Goal: Information Seeking & Learning: Learn about a topic

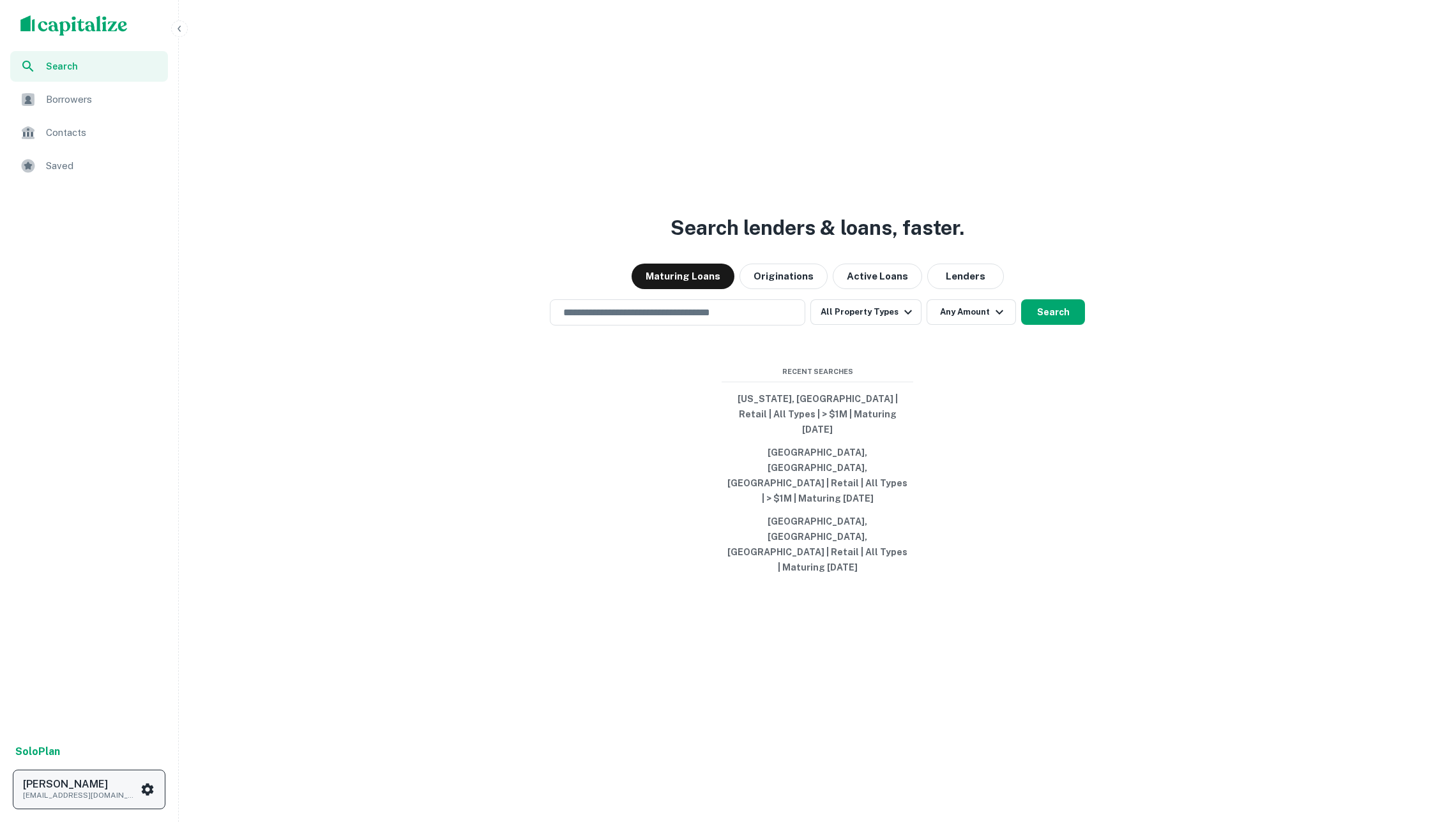
click at [112, 777] on button "Soren Craig soren+spectra@capitalize.io" at bounding box center [89, 789] width 153 height 40
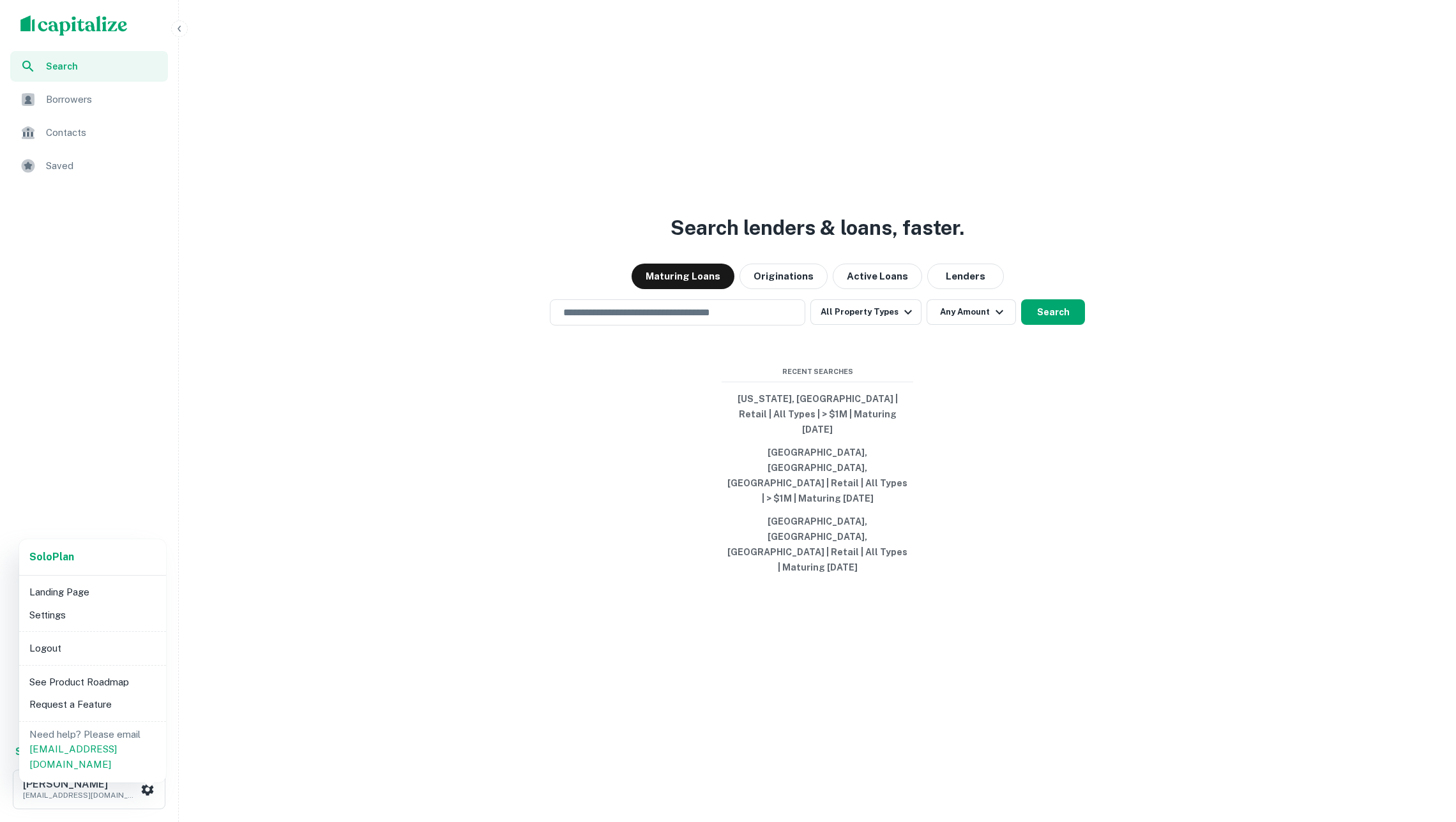
click at [328, 523] on div at bounding box center [728, 411] width 1456 height 822
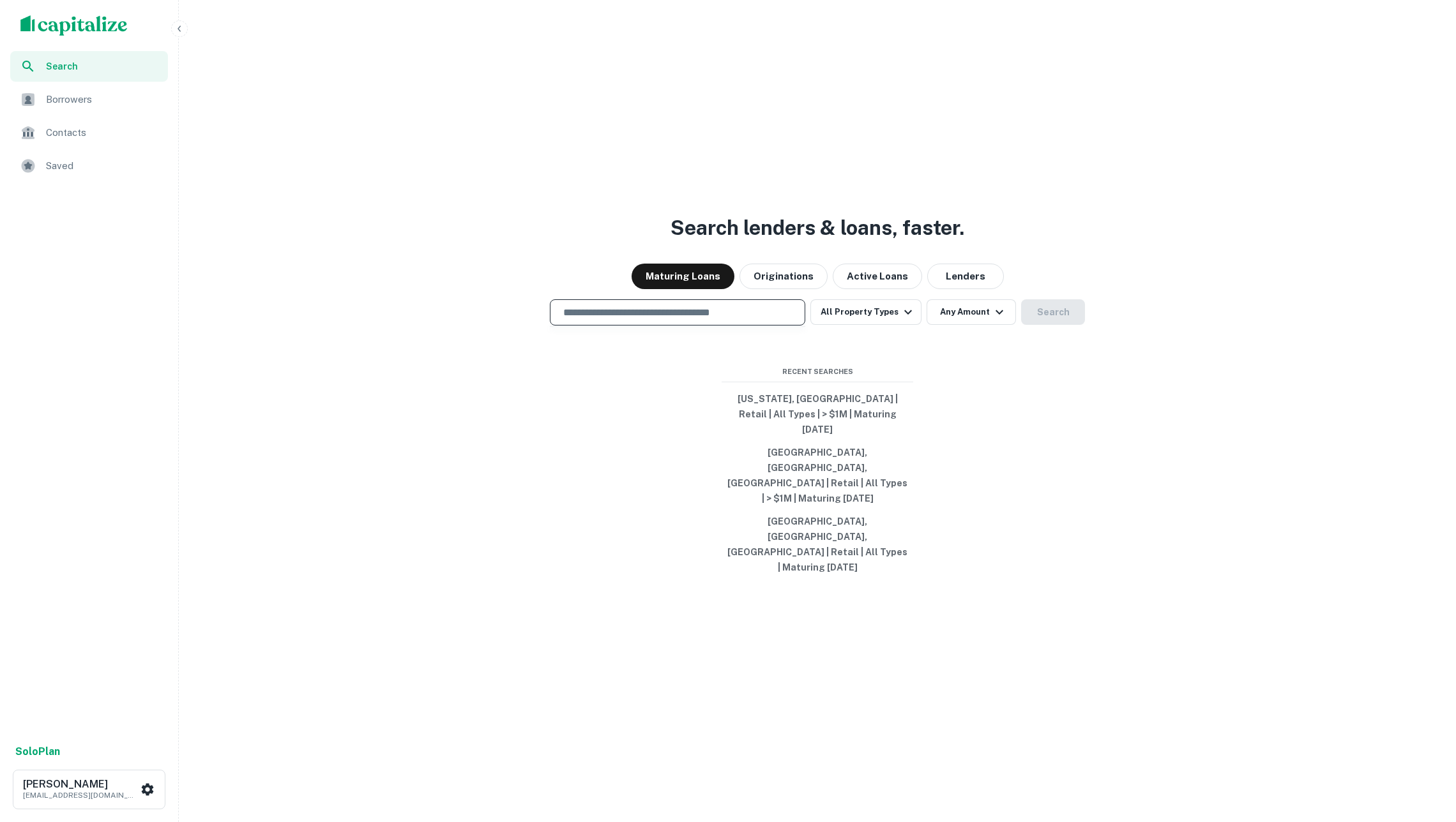
click at [609, 320] on input "text" at bounding box center [677, 312] width 244 height 14
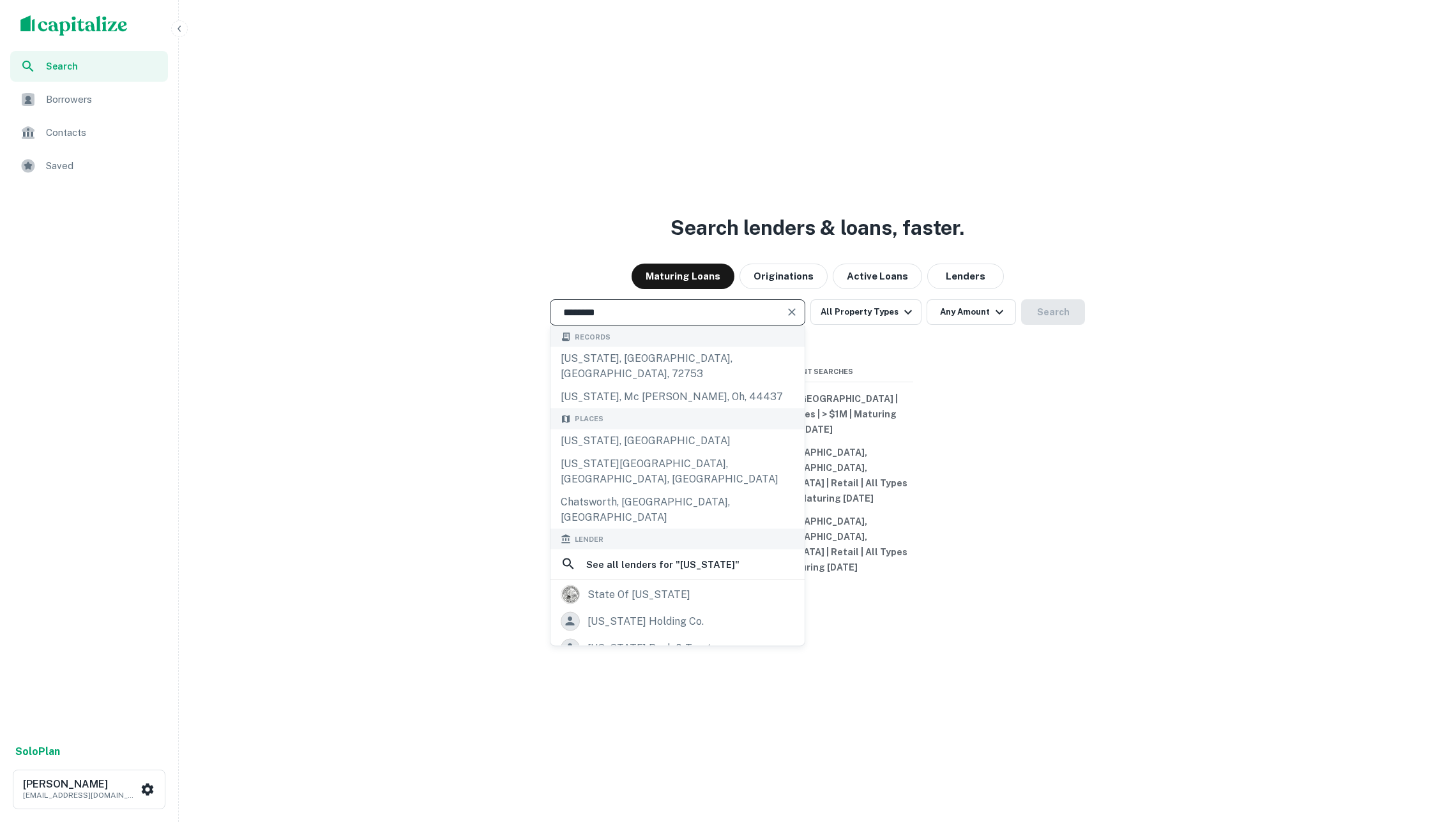
click at [527, 270] on div "Search lenders & loans, faster. Maturing Loans Originations Active Loans Lender…" at bounding box center [817, 441] width 1266 height 822
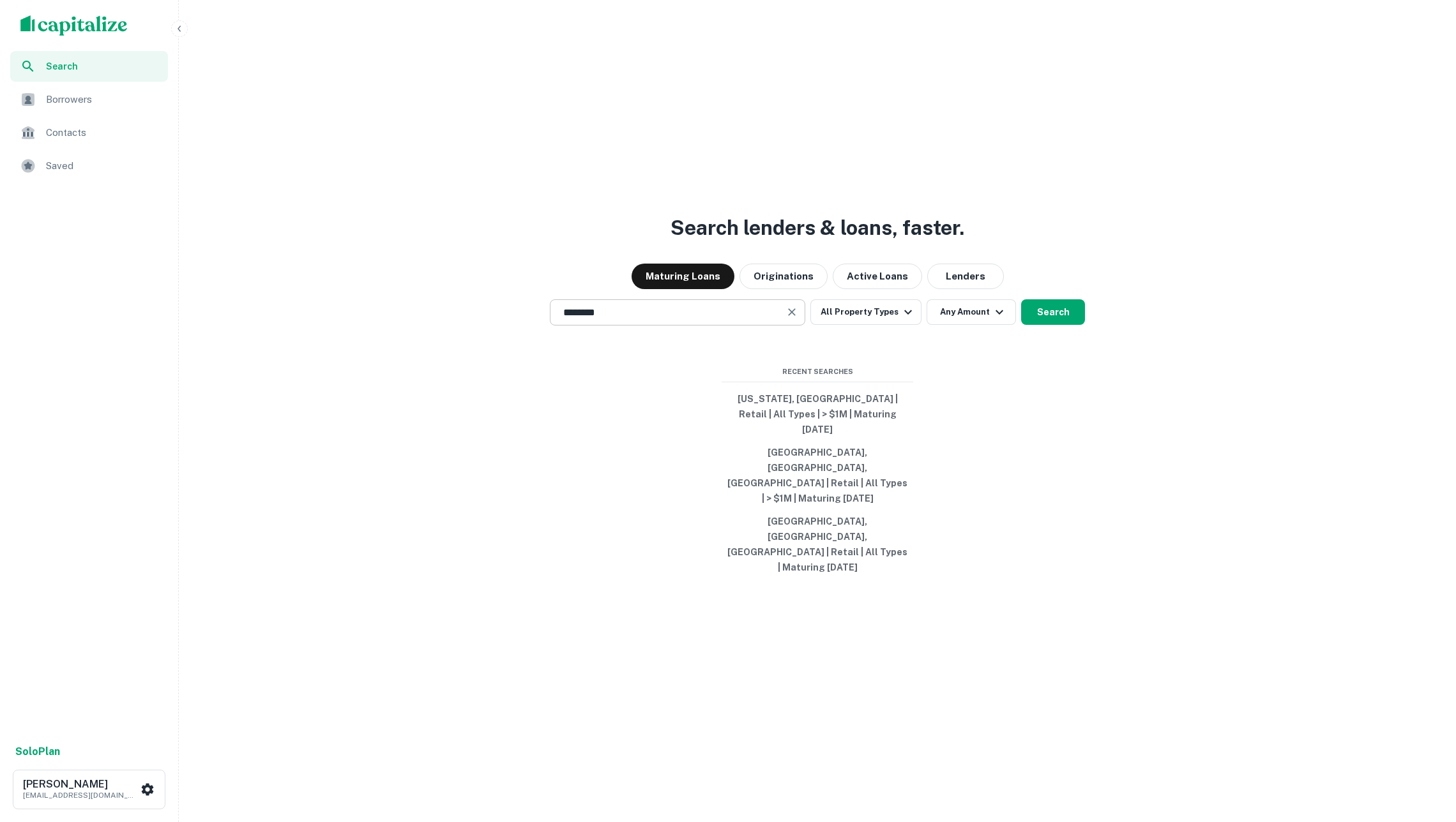
click at [595, 320] on input "********" at bounding box center [668, 312] width 225 height 14
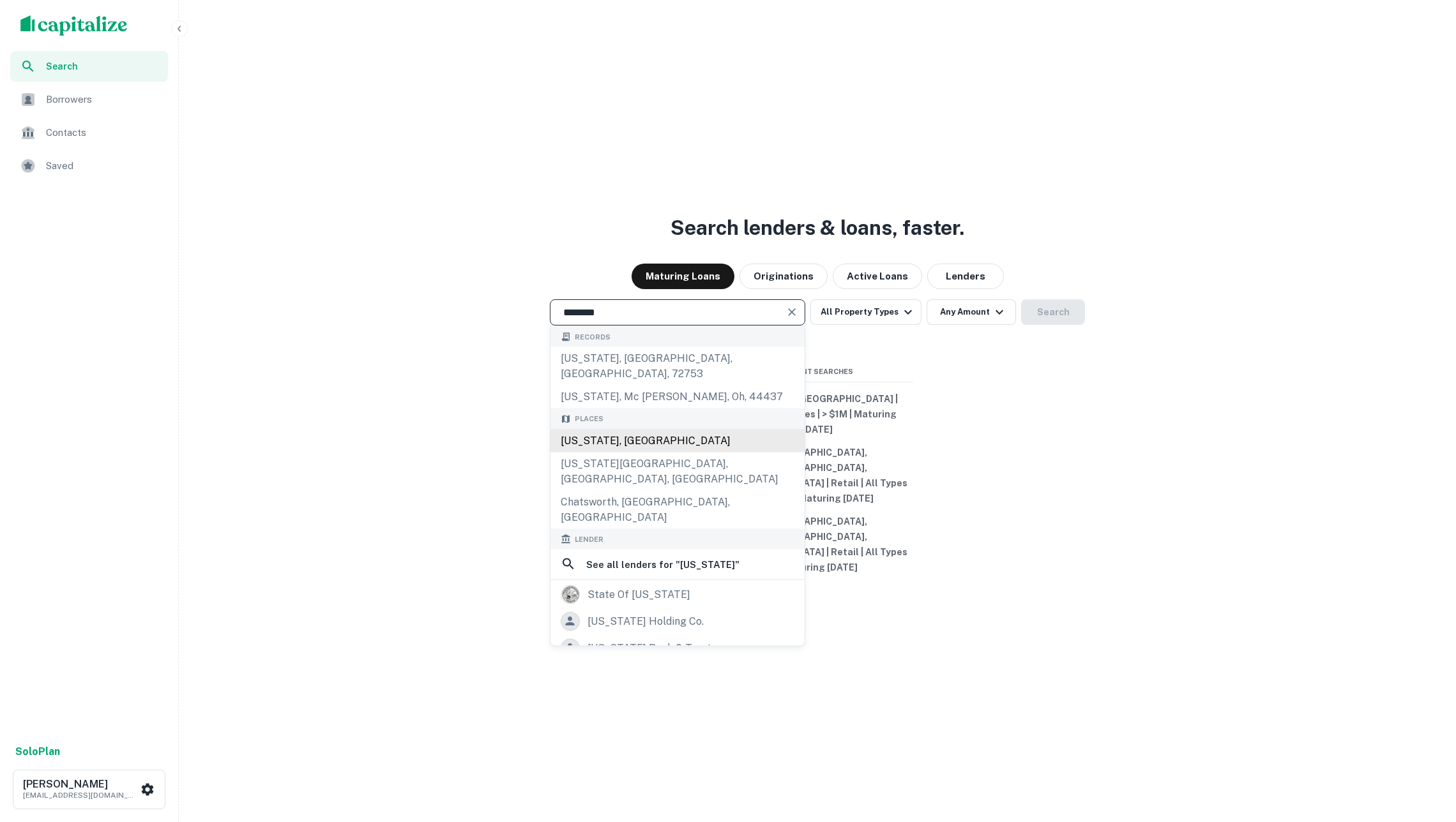
click at [621, 452] on div "Illinois, USA" at bounding box center [677, 440] width 254 height 23
type input "**********"
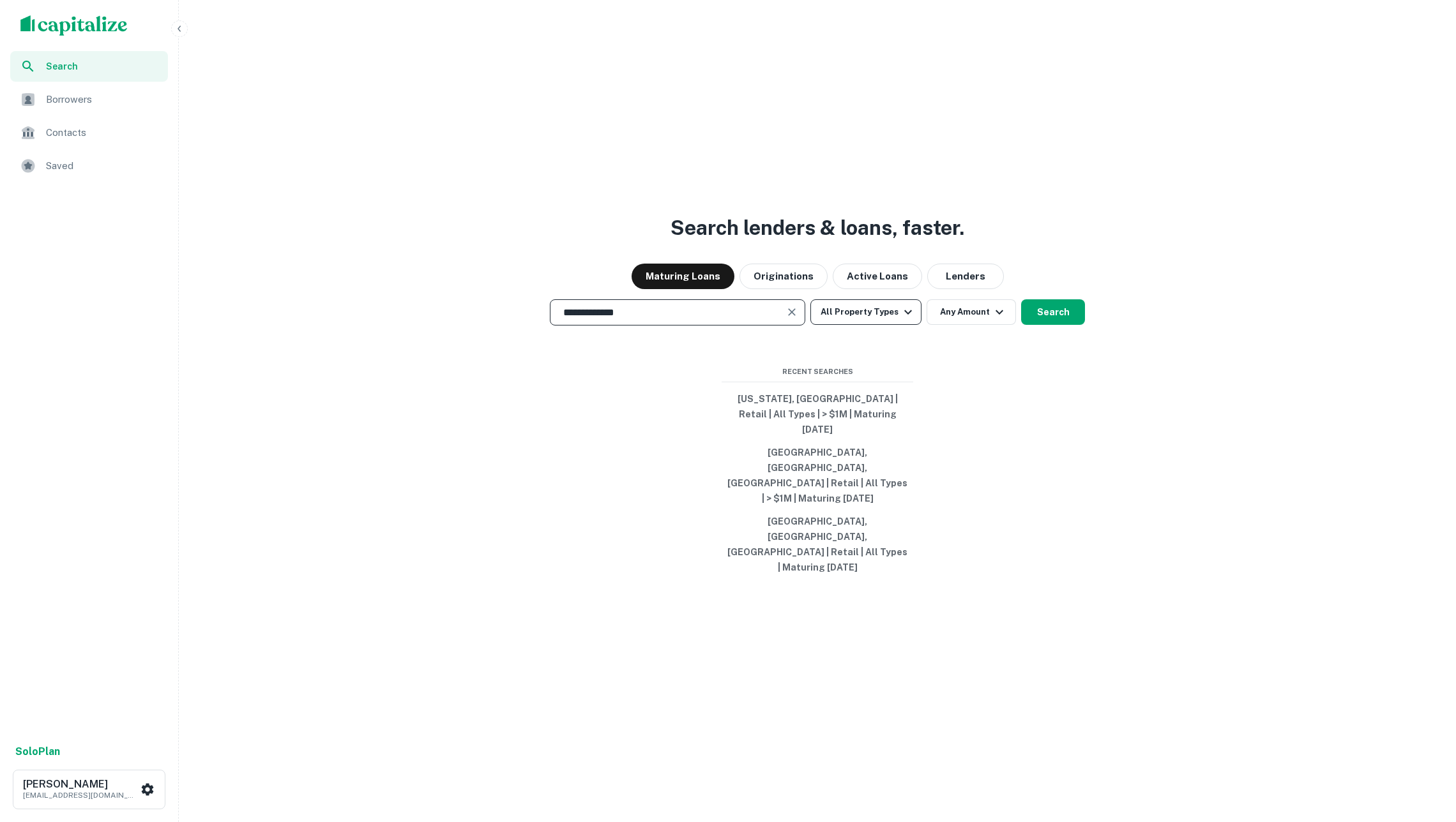
click at [859, 325] on button "All Property Types" at bounding box center [866, 312] width 111 height 25
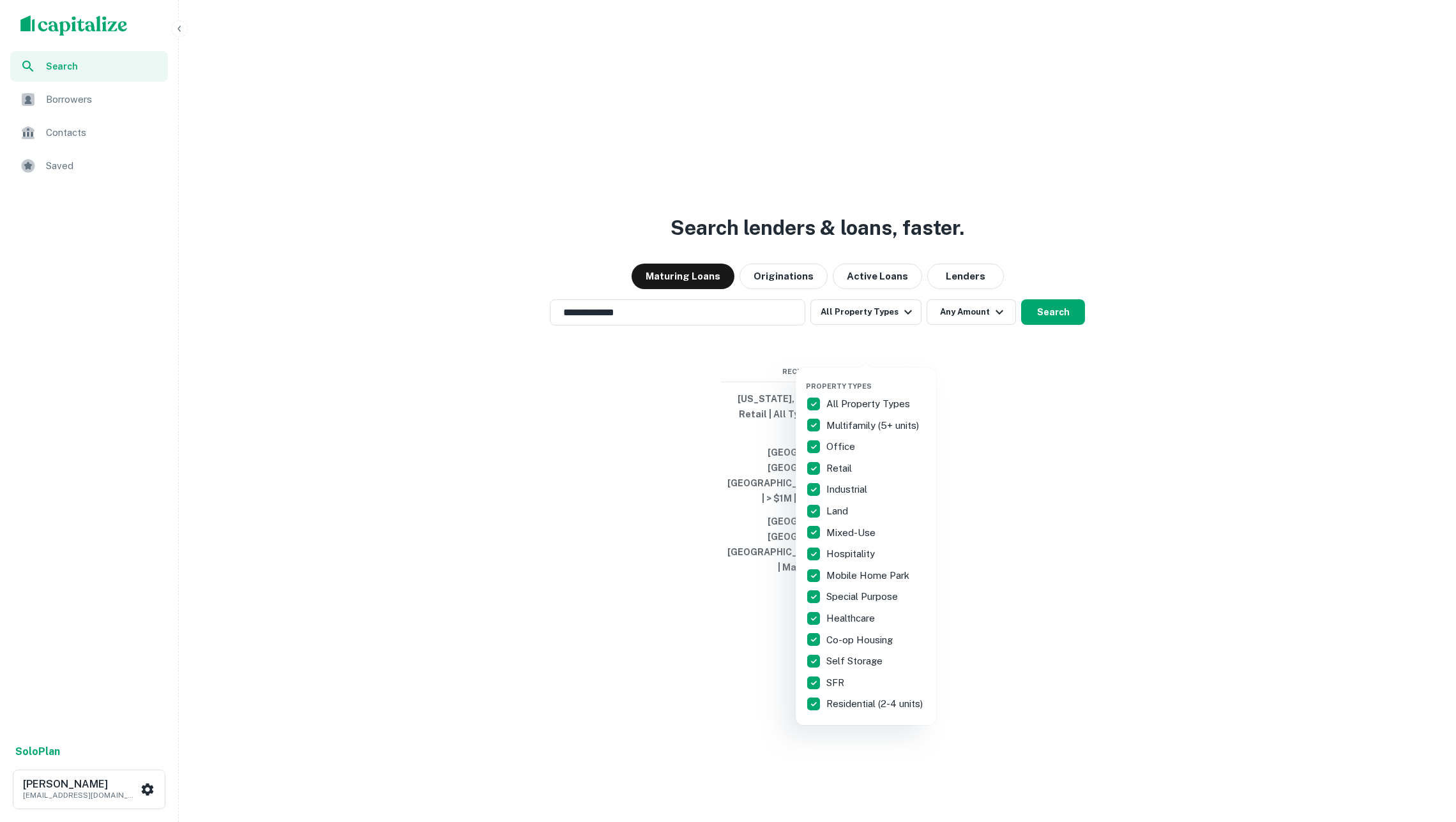
click at [854, 395] on div "All Property Types" at bounding box center [866, 404] width 120 height 22
click at [848, 468] on p "Retail" at bounding box center [840, 468] width 28 height 15
click at [846, 486] on p "Industrial" at bounding box center [848, 489] width 43 height 15
click at [849, 425] on p "Multifamily (5+ units)" at bounding box center [874, 425] width 95 height 15
click at [859, 547] on p "Hospitality" at bounding box center [851, 554] width 51 height 15
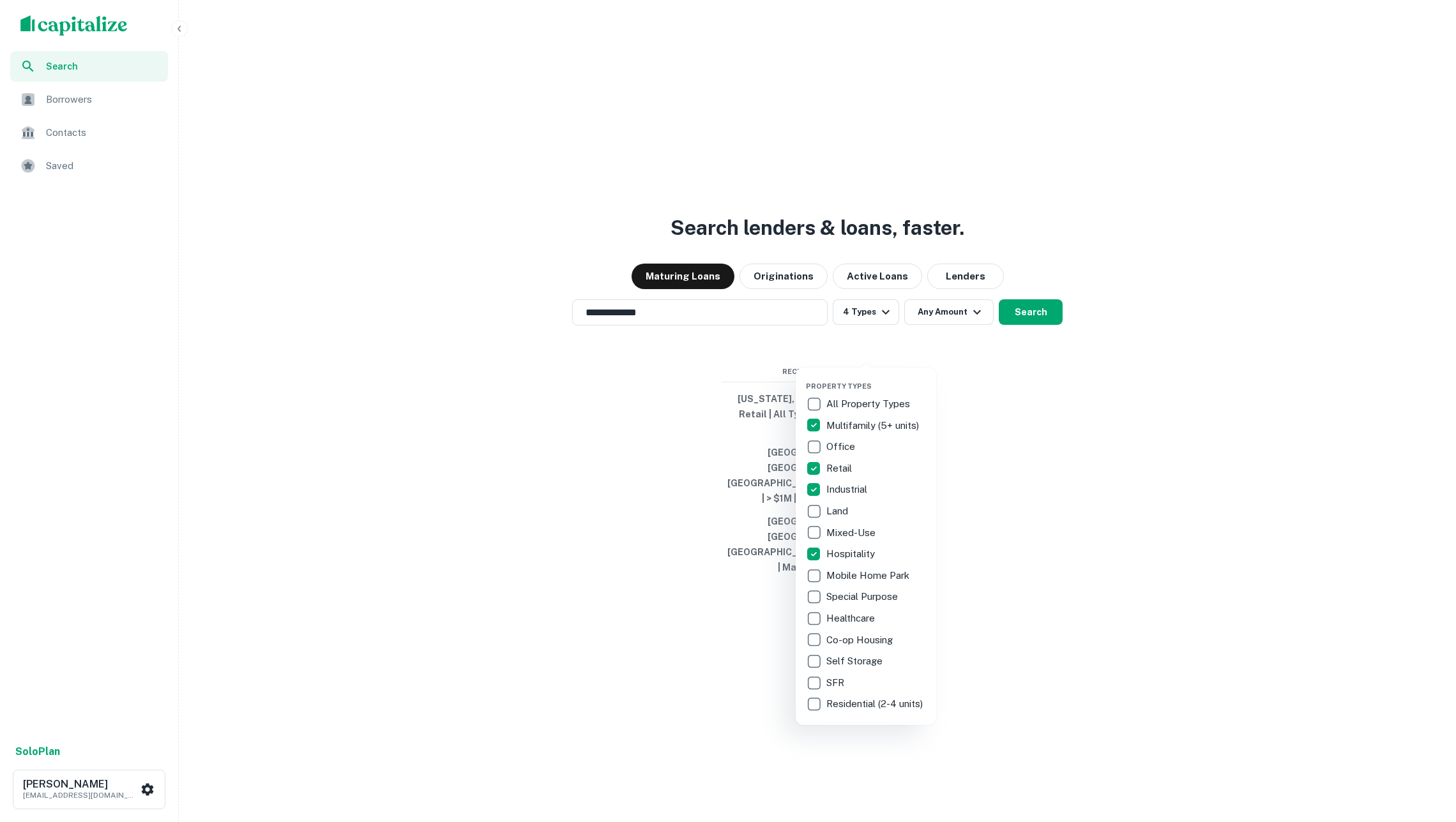
click at [867, 657] on p "Self Storage" at bounding box center [855, 661] width 59 height 15
click at [1009, 614] on div at bounding box center [728, 411] width 1456 height 822
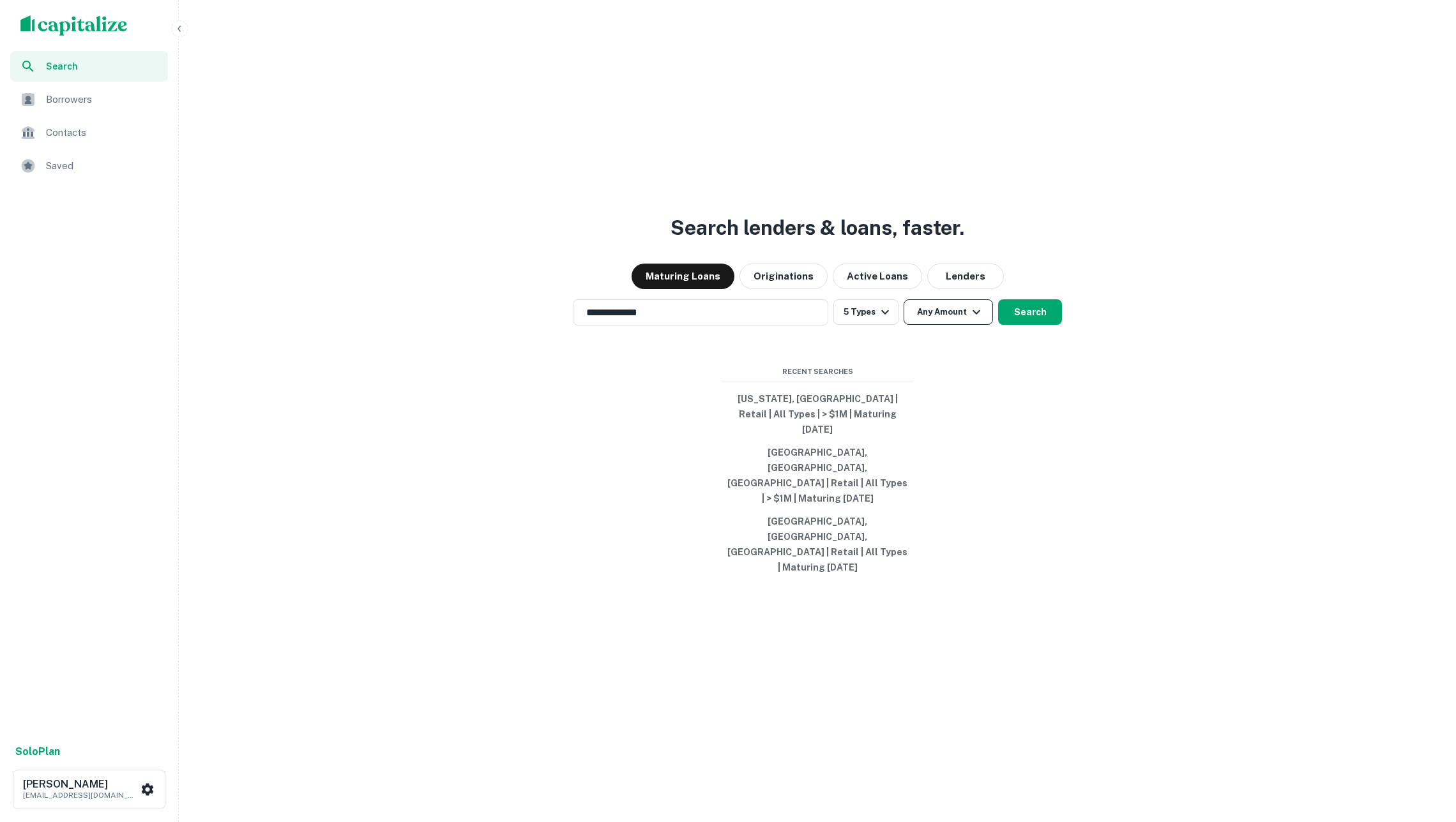
click at [945, 325] on button "Any Amount" at bounding box center [948, 312] width 90 height 25
type input "*"
type input "*******"
click at [961, 348] on div at bounding box center [728, 411] width 1456 height 822
click at [956, 320] on icon "button" at bounding box center [963, 312] width 15 height 15
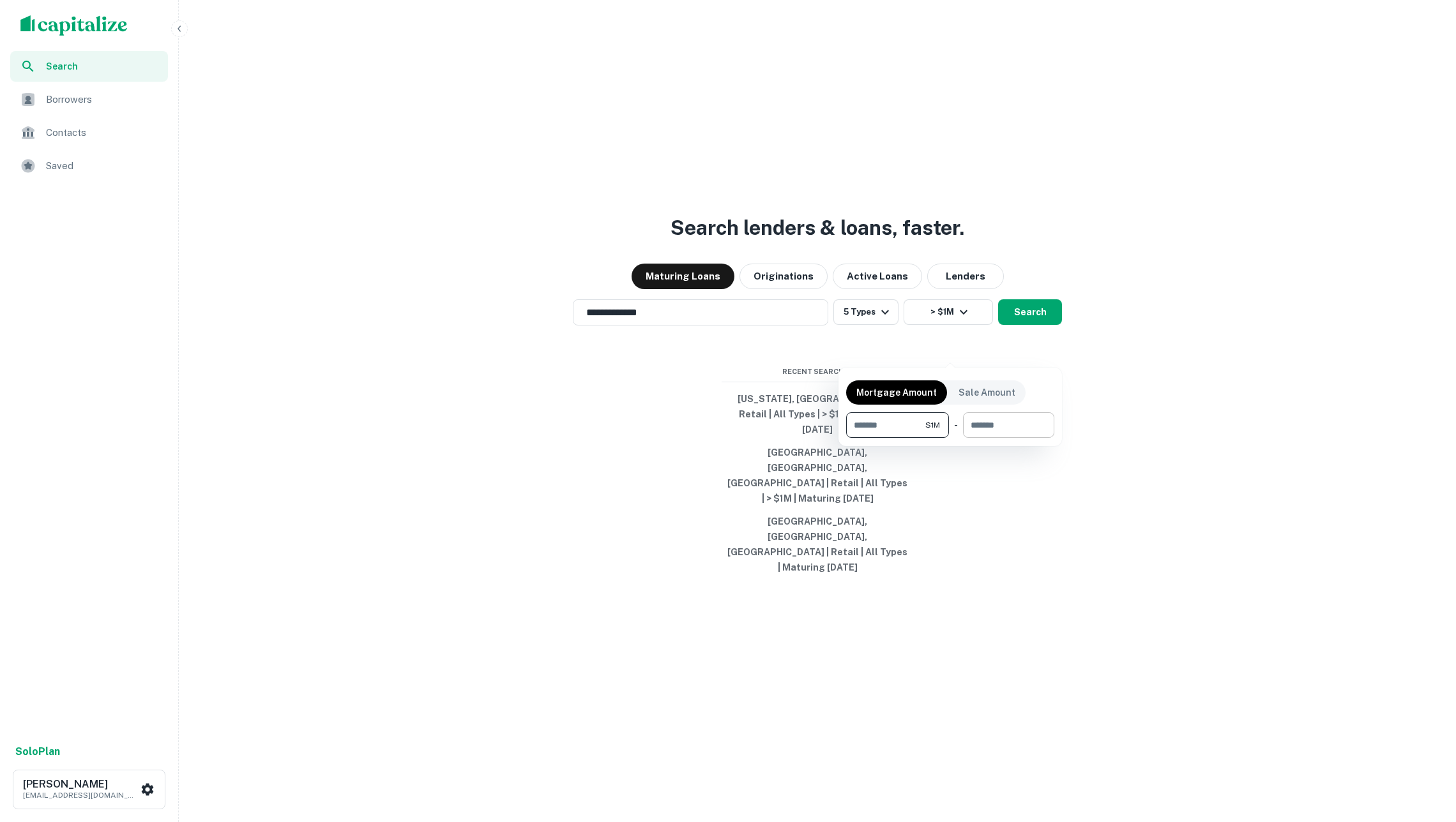
click at [994, 419] on input "number" at bounding box center [1004, 424] width 82 height 25
type input "**"
type input "********"
click at [1193, 497] on div at bounding box center [728, 411] width 1456 height 822
click at [1045, 325] on button "Search" at bounding box center [1030, 312] width 64 height 25
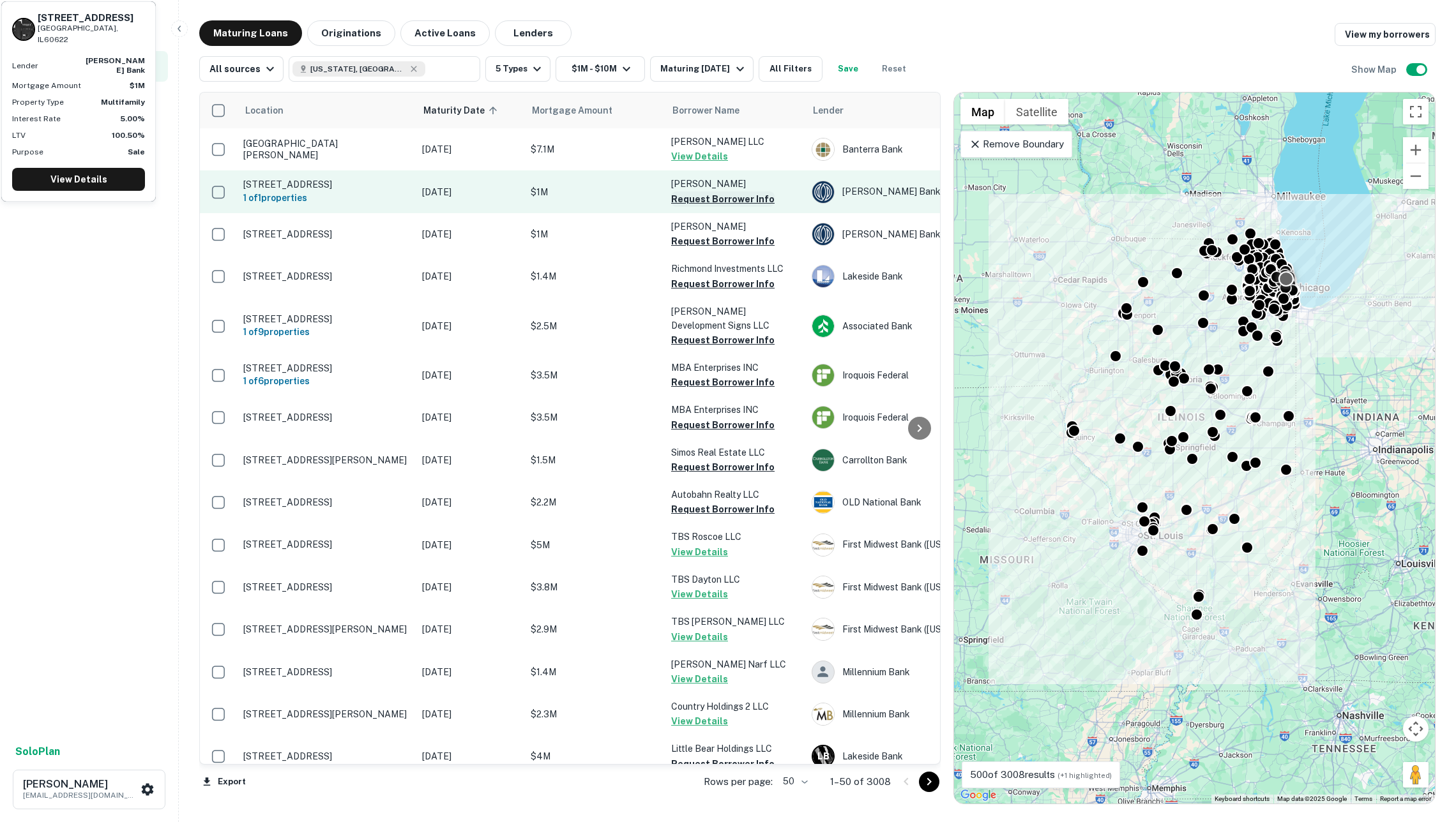
click at [697, 200] on button "Request Borrower Info" at bounding box center [723, 199] width 103 height 15
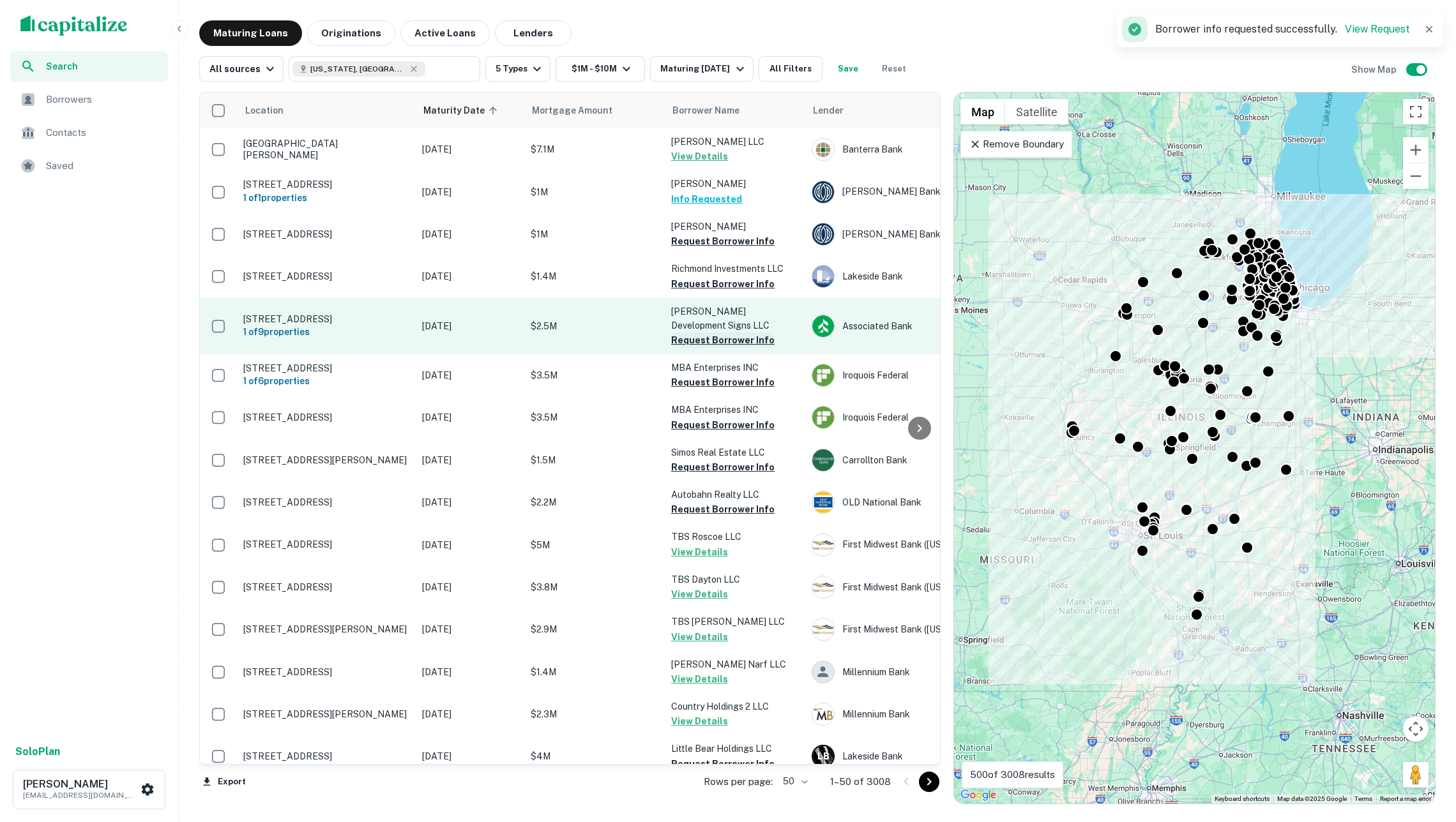
click at [701, 333] on button "Request Borrower Info" at bounding box center [723, 340] width 103 height 15
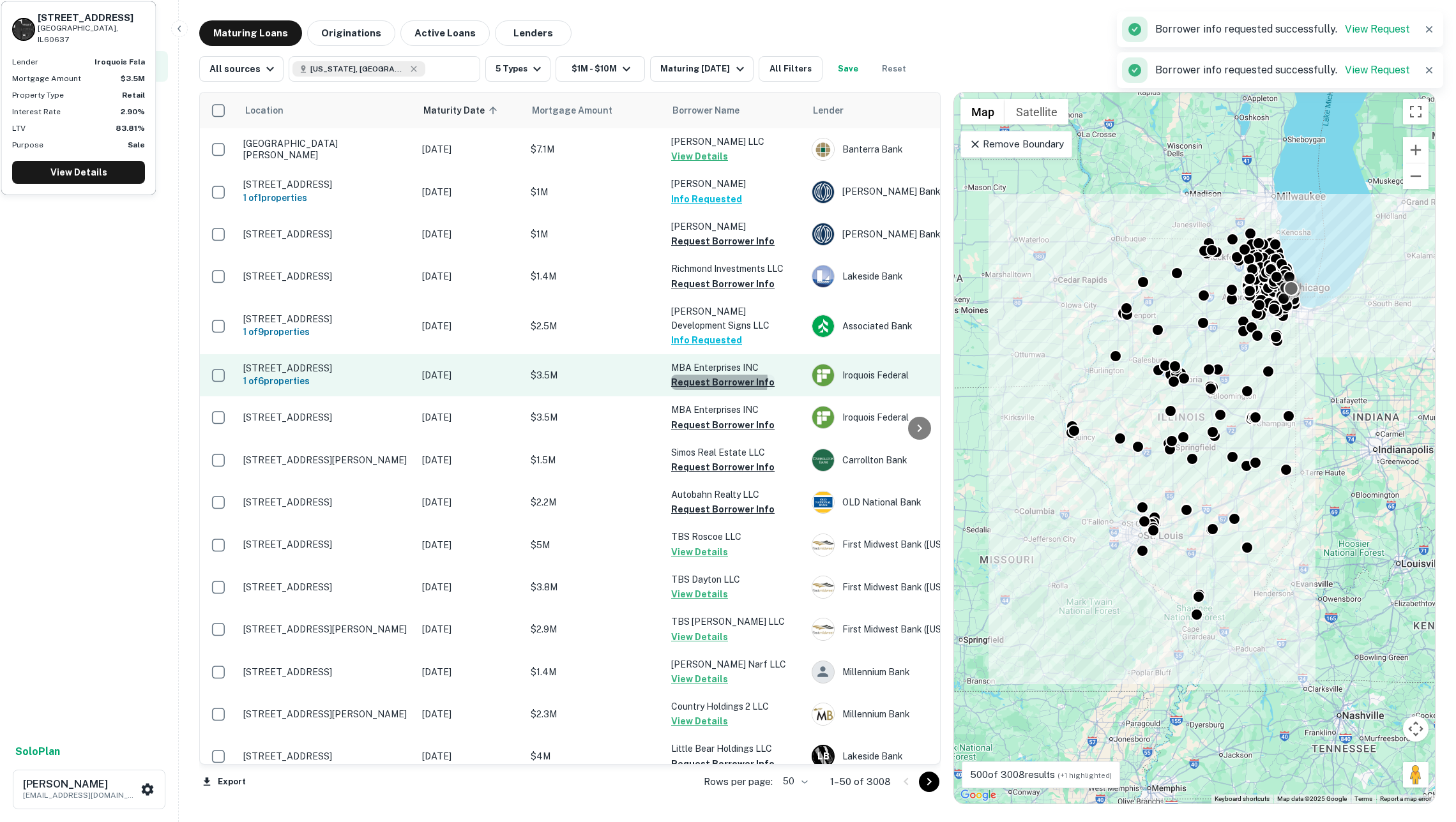
click at [705, 374] on button "Request Borrower Info" at bounding box center [723, 382] width 103 height 15
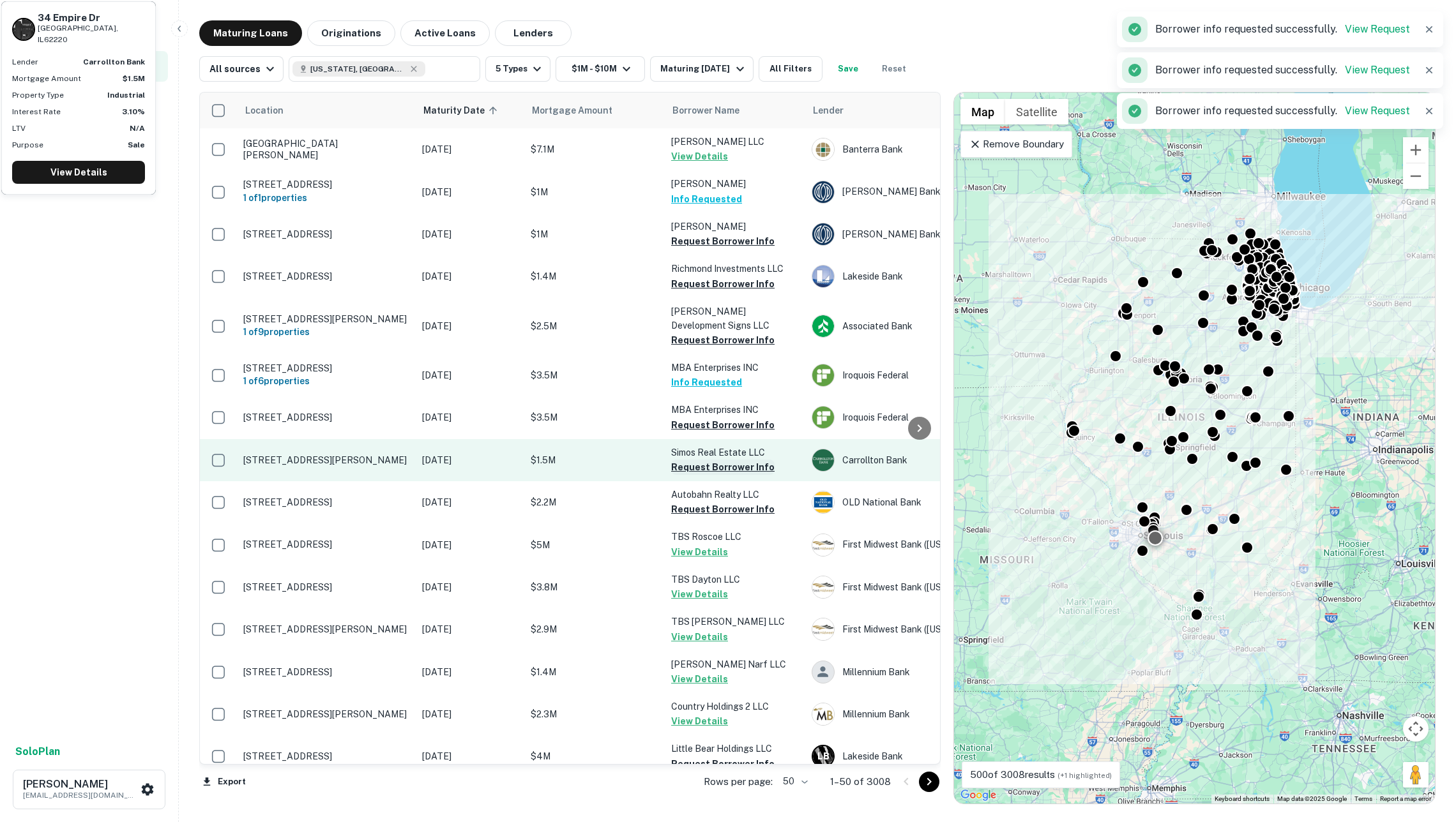
click at [705, 460] on button "Request Borrower Info" at bounding box center [723, 467] width 103 height 15
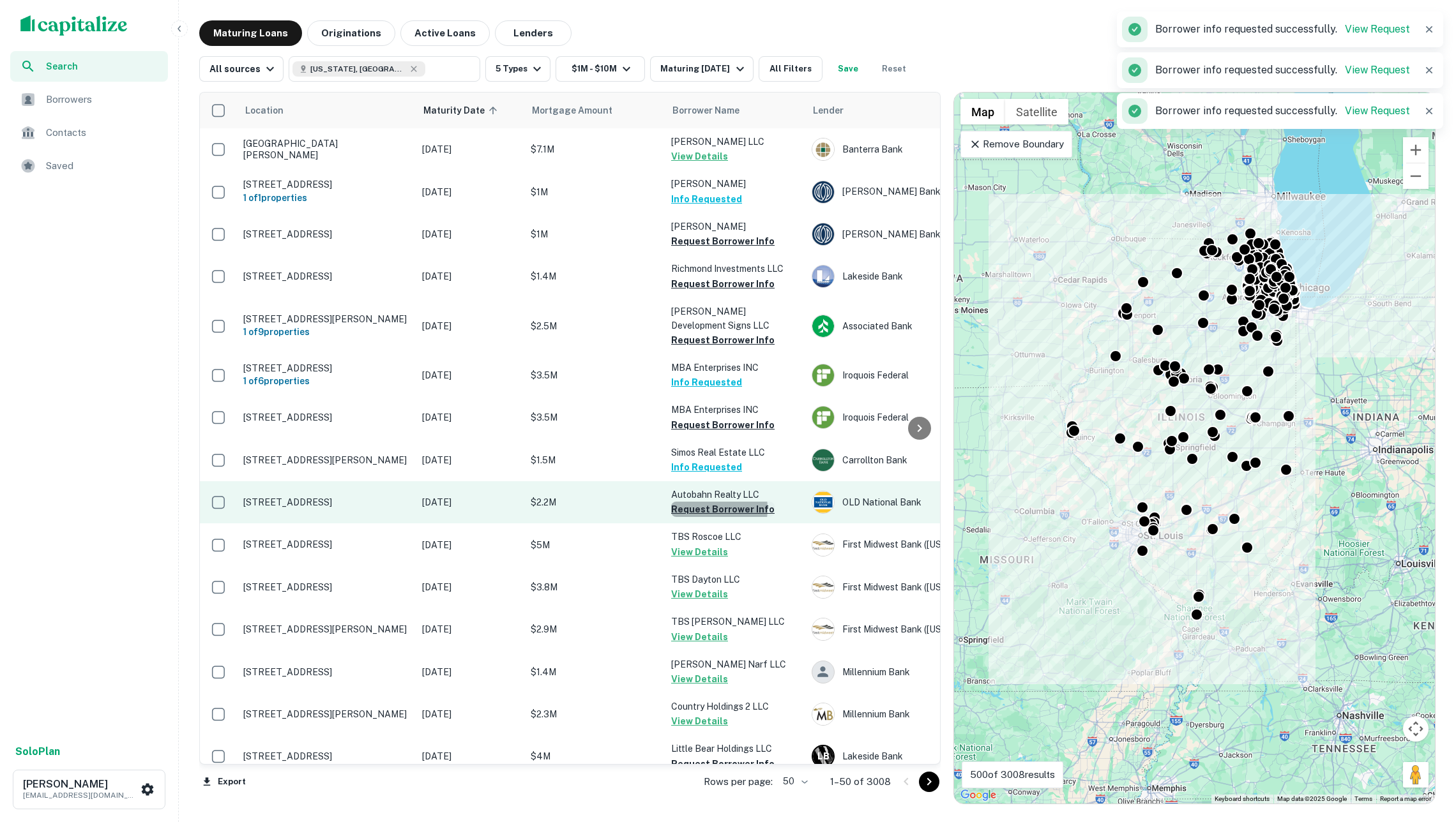
click at [704, 502] on button "Request Borrower Info" at bounding box center [723, 509] width 103 height 15
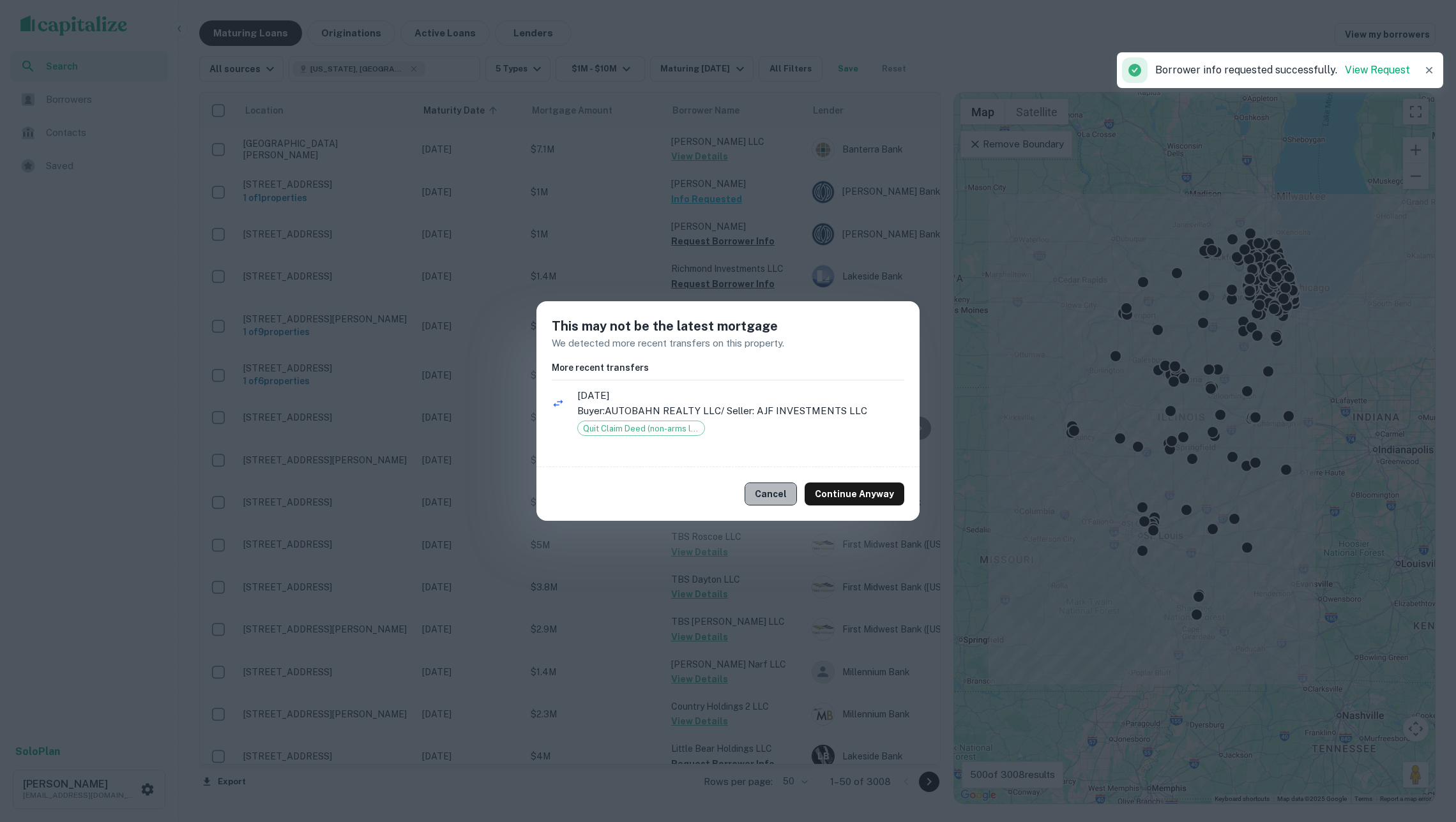
click at [786, 495] on button "Cancel" at bounding box center [770, 494] width 52 height 23
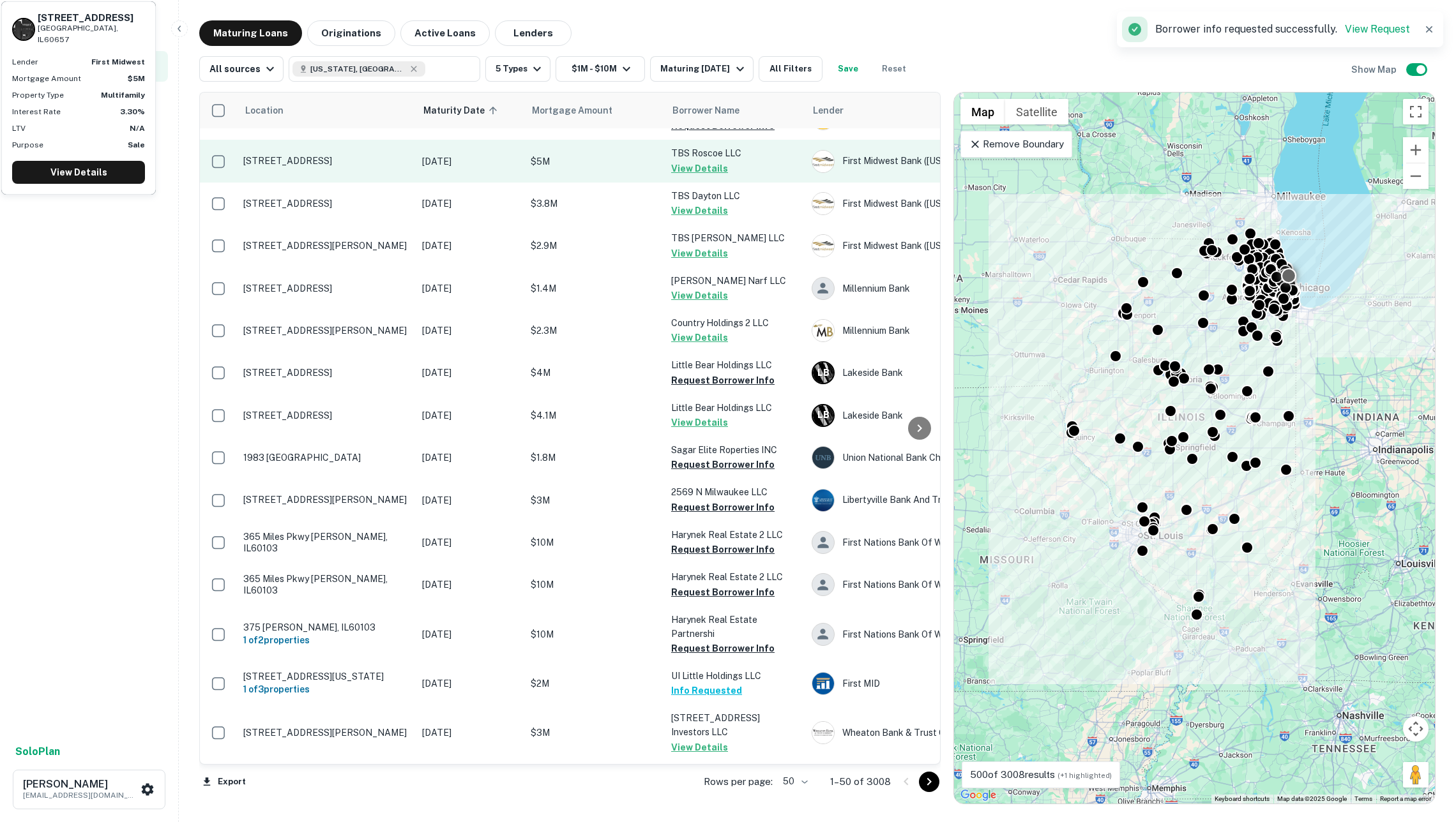
scroll to position [427, 0]
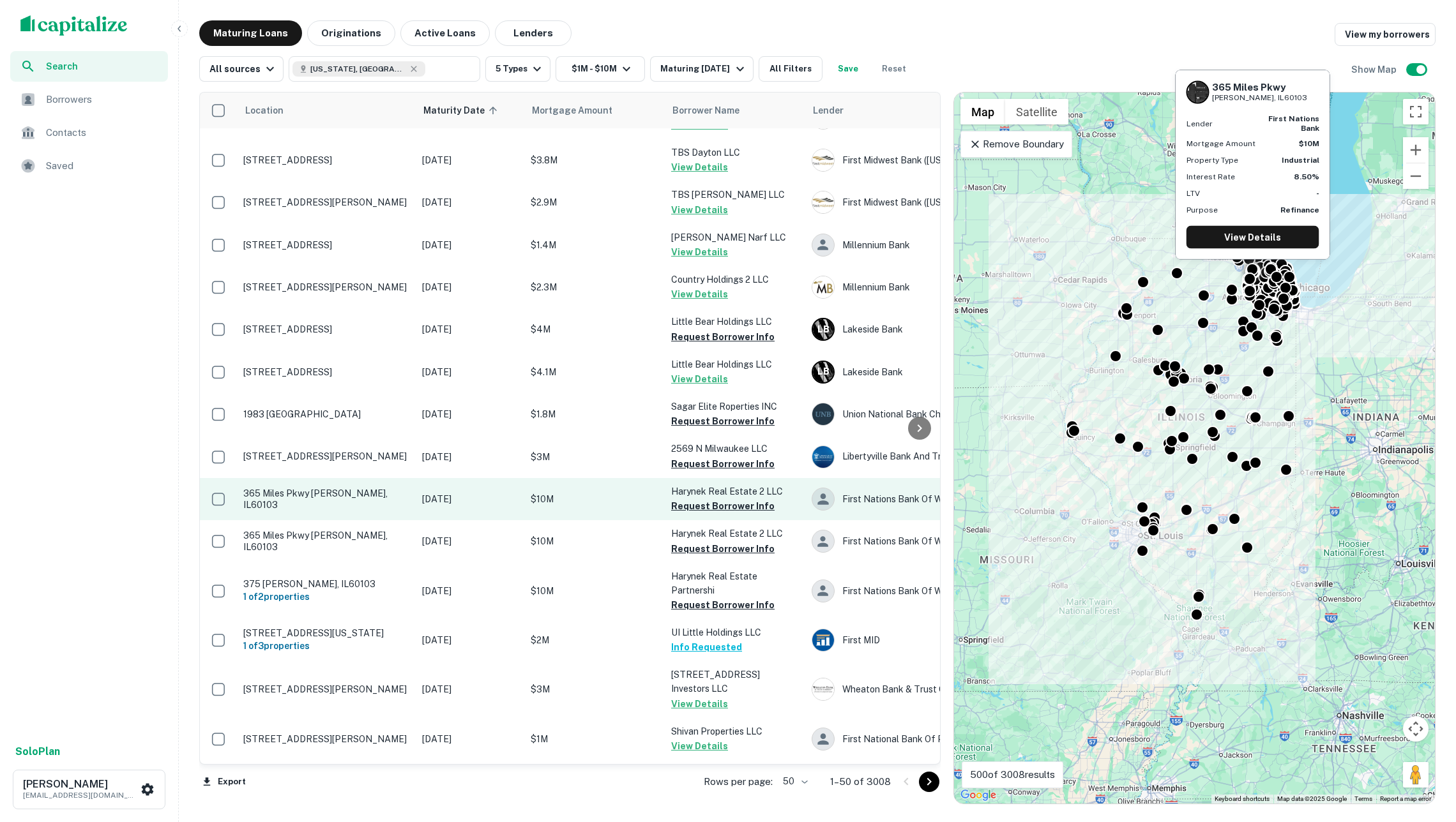
click at [343, 487] on p "365 Miles Pkwy [PERSON_NAME], IL60103" at bounding box center [326, 499] width 166 height 23
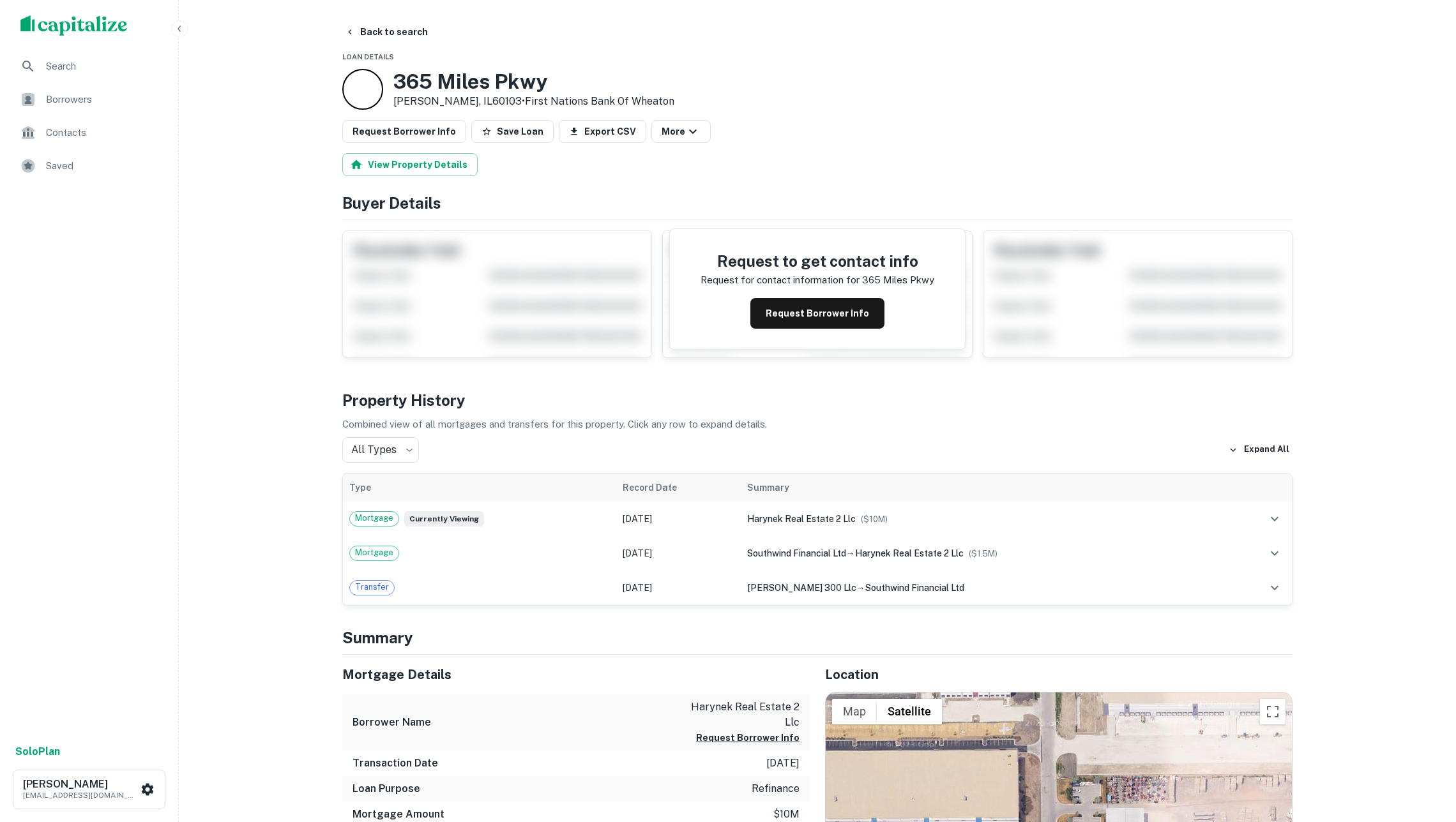
click at [814, 100] on div "365 Miles Pkwy Bartlett, IL60103 • First Nations Bank Of Wheaton" at bounding box center [817, 89] width 950 height 40
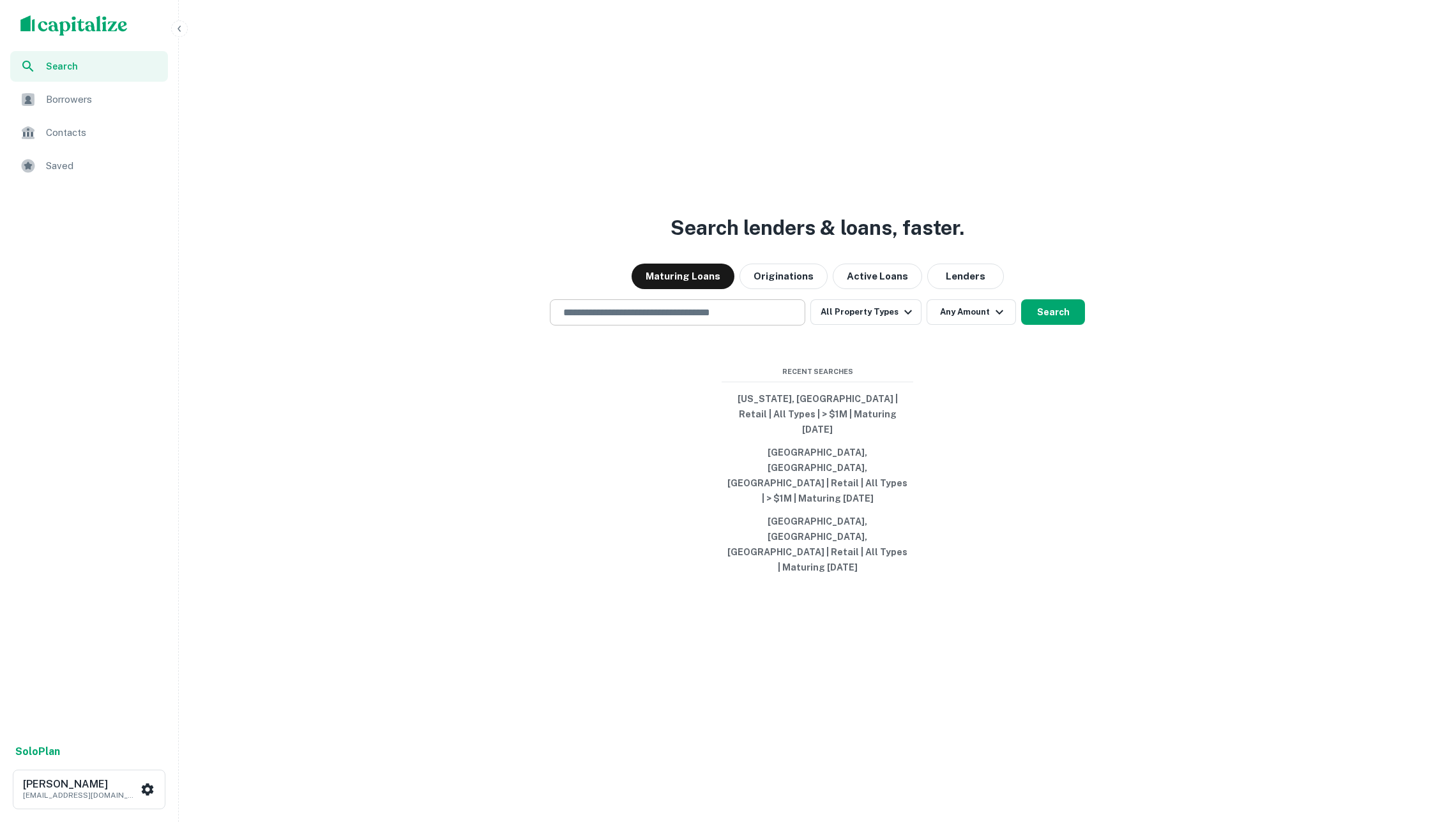
click at [759, 325] on div "​" at bounding box center [677, 312] width 255 height 26
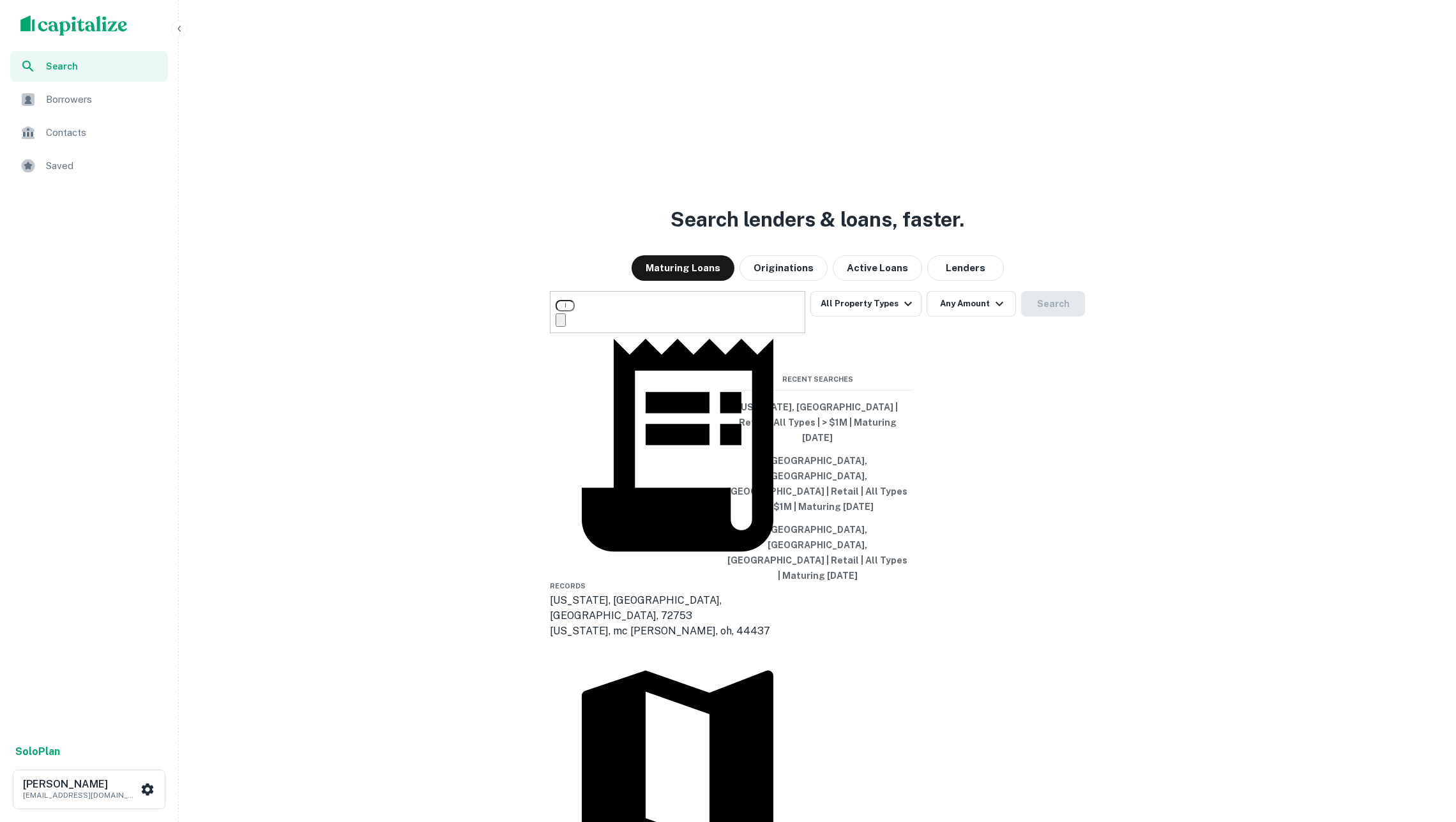
type input "**********"
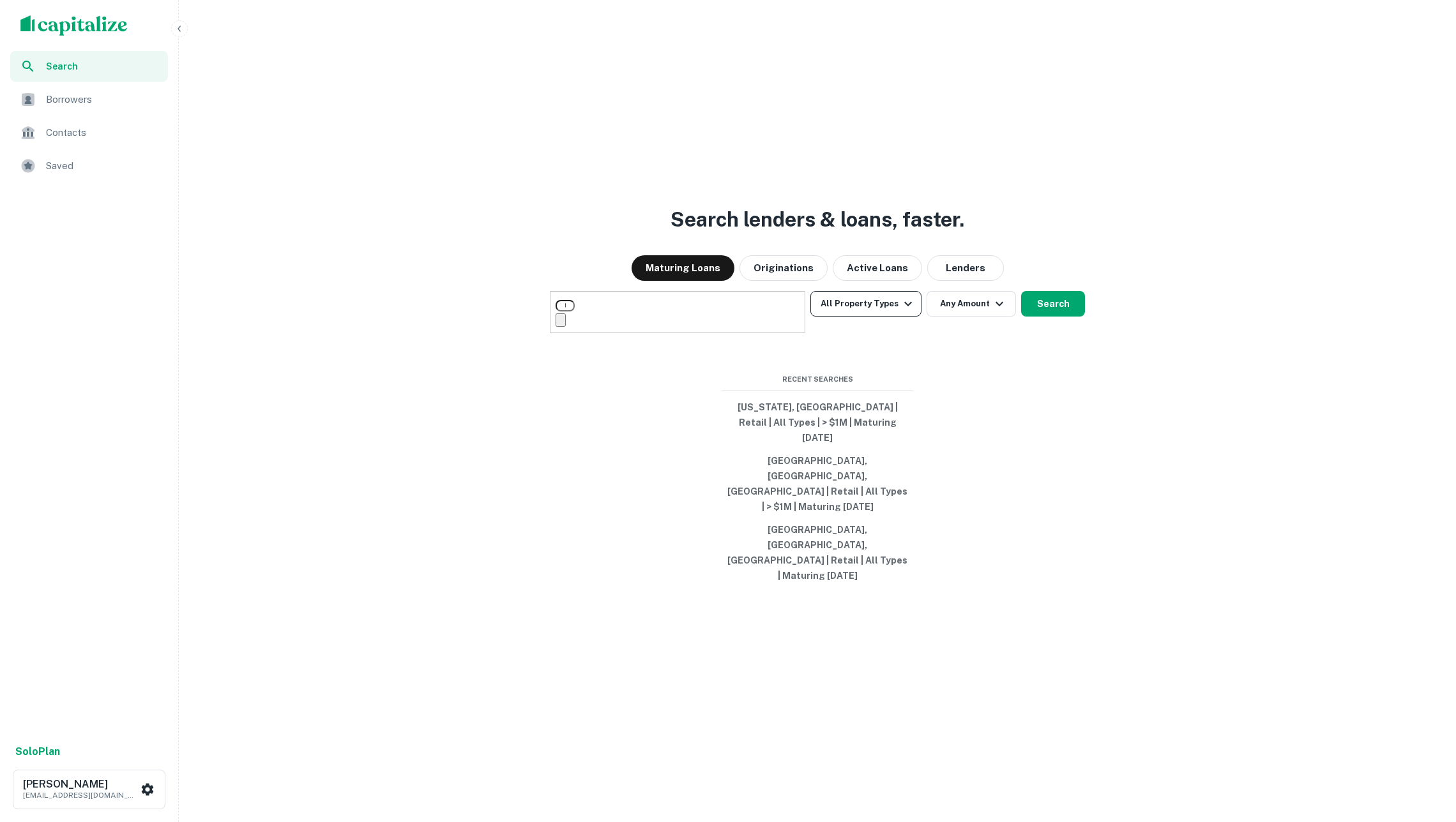
click at [864, 317] on button "All Property Types" at bounding box center [866, 304] width 111 height 25
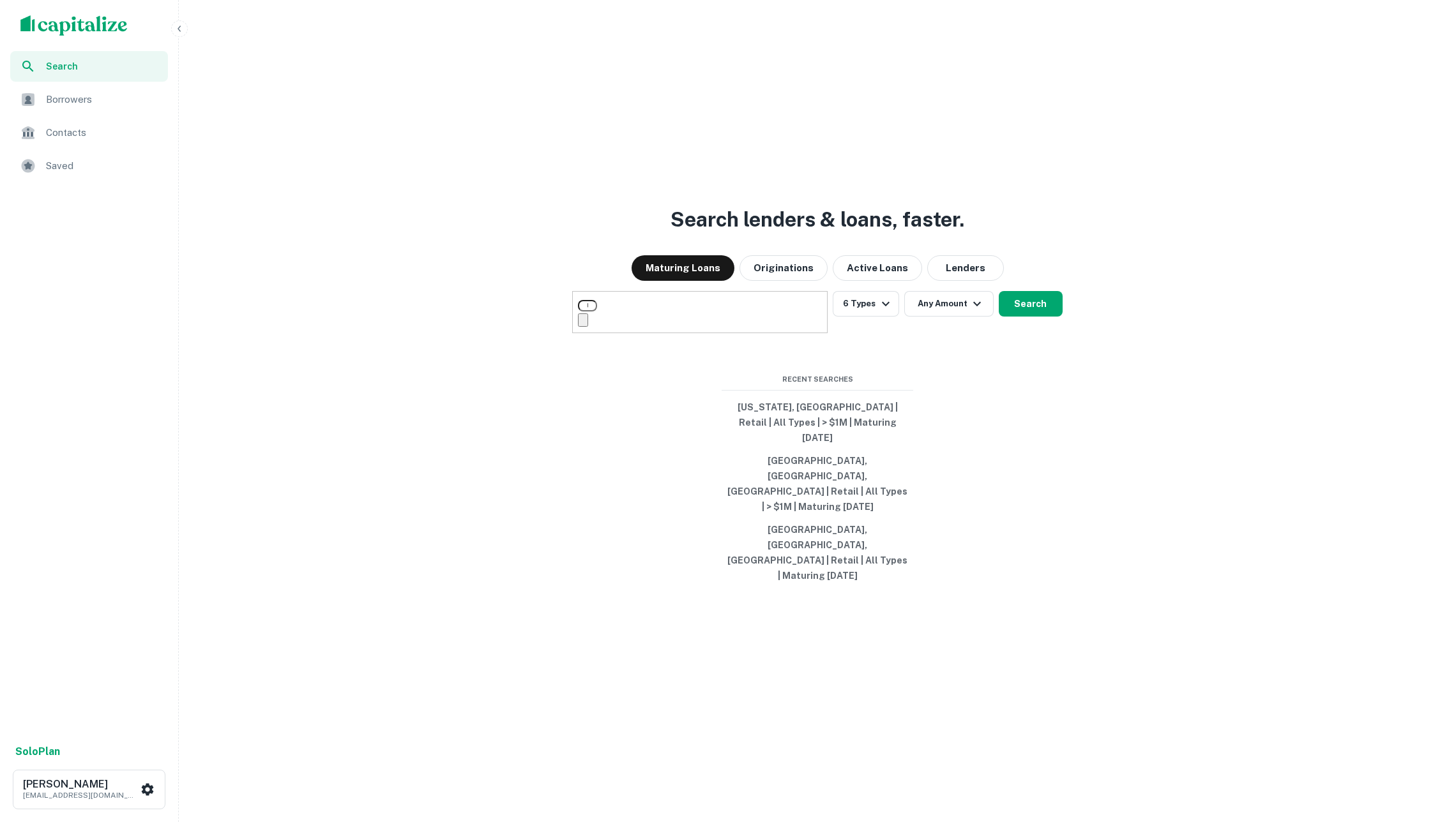
click at [1002, 821] on div at bounding box center [728, 822] width 1456 height 0
click at [943, 317] on button "Any Amount" at bounding box center [949, 304] width 90 height 25
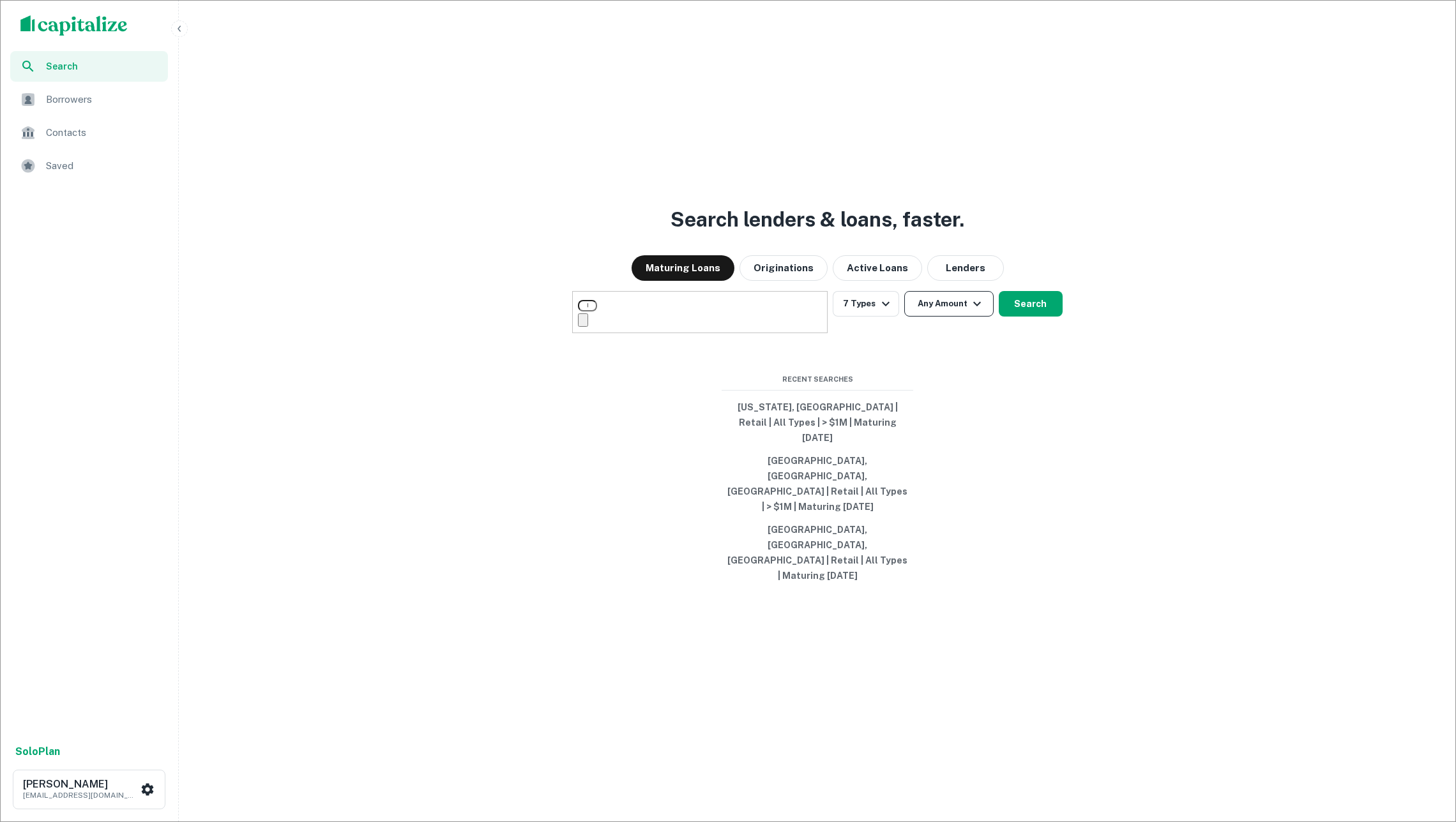
type input "*"
type input "*******"
type input "**"
type input "********"
click at [1191, 821] on div at bounding box center [728, 822] width 1456 height 0
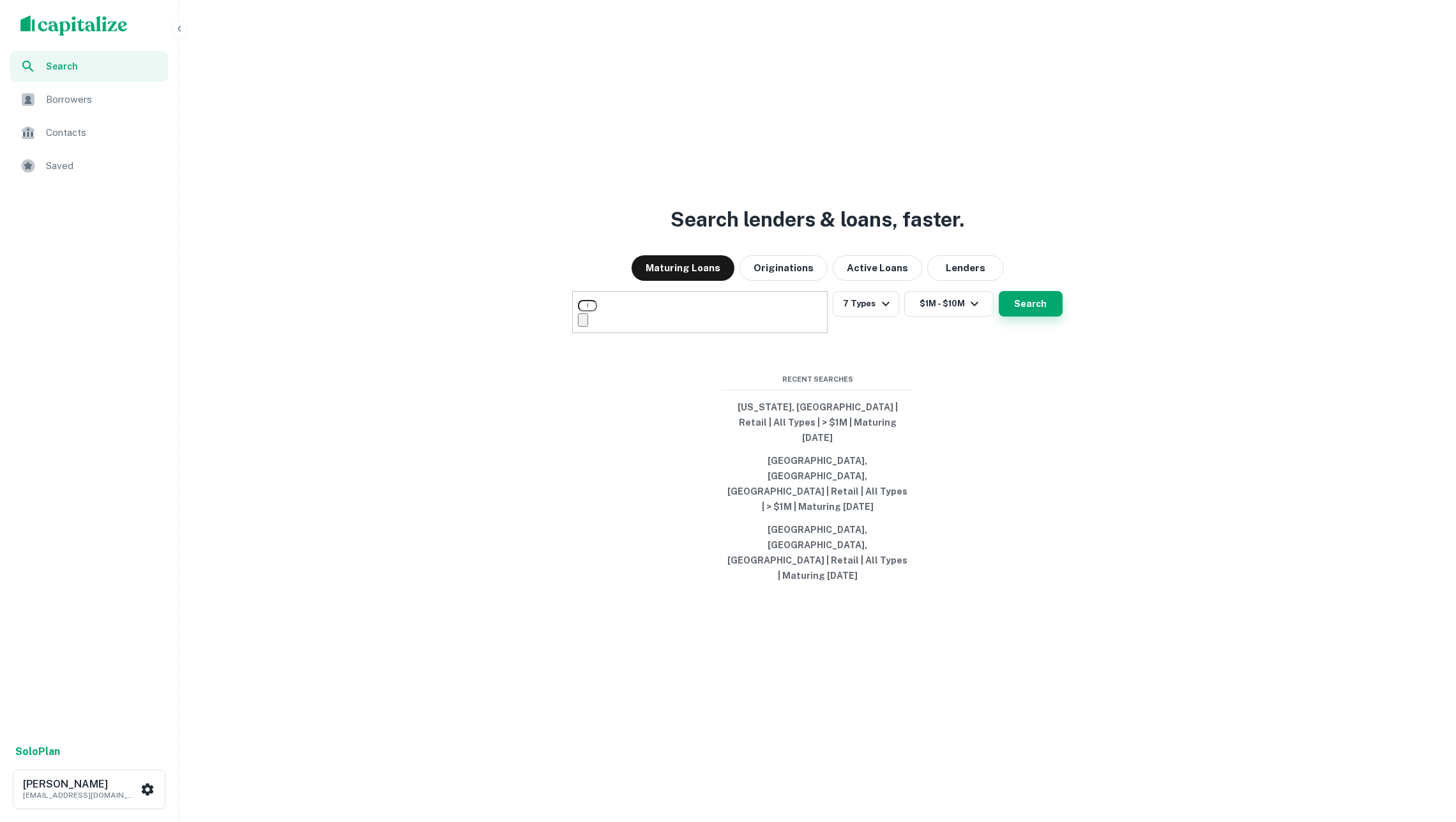
click at [1037, 317] on button "Search" at bounding box center [1031, 304] width 64 height 25
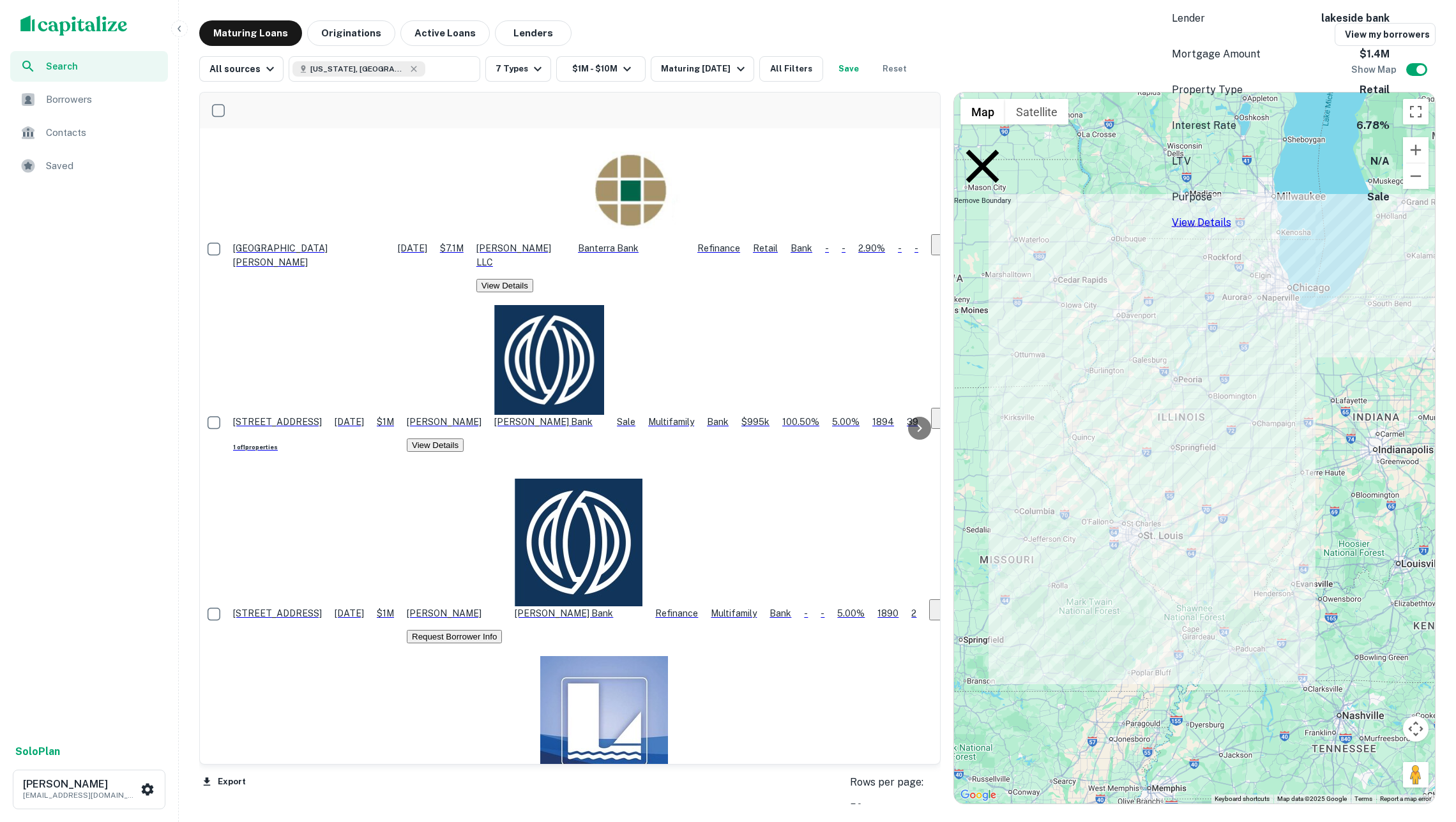
click at [322, 784] on p "10909 Main St Richmond, IL60071" at bounding box center [277, 790] width 89 height 14
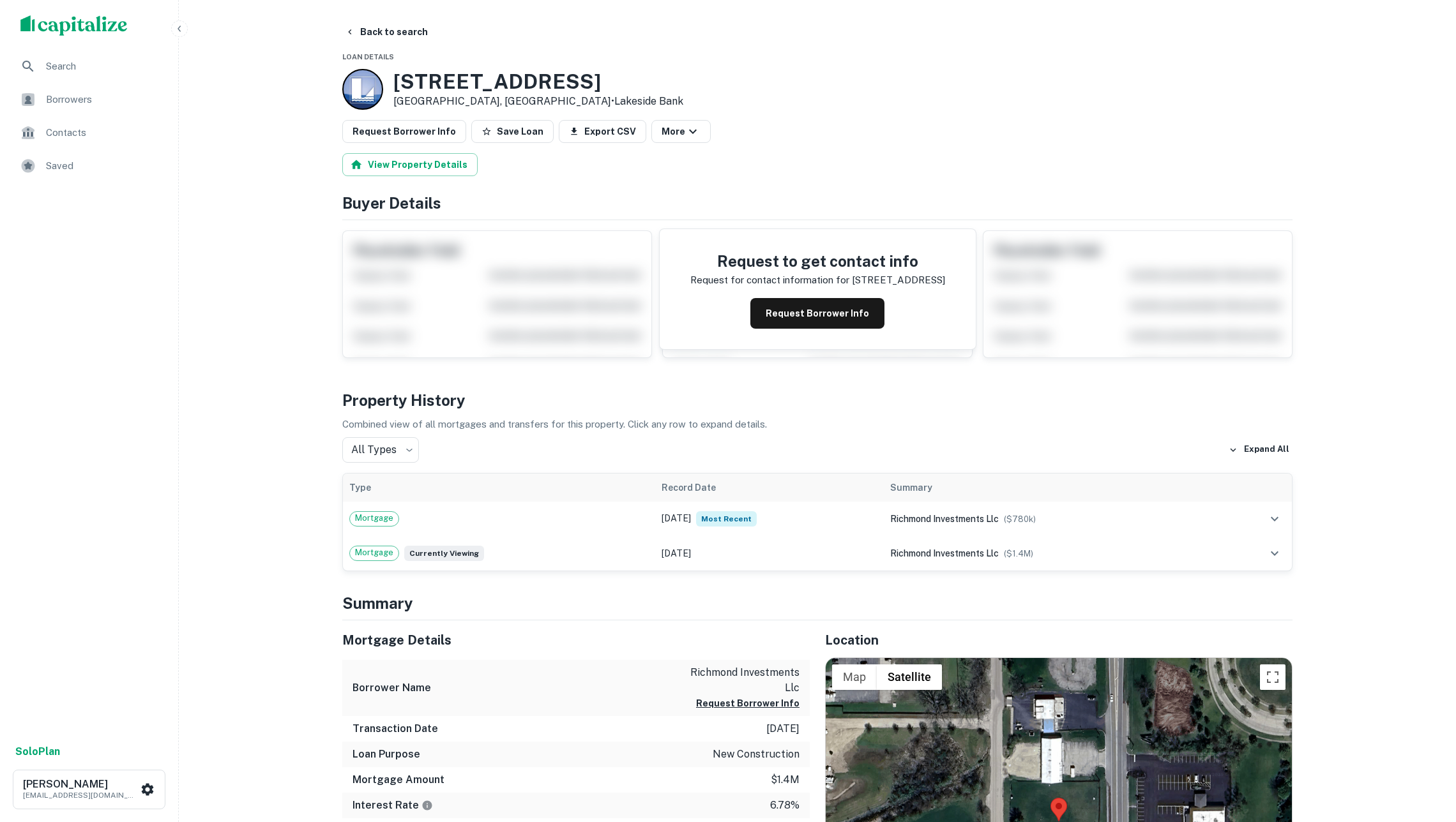
click at [804, 320] on button "Request Borrower Info" at bounding box center [817, 313] width 134 height 30
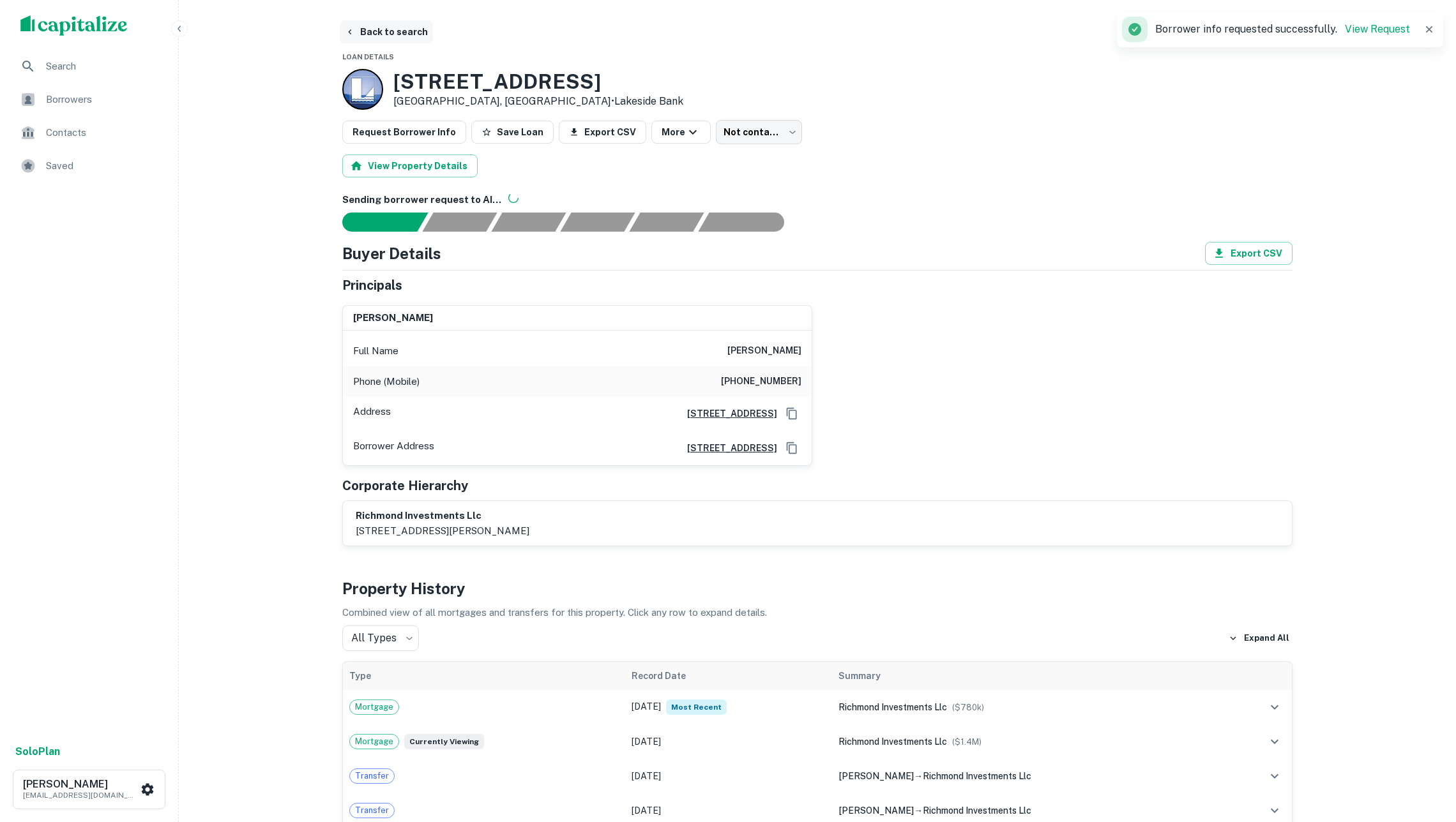
click at [384, 29] on button "Back to search" at bounding box center [386, 32] width 93 height 23
click at [392, 29] on button "Back to search" at bounding box center [386, 32] width 93 height 23
click at [399, 36] on button "Back to search" at bounding box center [386, 32] width 93 height 23
click at [380, 31] on button "Back to search" at bounding box center [386, 32] width 93 height 23
click at [112, 31] on img "scrollable content" at bounding box center [74, 25] width 107 height 20
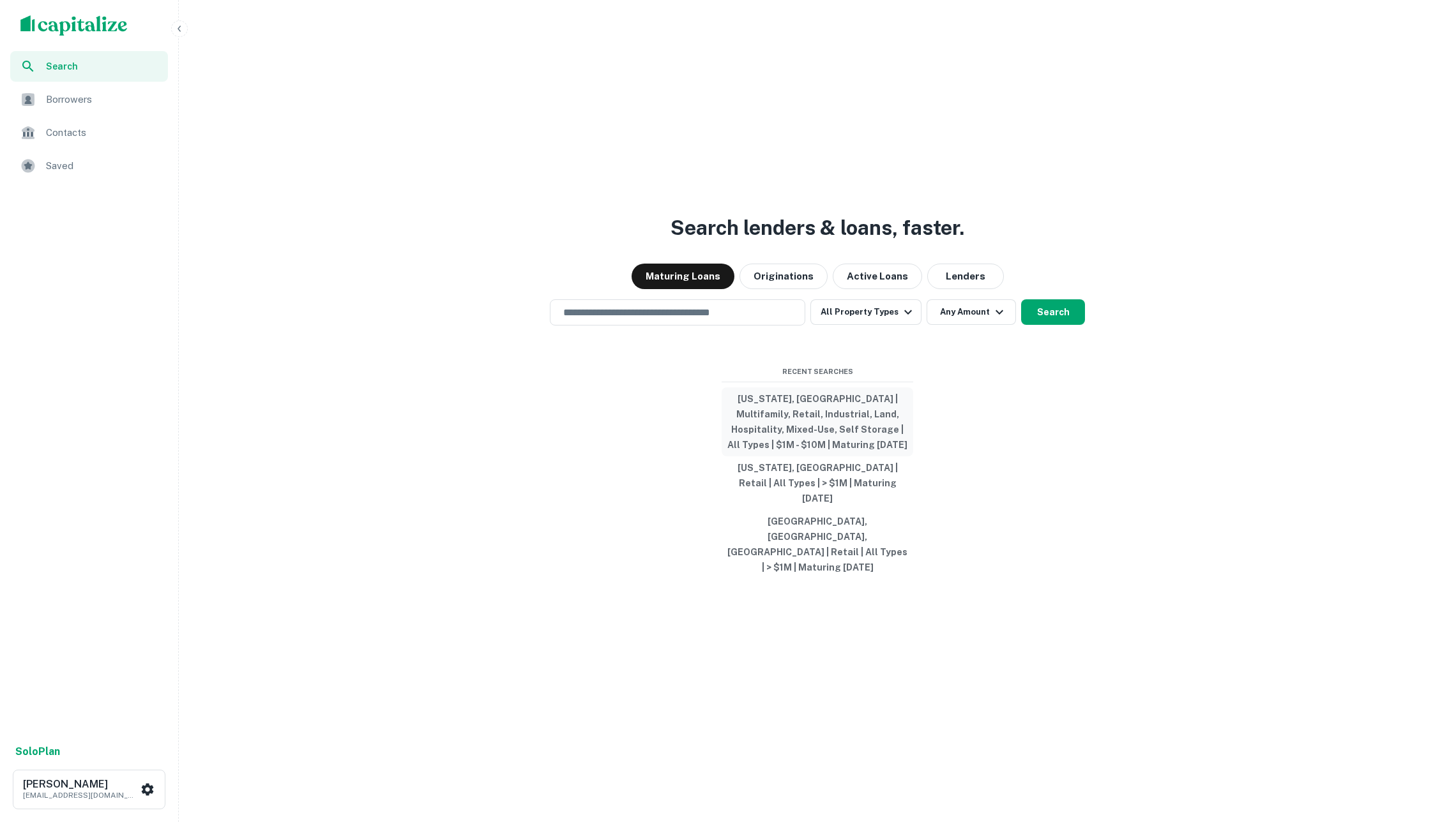
click at [823, 432] on button "[US_STATE], [GEOGRAPHIC_DATA] | Multifamily, Retail, Industrial, Land, Hospital…" at bounding box center [817, 421] width 192 height 69
type input "**********"
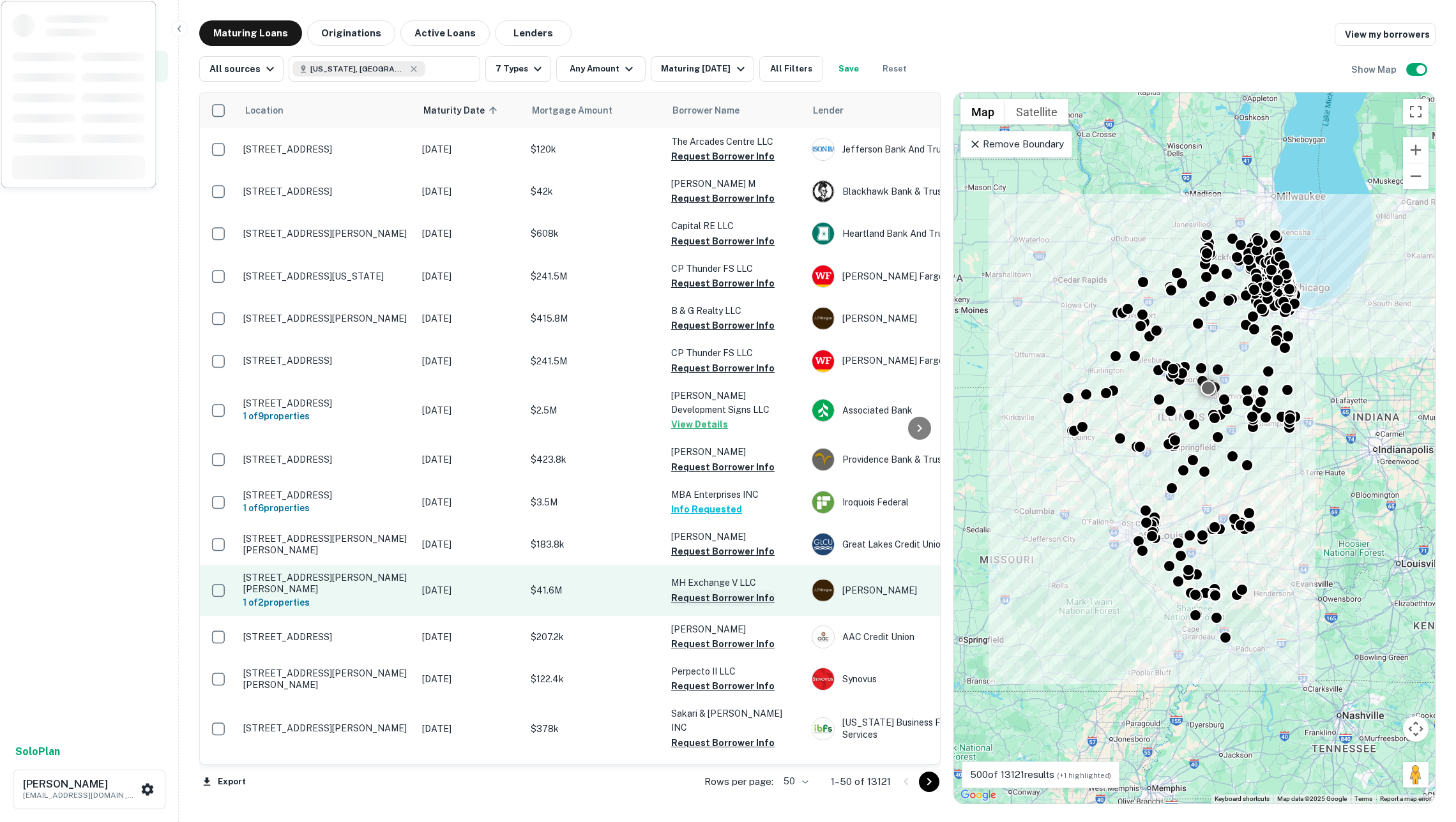
scroll to position [525, 0]
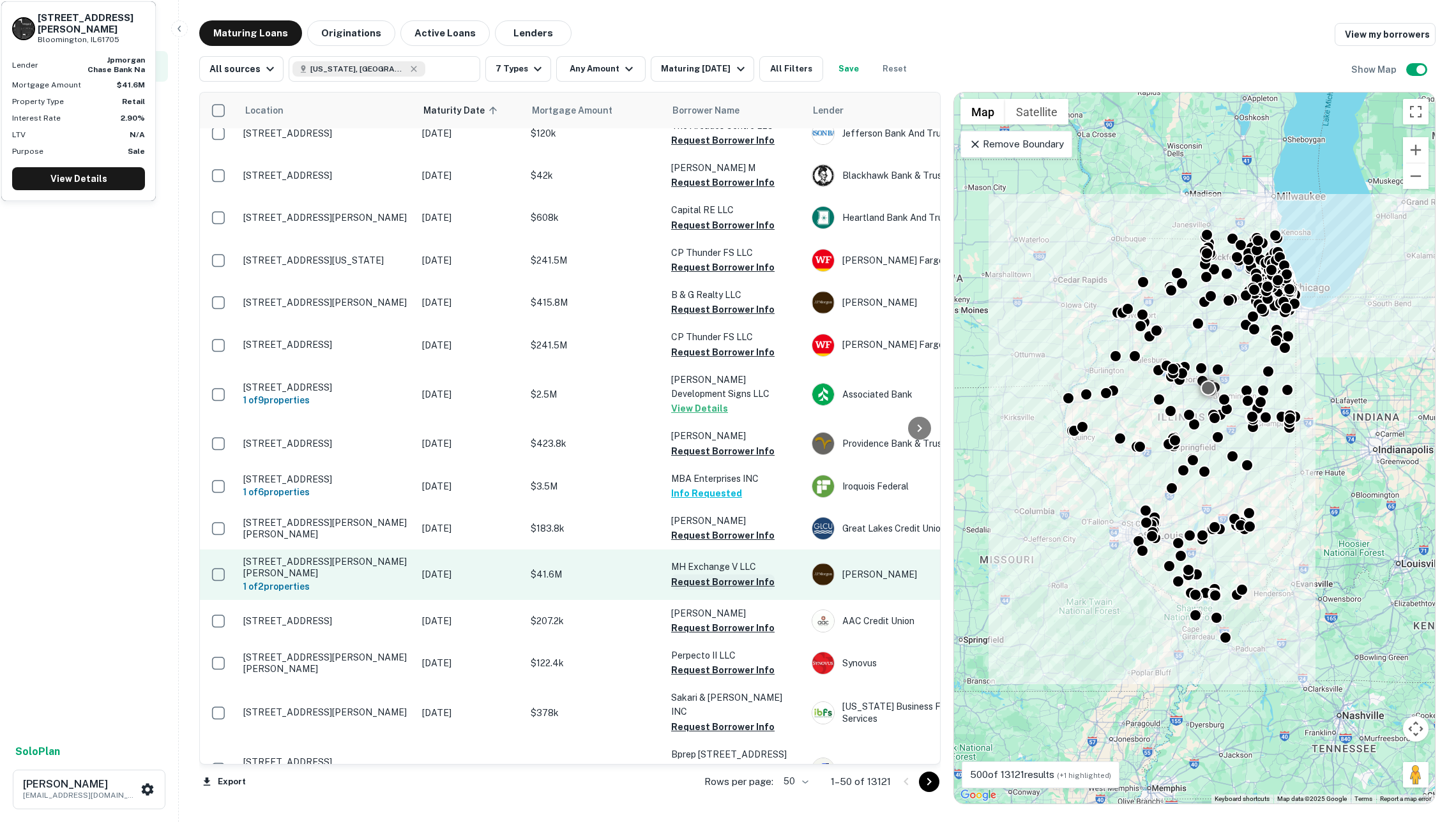
click at [702, 574] on button "Request Borrower Info" at bounding box center [723, 581] width 103 height 15
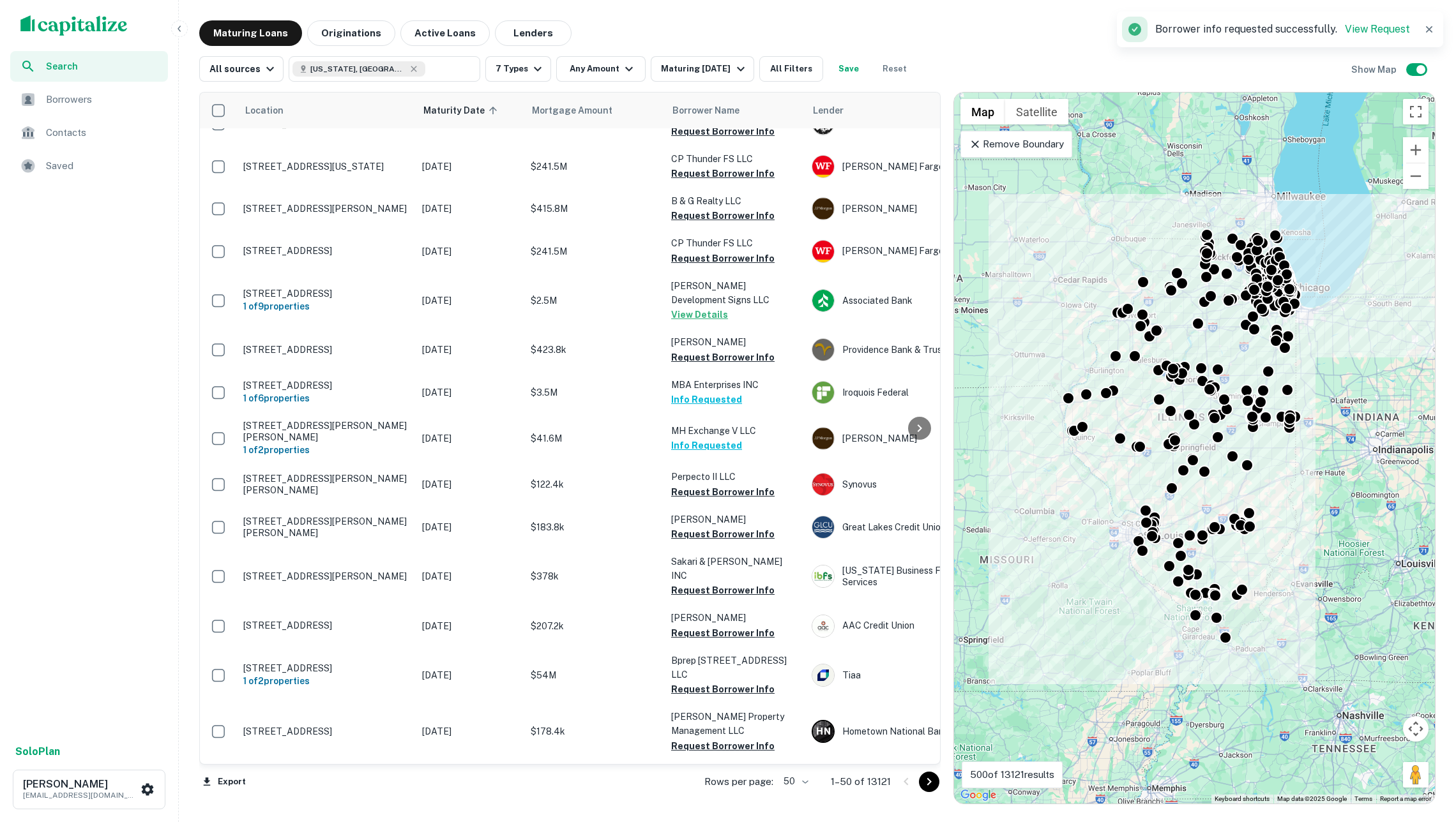
scroll to position [624, 0]
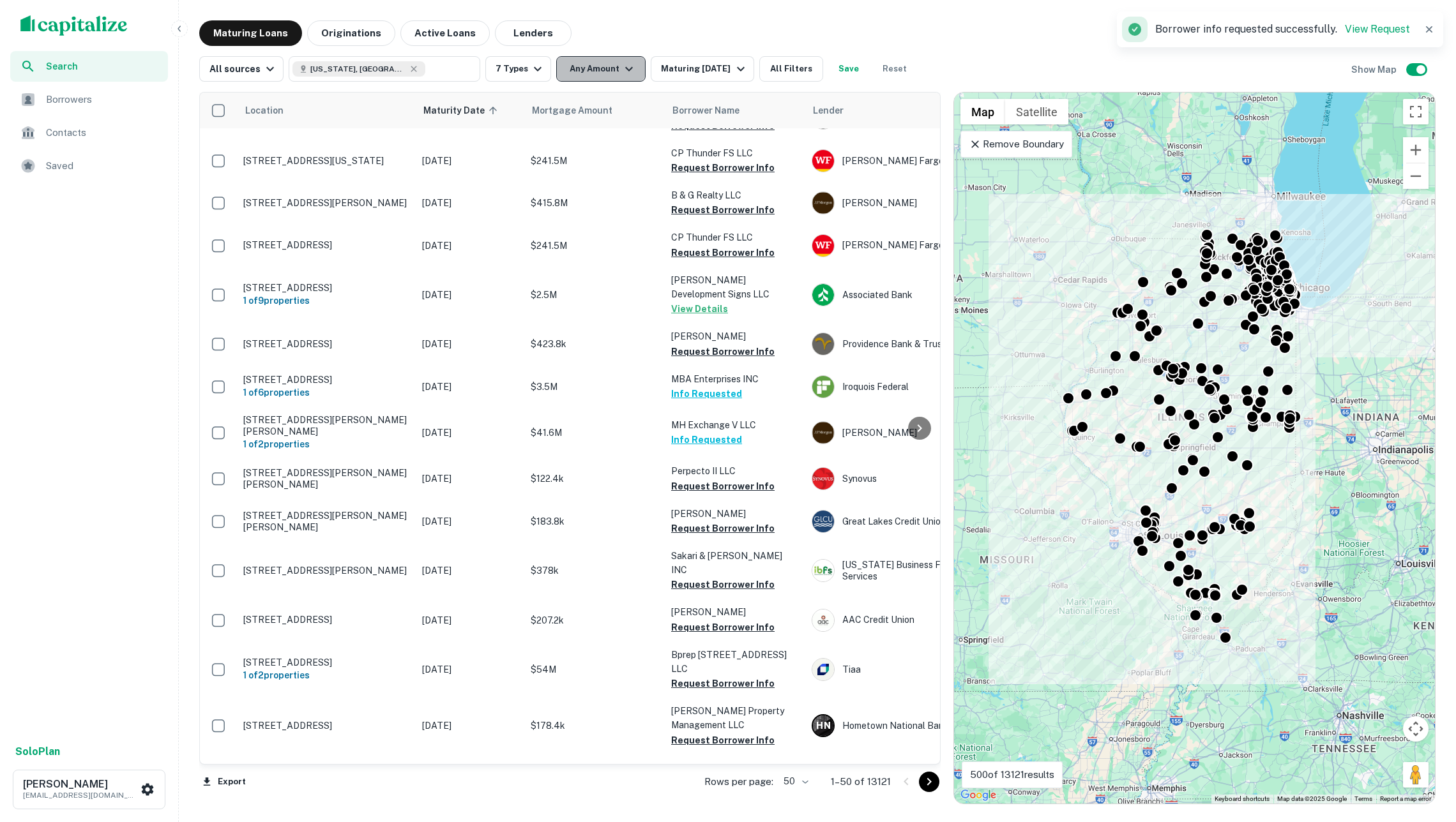
click at [627, 79] on button "Any Amount" at bounding box center [601, 69] width 90 height 25
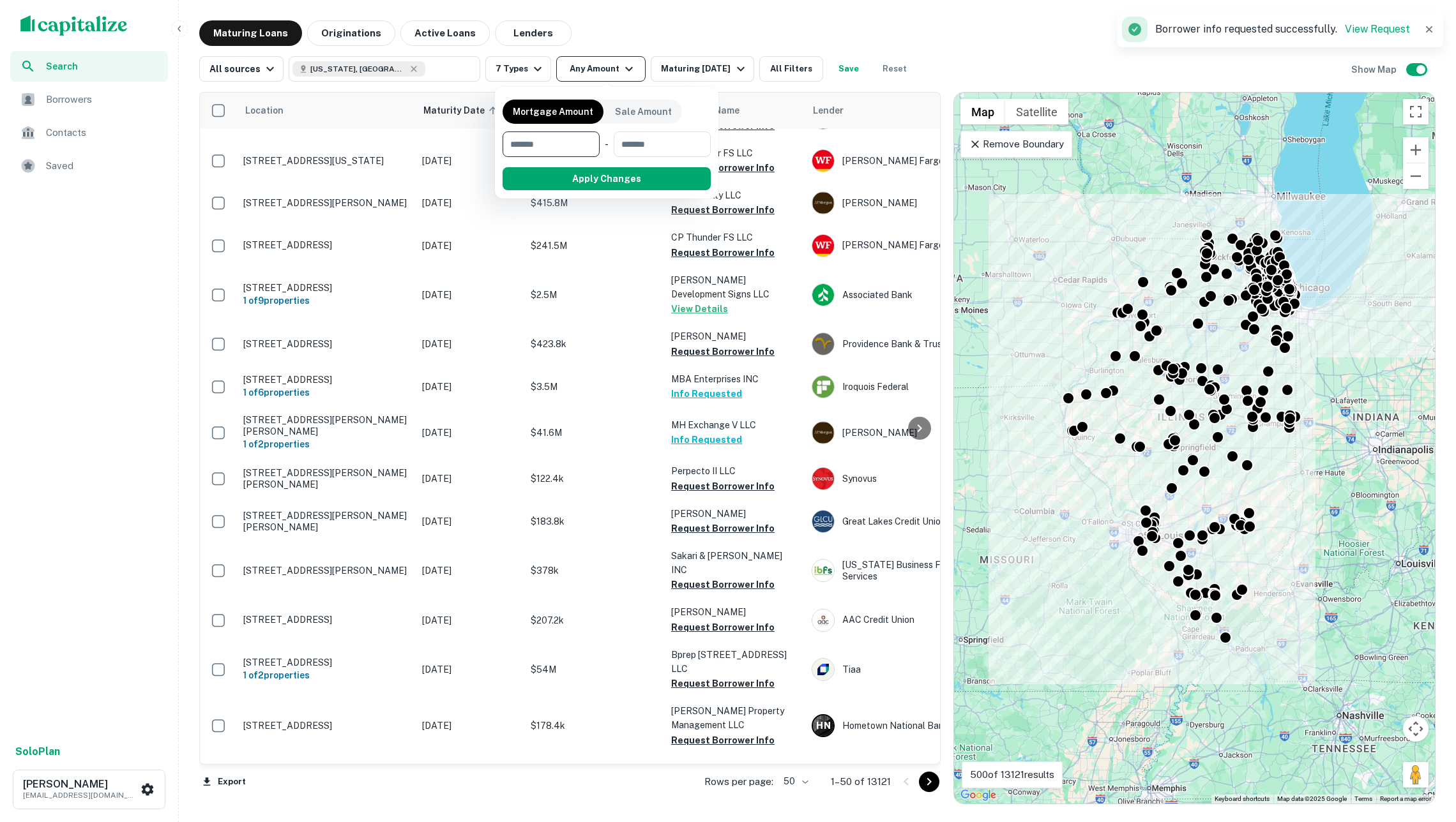
type input "*"
type input "*******"
click at [682, 143] on input "number" at bounding box center [660, 144] width 82 height 25
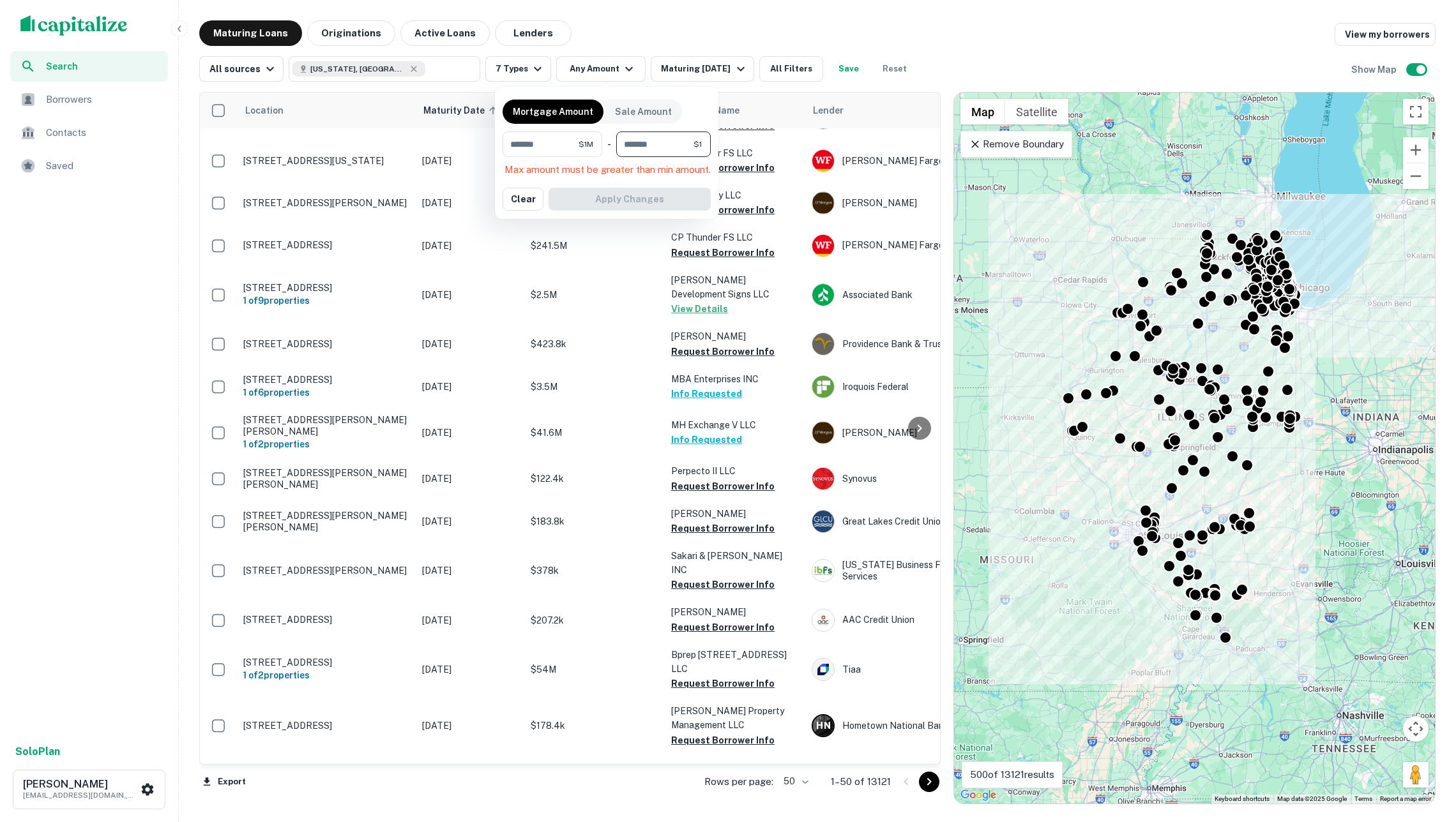
type input "**"
type input "********"
click at [660, 171] on button "Apply Changes" at bounding box center [629, 179] width 162 height 23
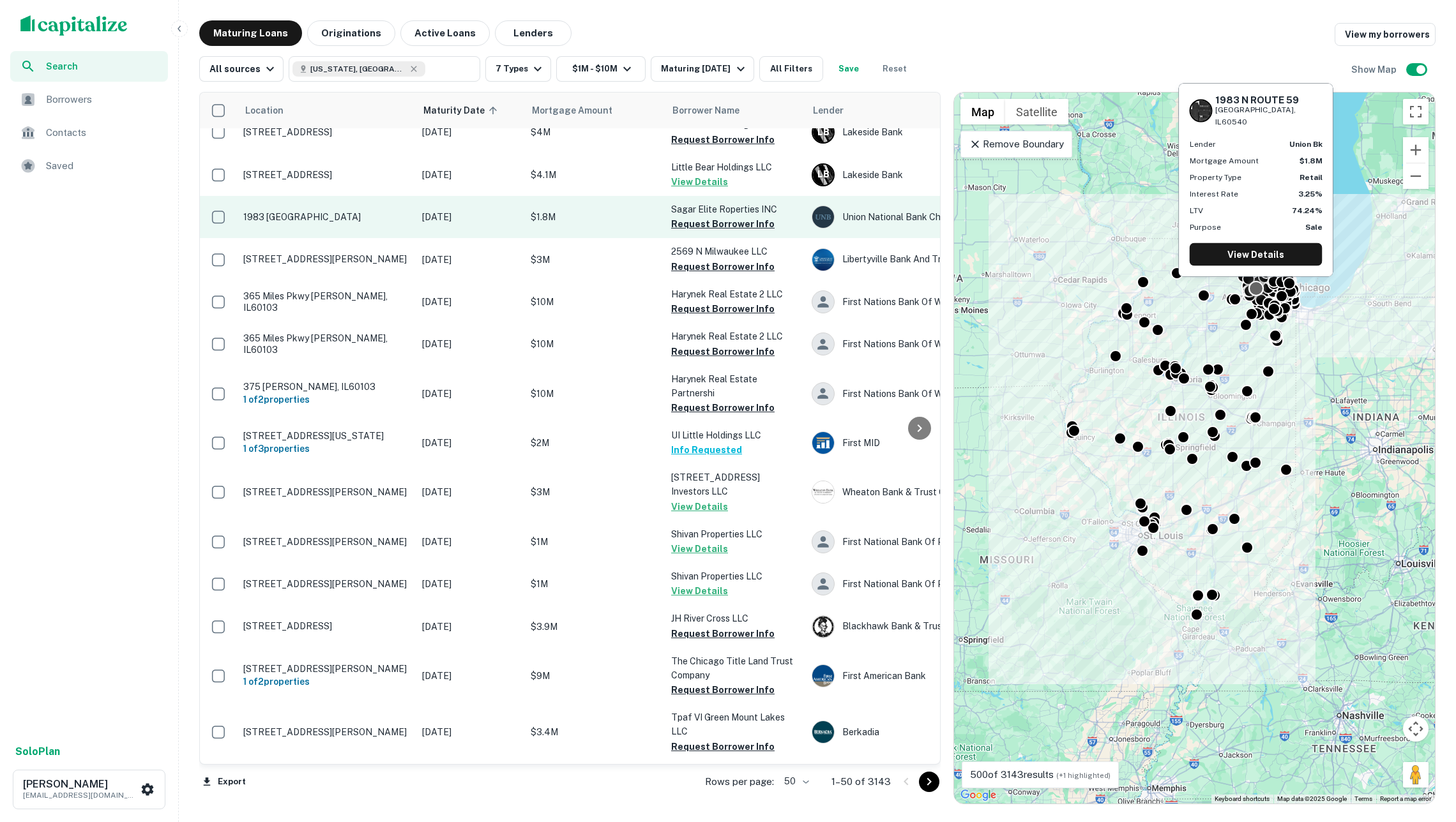
click at [367, 211] on p "1983 N Route 59 Naperville, IL60540" at bounding box center [326, 217] width 166 height 12
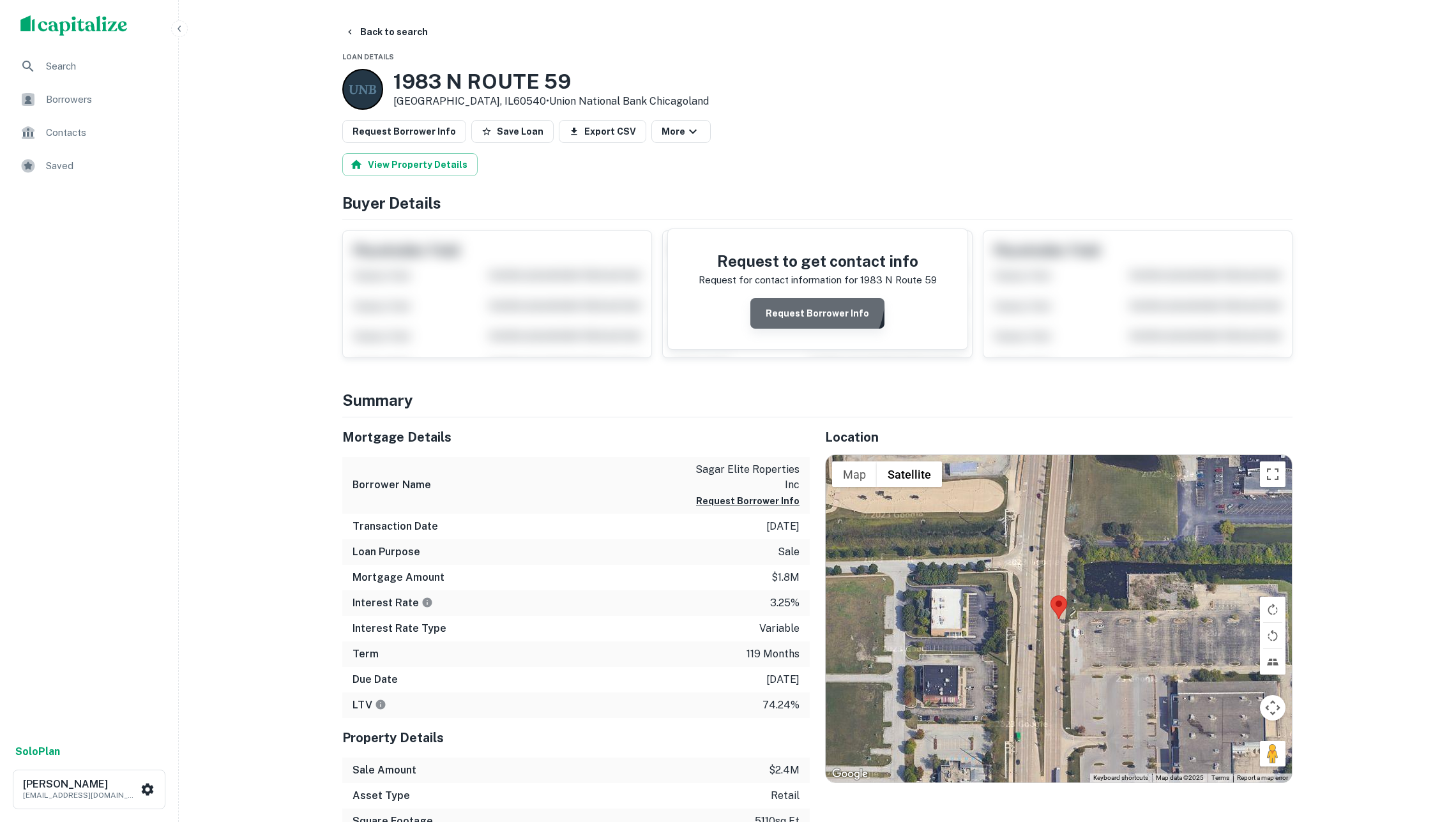
click at [816, 309] on button "Request Borrower Info" at bounding box center [817, 313] width 134 height 30
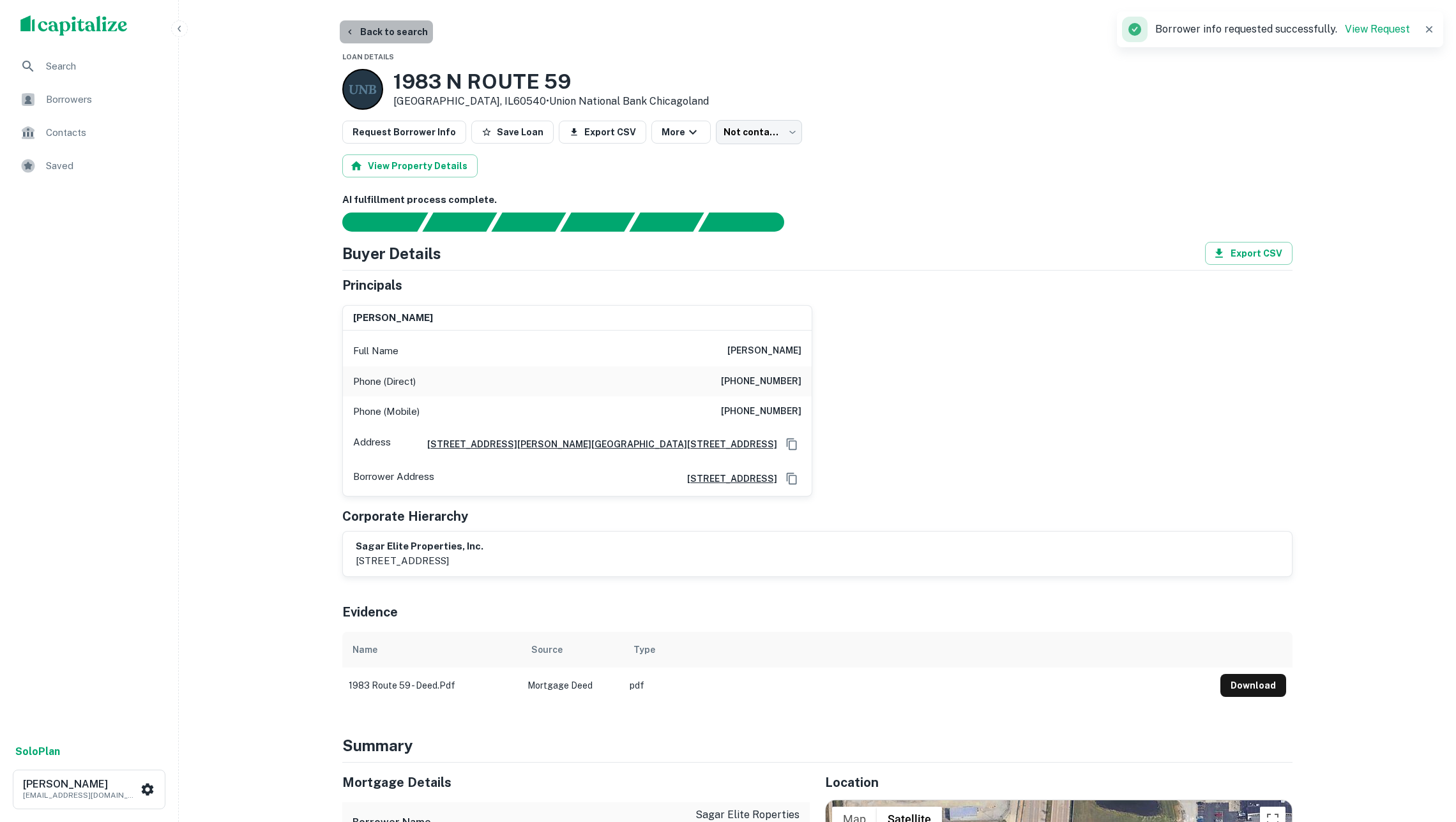
click at [383, 29] on button "Back to search" at bounding box center [386, 32] width 93 height 23
click at [392, 39] on button "Back to search" at bounding box center [386, 32] width 93 height 23
click at [69, 19] on img "scrollable content" at bounding box center [74, 25] width 107 height 20
click at [100, 25] on img "scrollable content" at bounding box center [74, 25] width 107 height 20
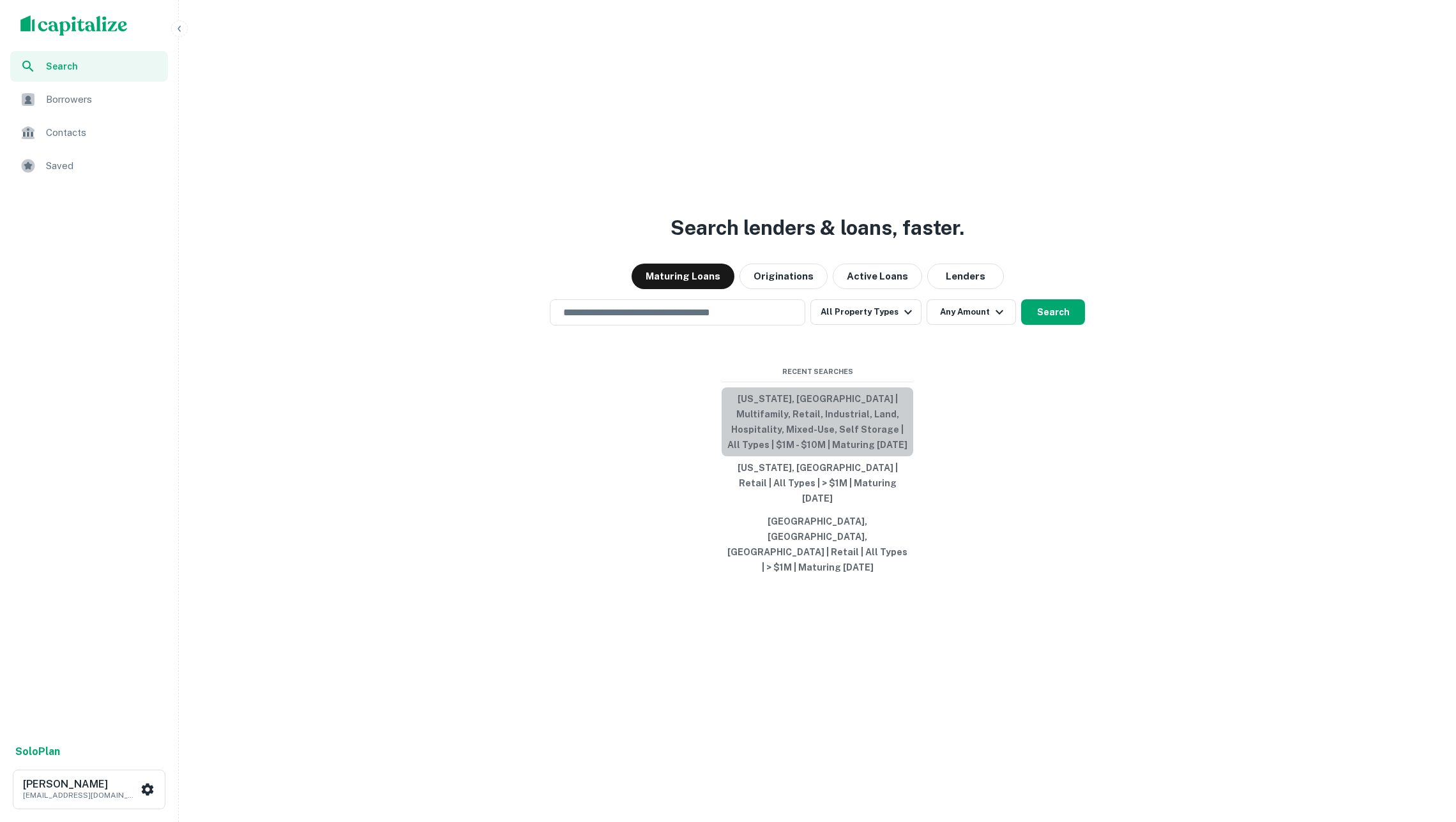
click at [821, 440] on button "[US_STATE], [GEOGRAPHIC_DATA] | Multifamily, Retail, Industrial, Land, Hospital…" at bounding box center [817, 421] width 192 height 69
type input "**********"
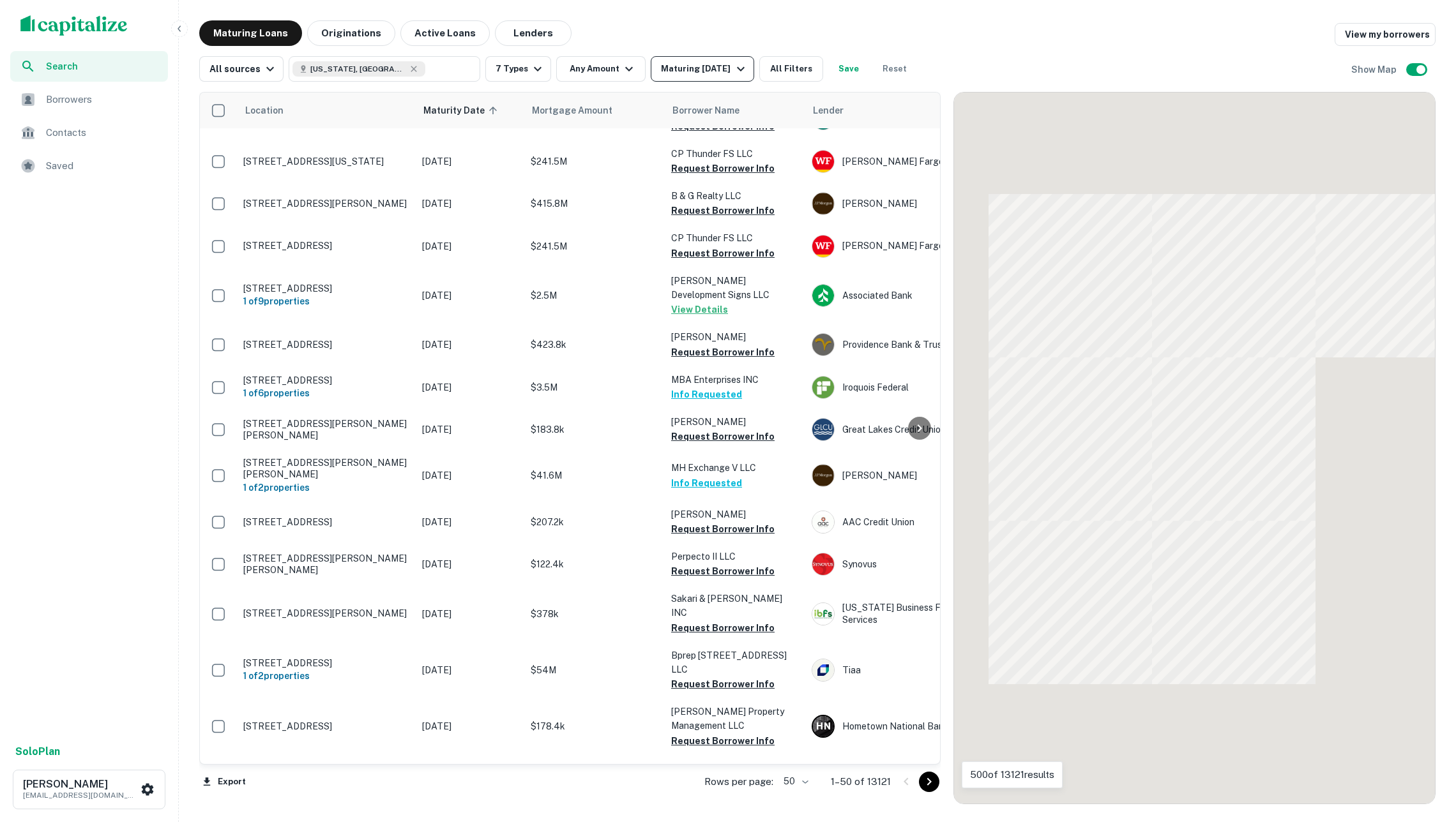
scroll to position [623, 0]
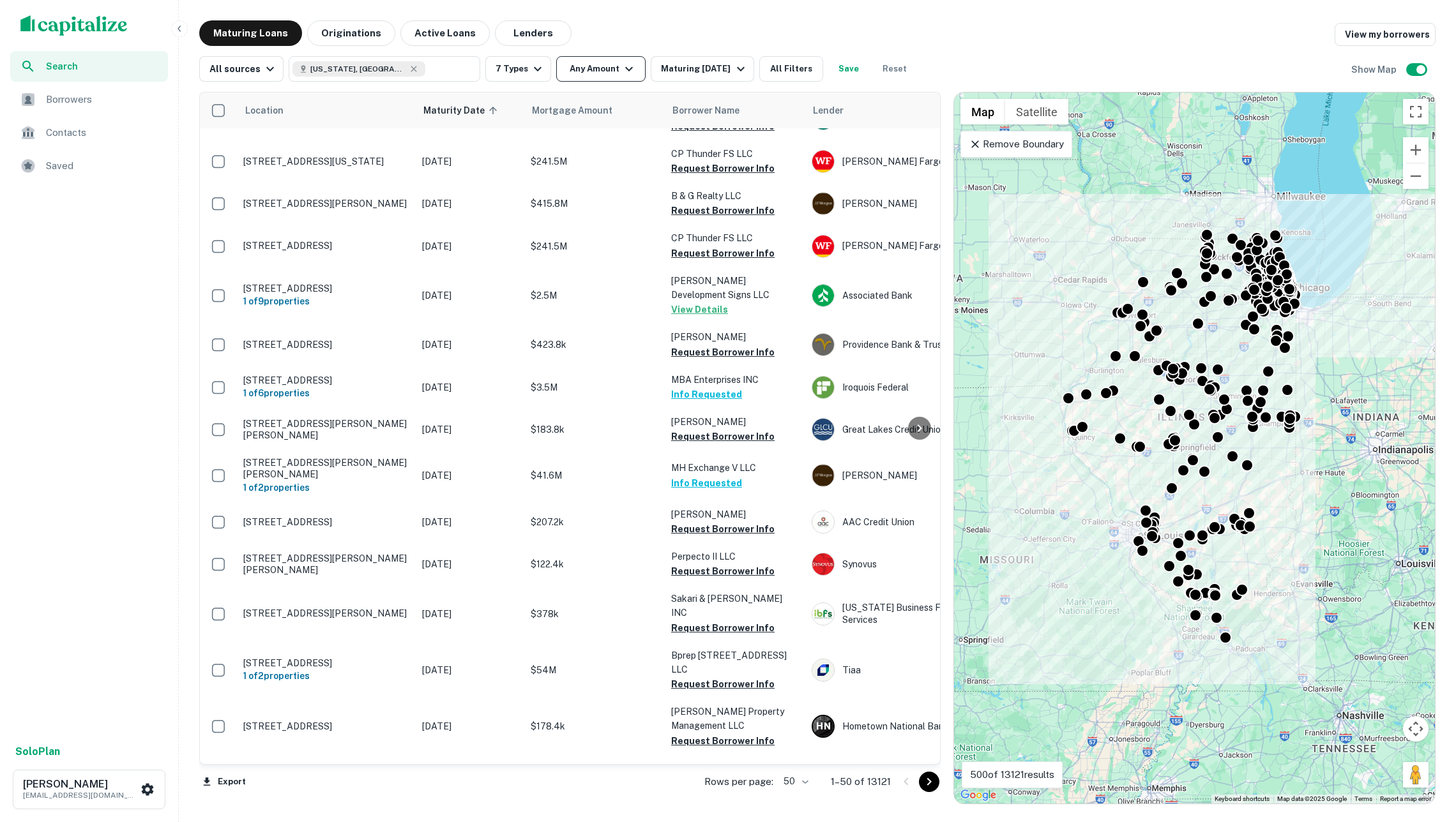
click at [623, 73] on button "Any Amount" at bounding box center [601, 69] width 90 height 25
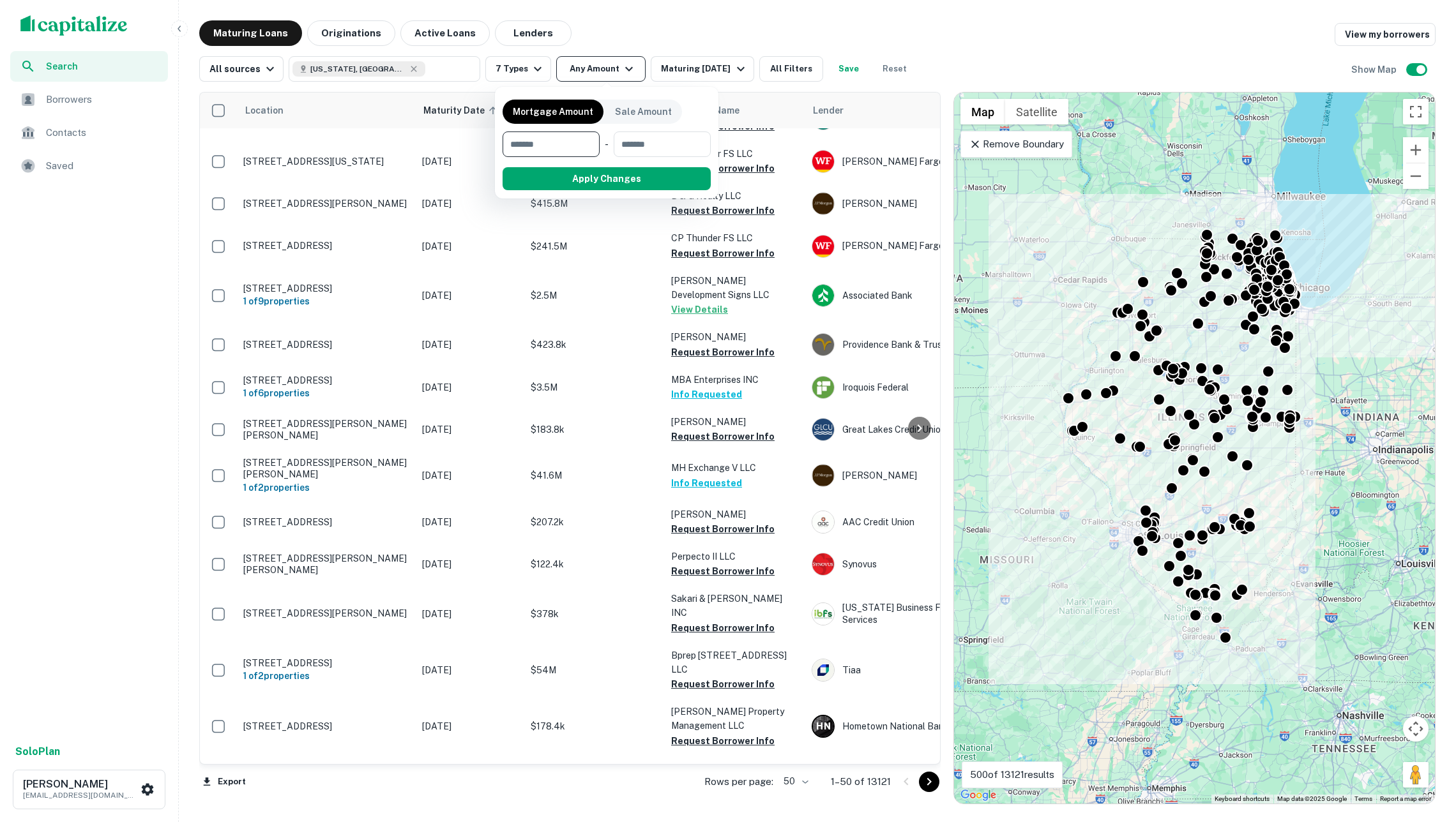
type input "*"
type input "*******"
type input "**"
type input "********"
click at [621, 181] on button "Apply Changes" at bounding box center [629, 179] width 162 height 23
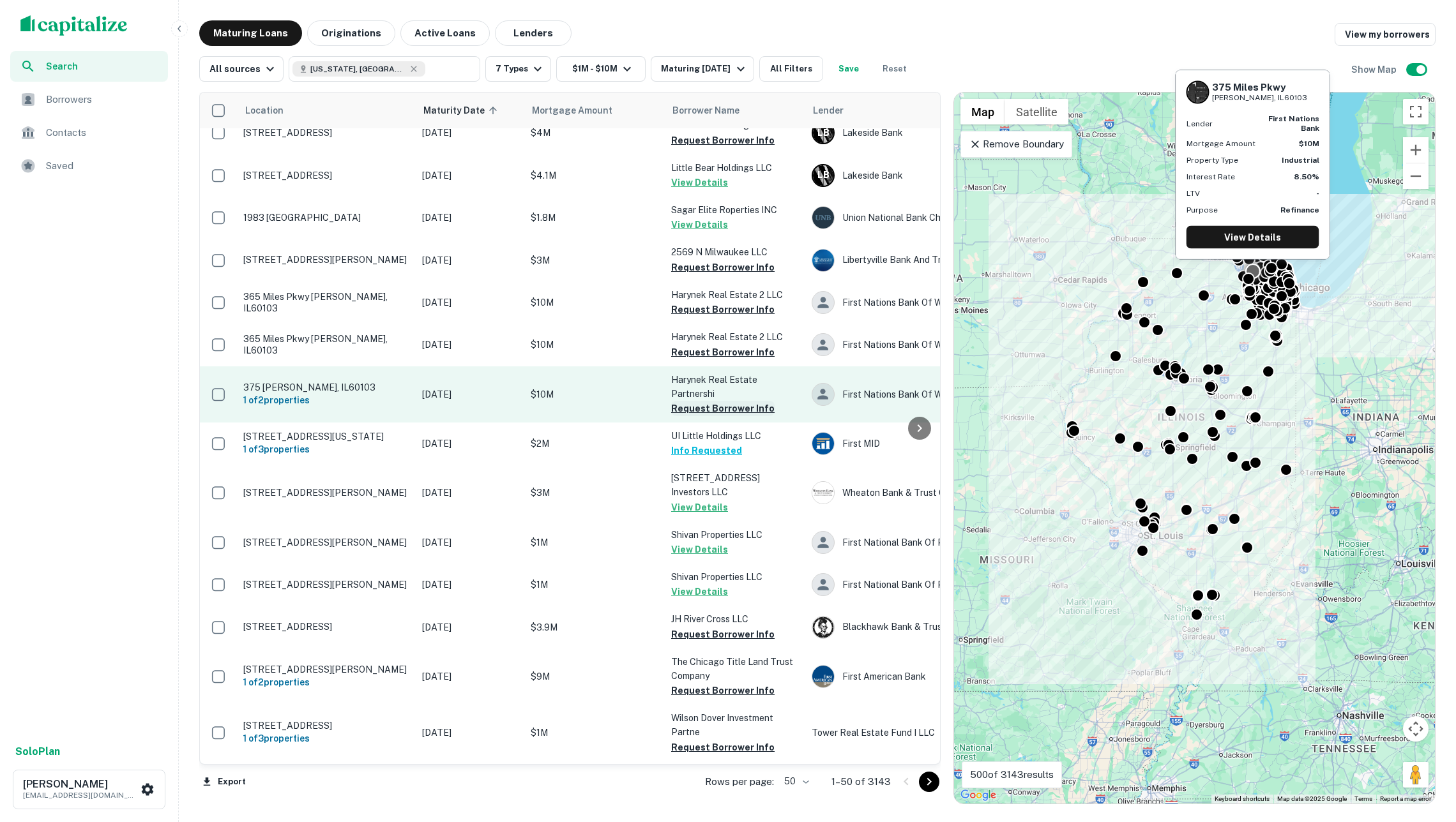
click at [724, 401] on button "Request Borrower Info" at bounding box center [723, 408] width 103 height 15
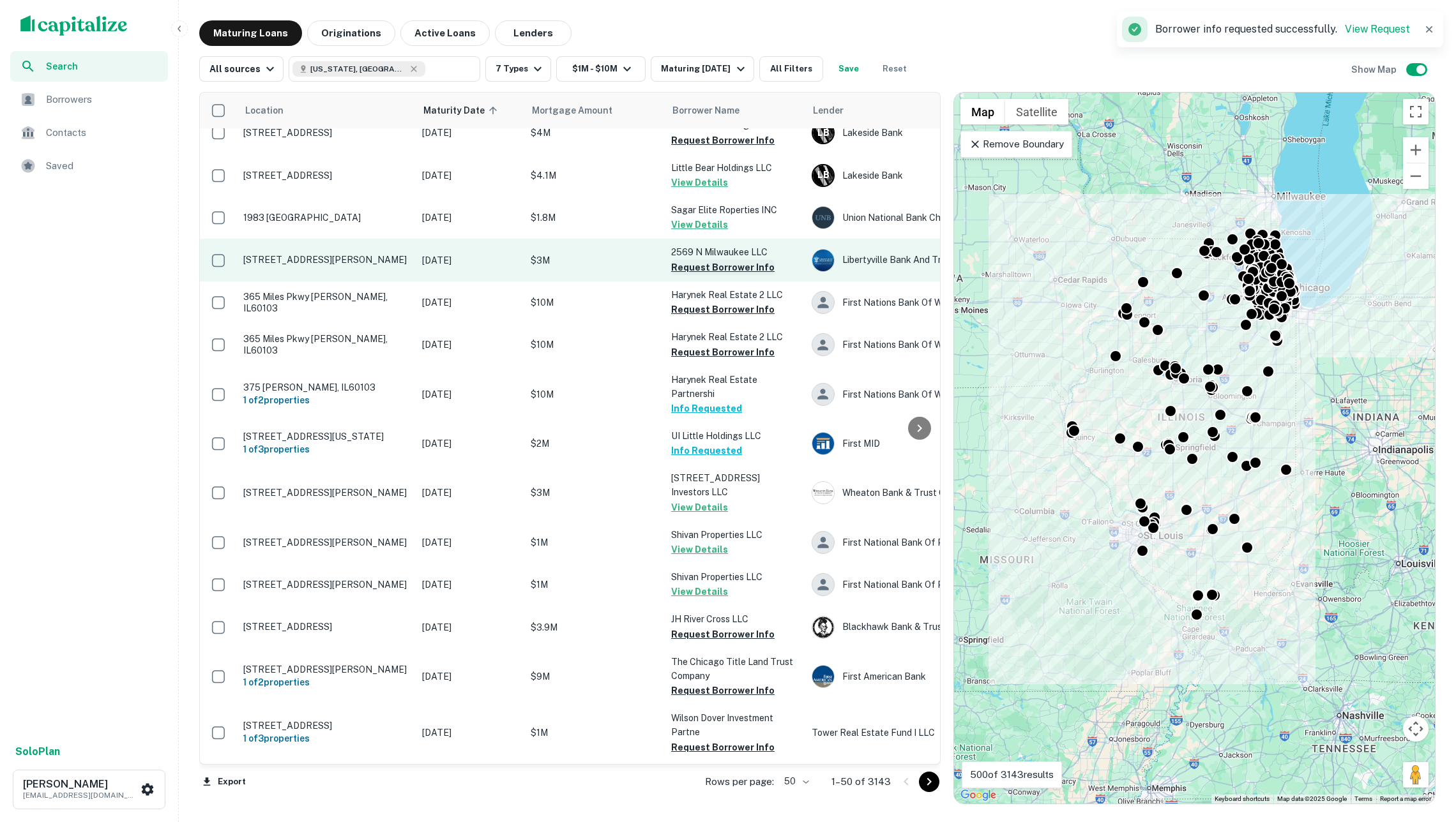
click at [716, 260] on button "Request Borrower Info" at bounding box center [723, 267] width 103 height 15
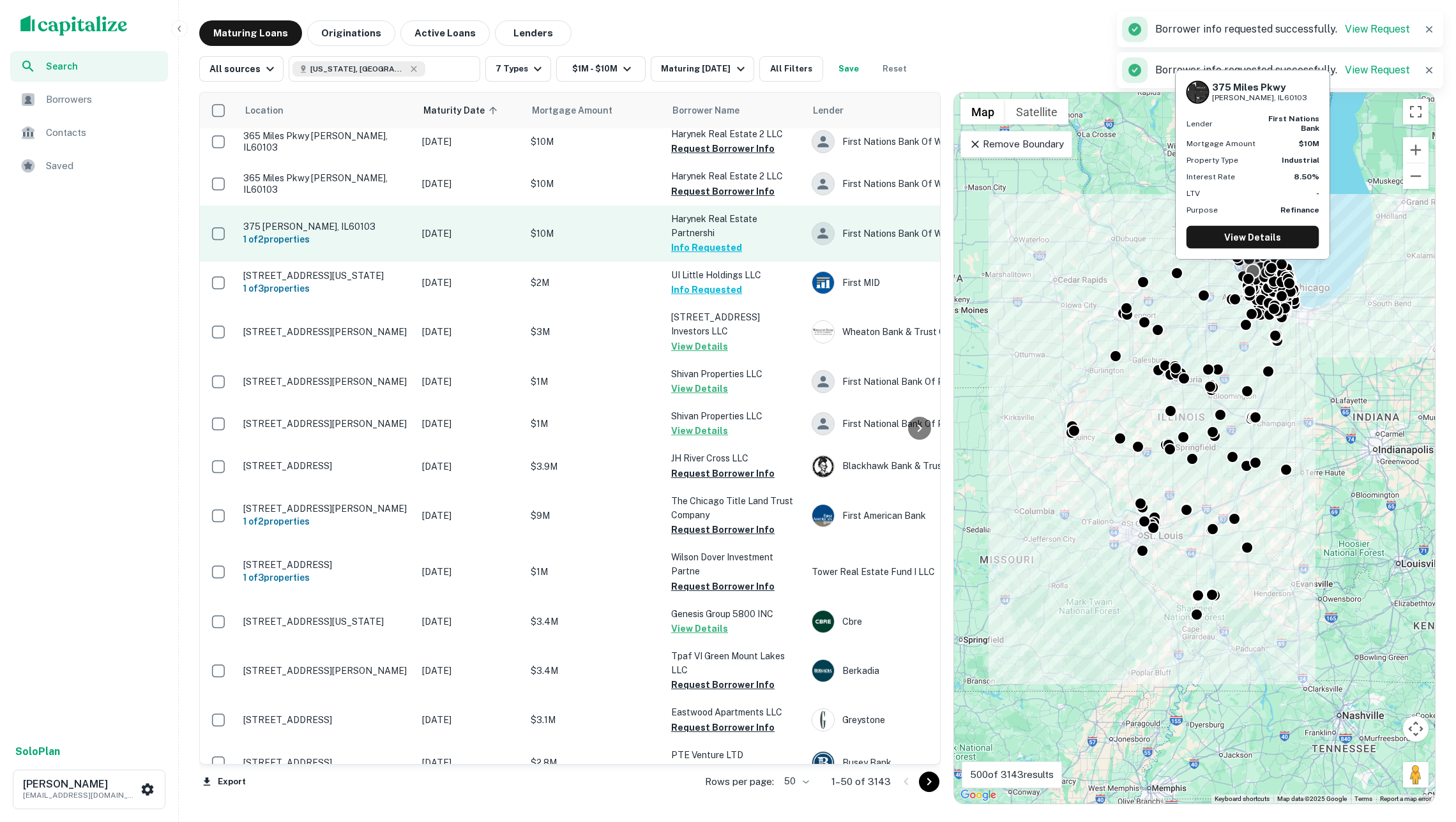
scroll to position [832, 0]
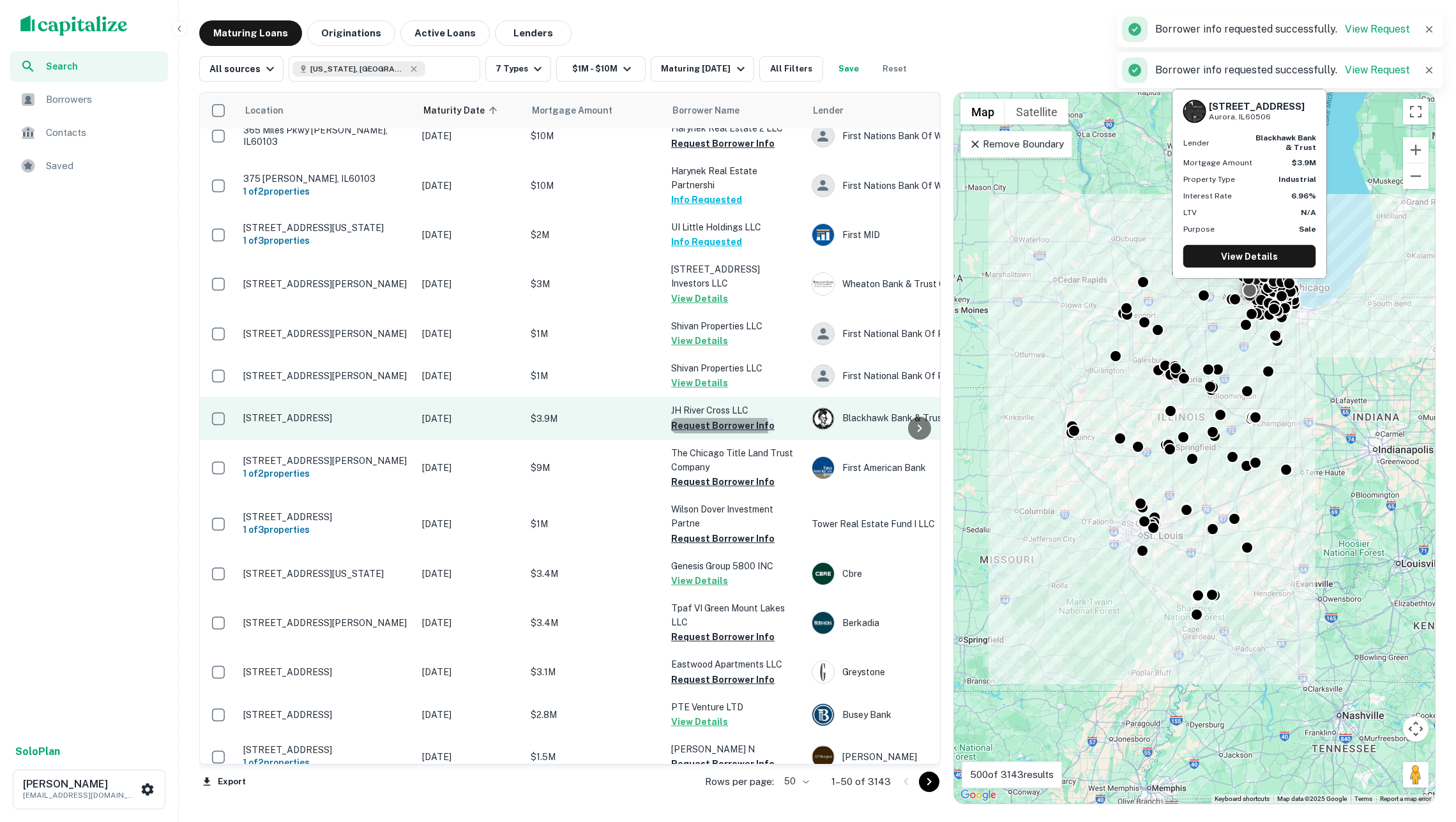
click at [711, 418] on button "Request Borrower Info" at bounding box center [723, 425] width 103 height 15
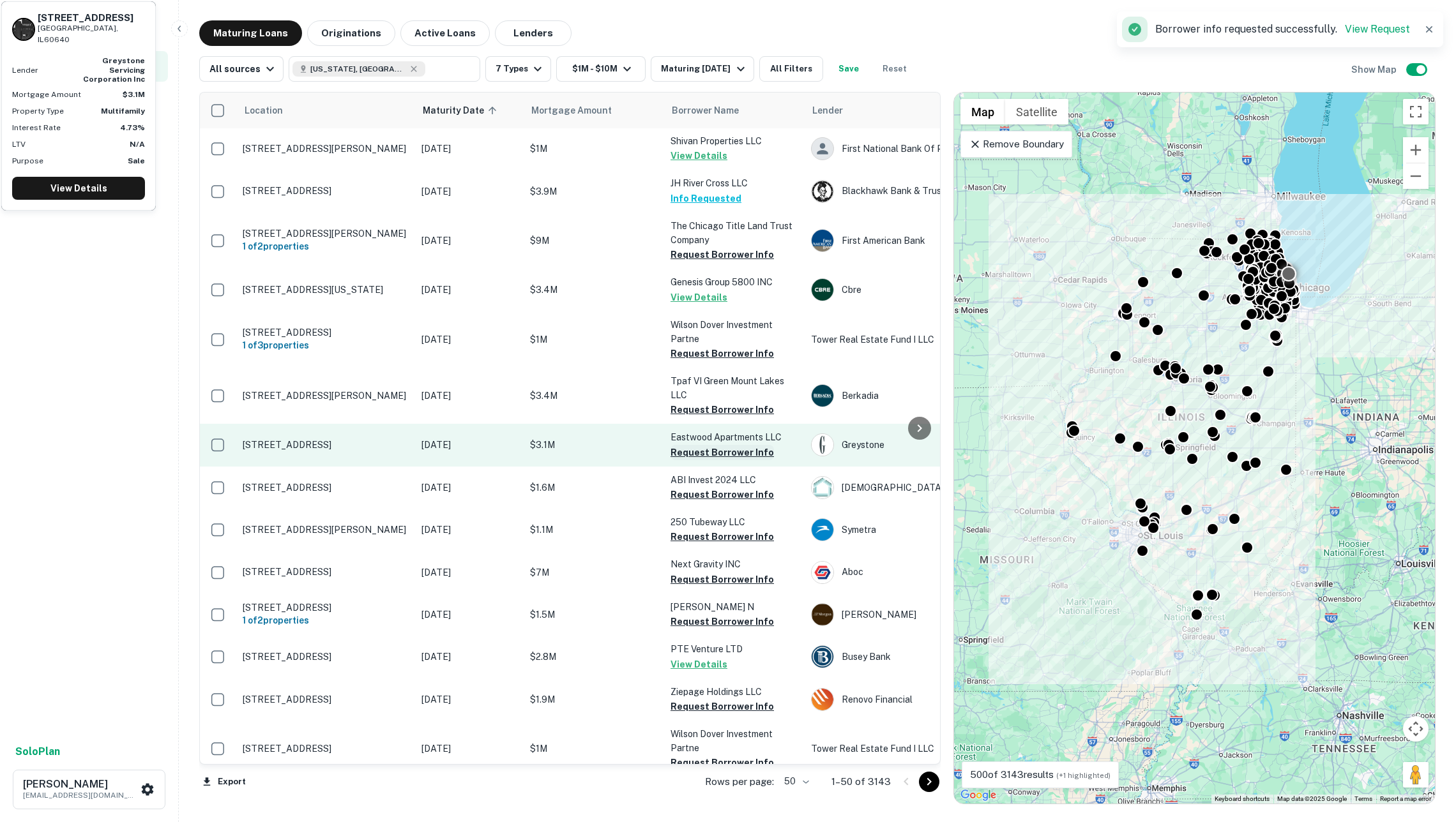
scroll to position [1060, 1]
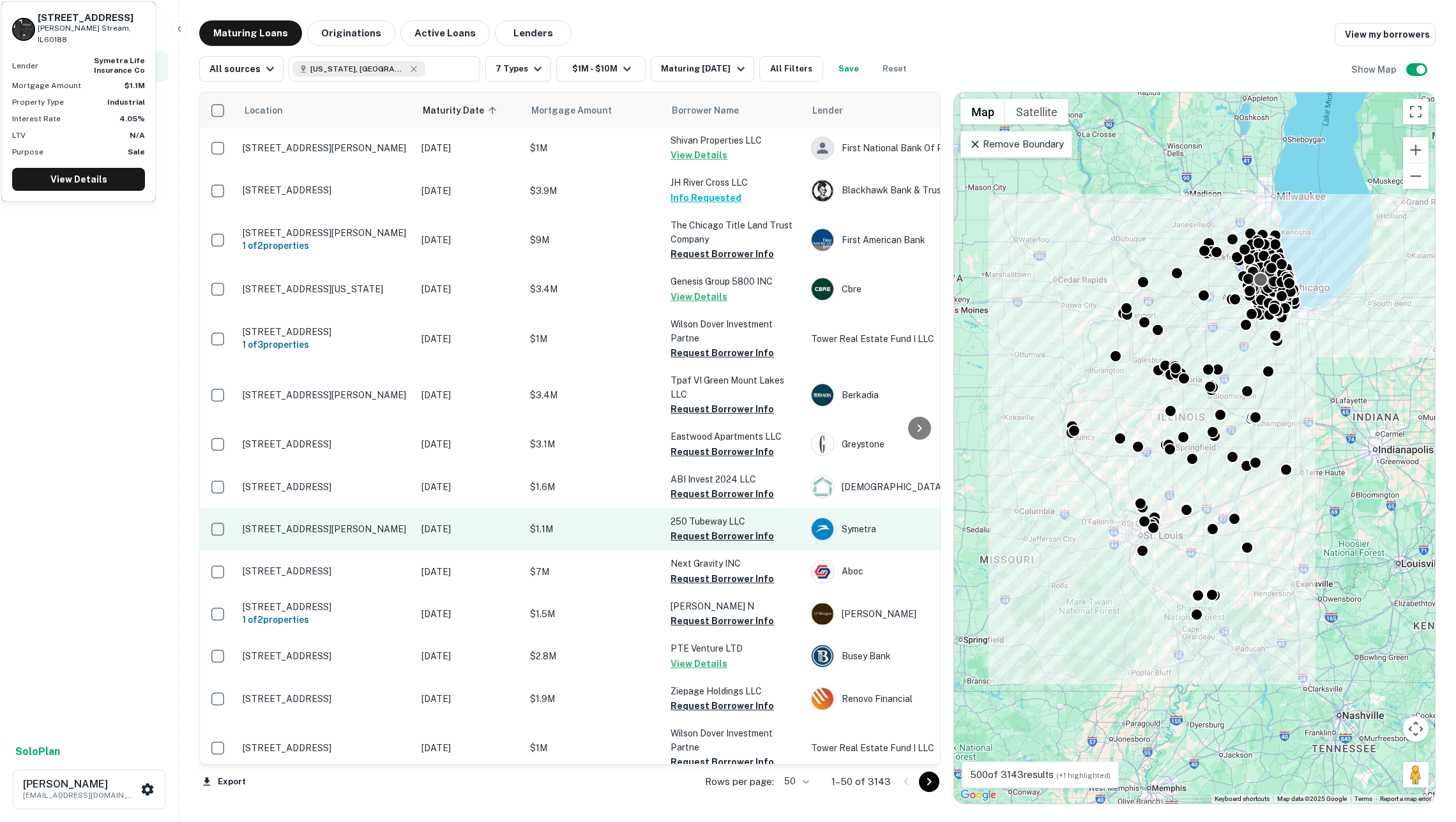
click at [378, 523] on p "[STREET_ADDRESS][PERSON_NAME]" at bounding box center [325, 529] width 166 height 12
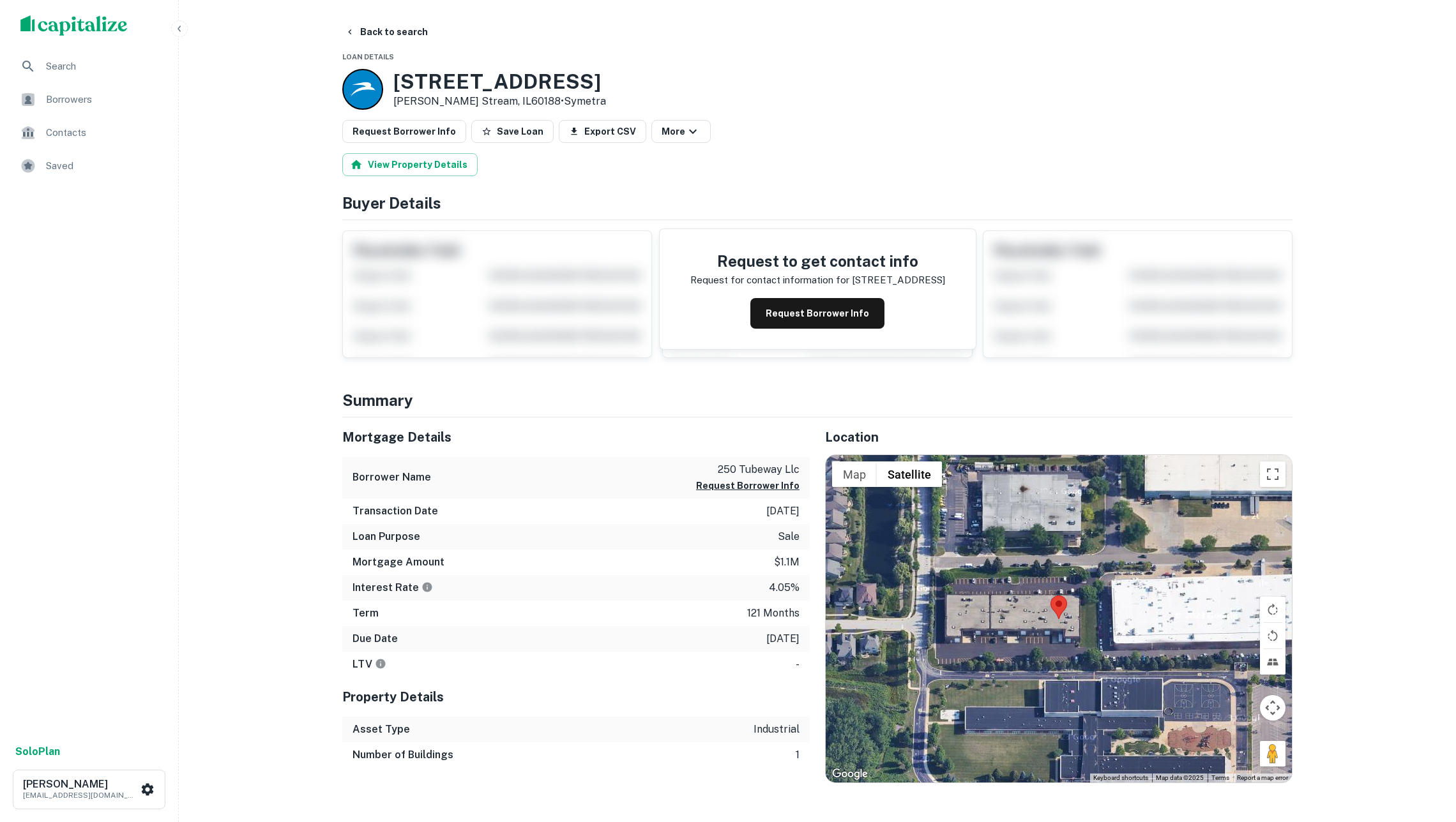
click at [74, 27] on img "scrollable content" at bounding box center [74, 25] width 107 height 20
click at [841, 323] on button "Request Borrower Info" at bounding box center [817, 313] width 134 height 30
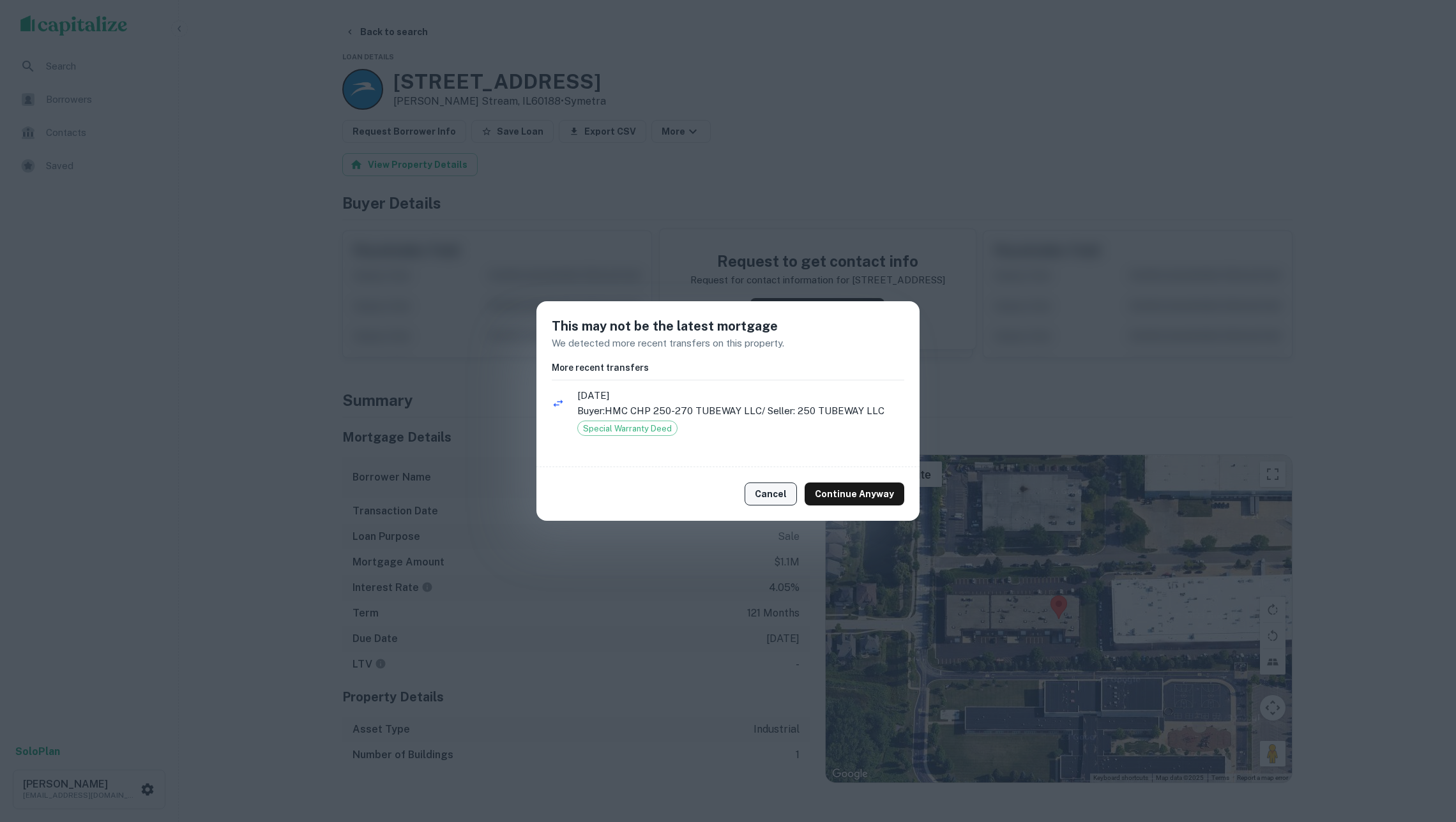
click at [785, 492] on button "Cancel" at bounding box center [770, 494] width 52 height 23
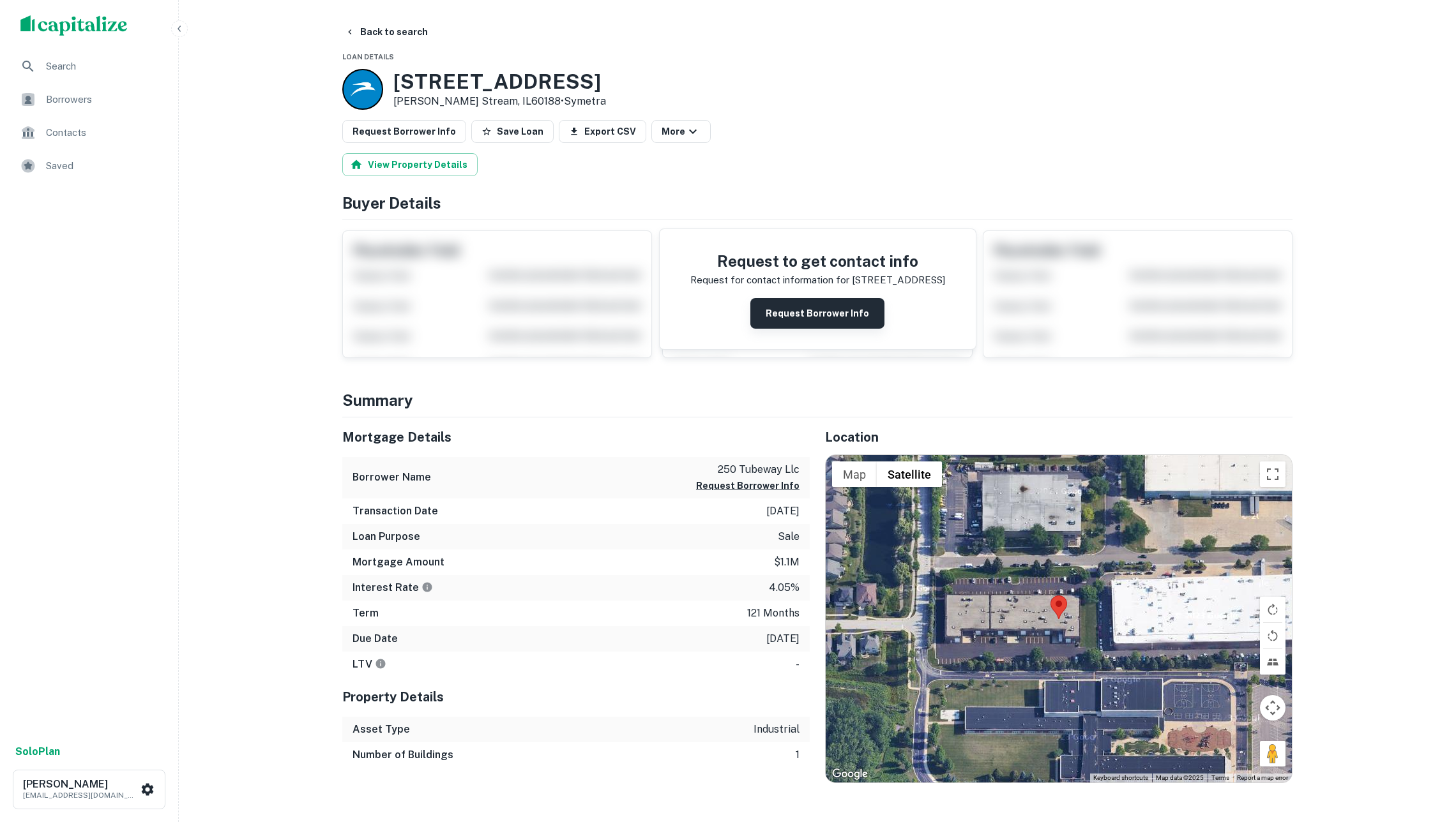
click at [780, 318] on button "Request Borrower Info" at bounding box center [817, 313] width 134 height 30
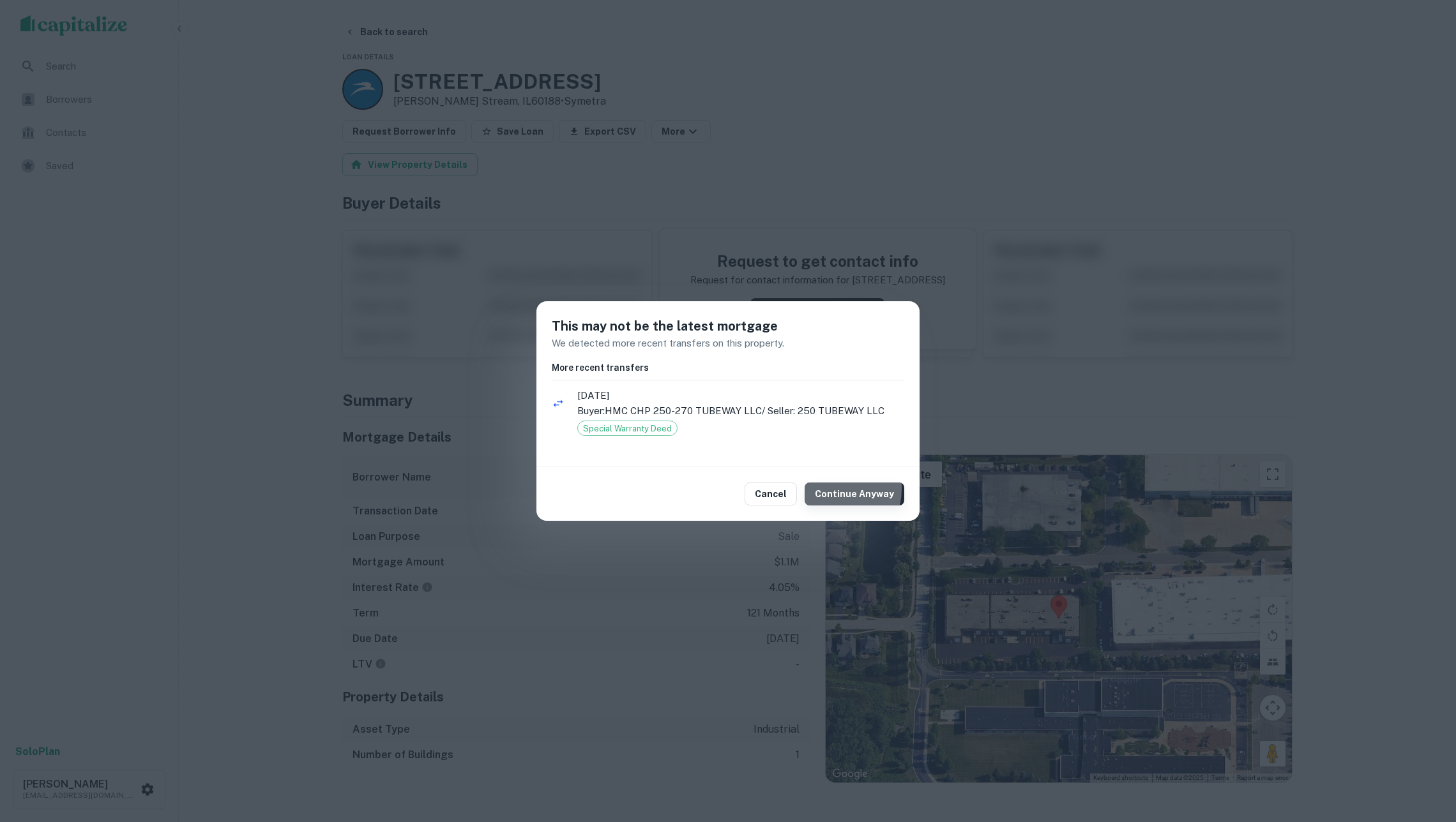
click at [822, 487] on button "Continue Anyway" at bounding box center [854, 494] width 100 height 23
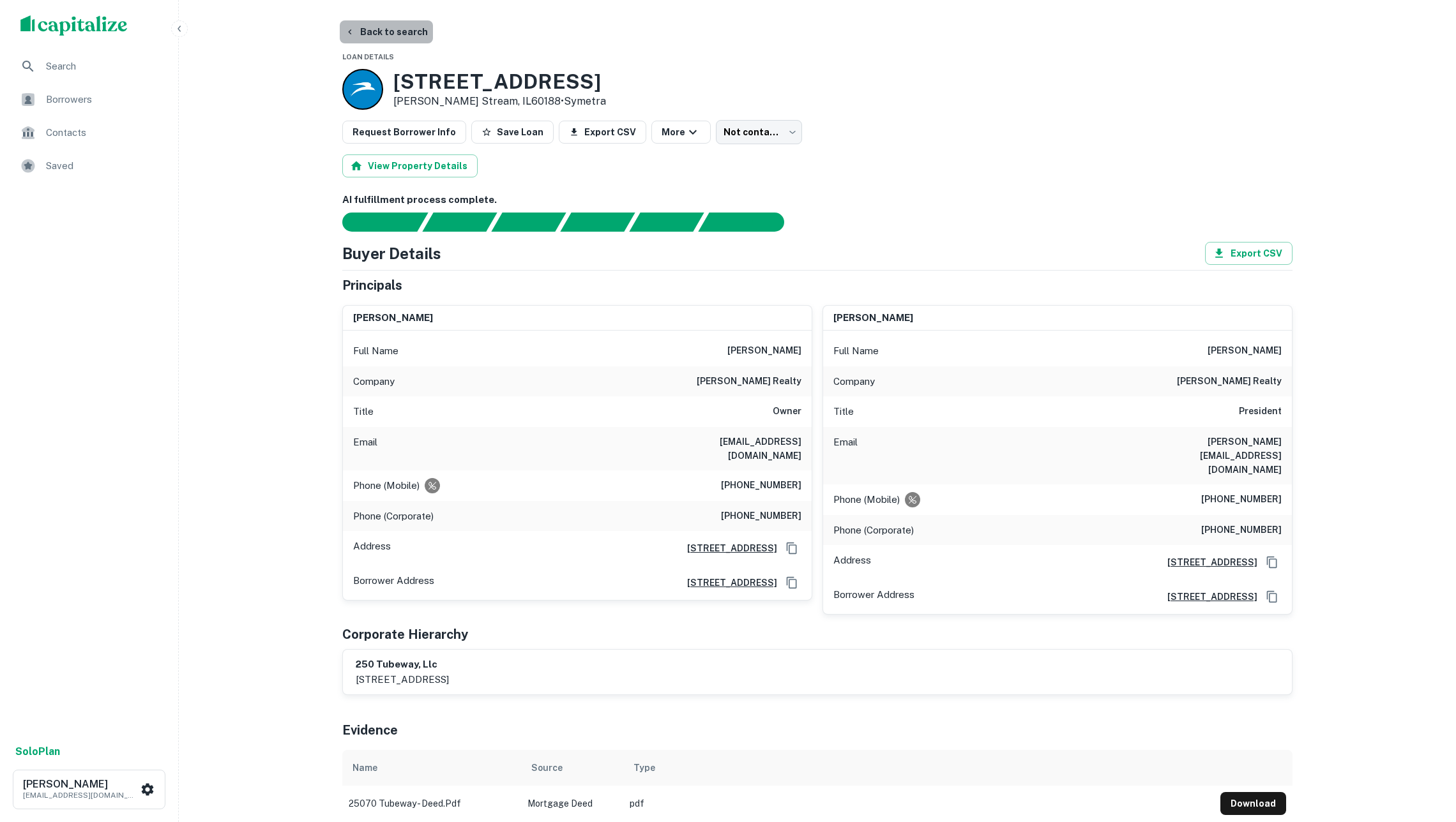
click at [399, 37] on button "Back to search" at bounding box center [386, 32] width 93 height 23
click at [401, 33] on button "Back to search" at bounding box center [386, 32] width 93 height 23
click at [80, 23] on img "scrollable content" at bounding box center [74, 25] width 107 height 20
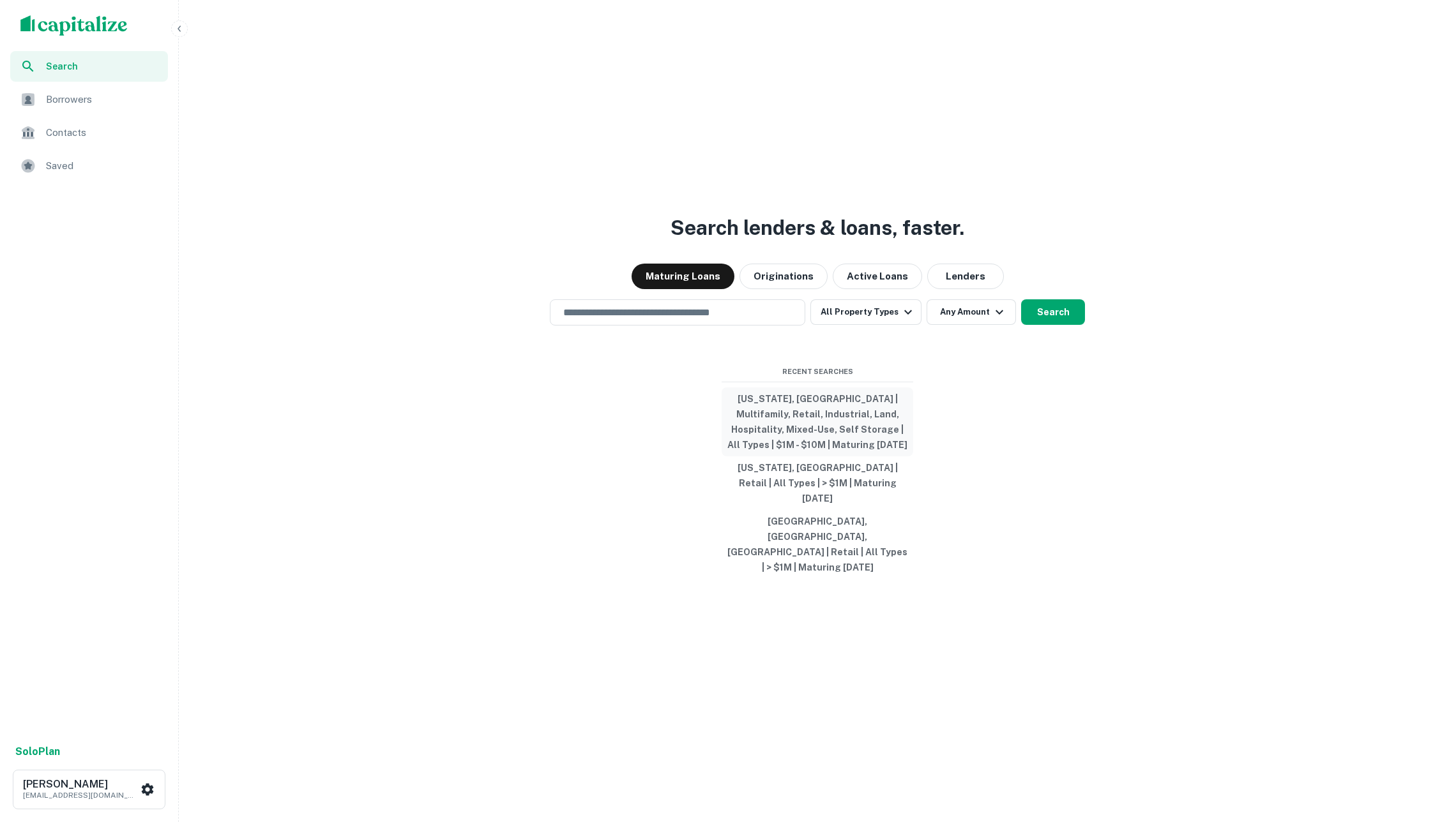
click at [757, 440] on button "[US_STATE], [GEOGRAPHIC_DATA] | Multifamily, Retail, Industrial, Land, Hospital…" at bounding box center [817, 421] width 192 height 69
type input "**********"
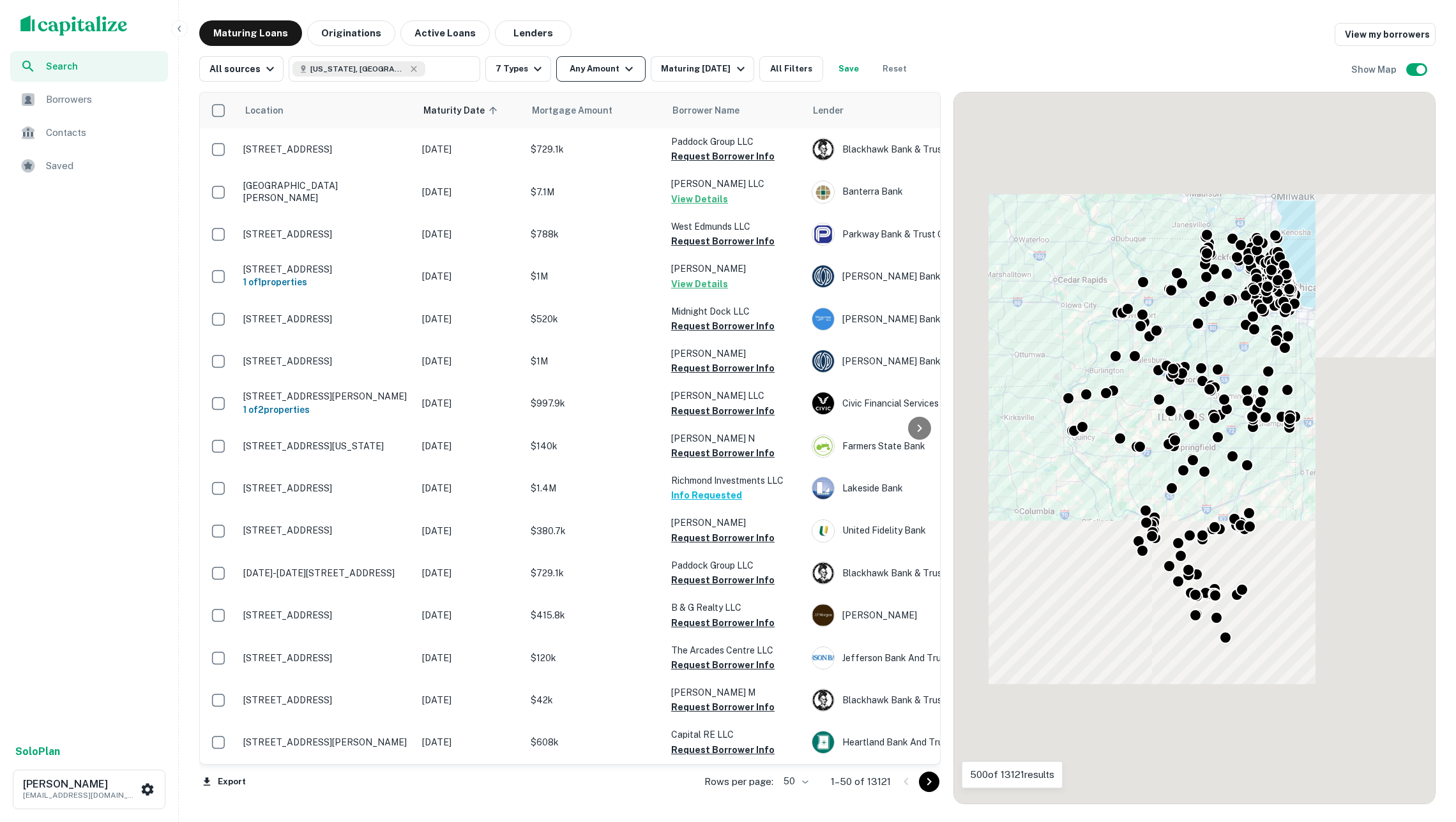
click at [622, 68] on button "Any Amount" at bounding box center [601, 69] width 90 height 25
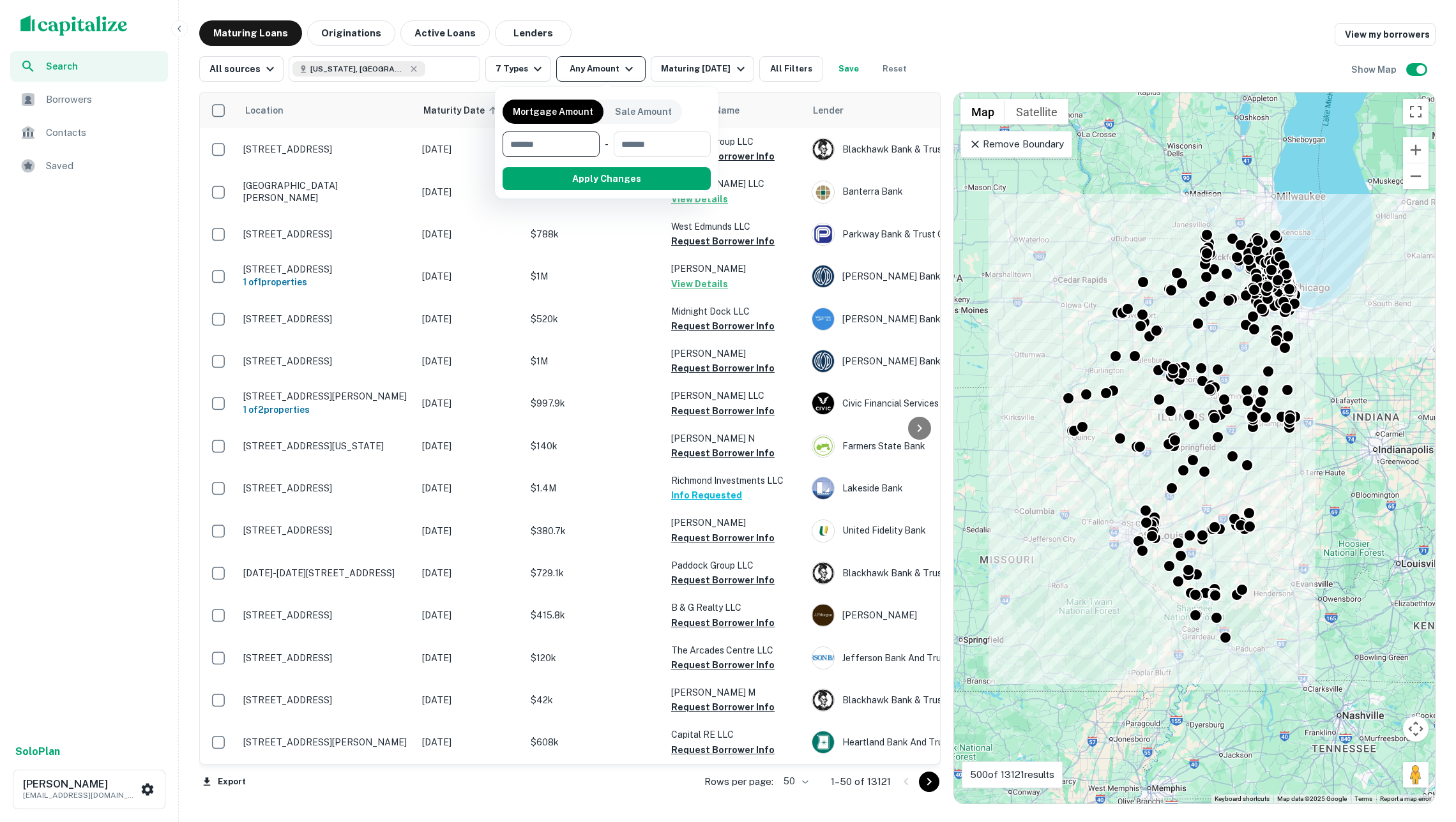
type input "*"
type input "*******"
type input "**"
type input "********"
click at [637, 175] on button "Apply Changes" at bounding box center [629, 179] width 162 height 23
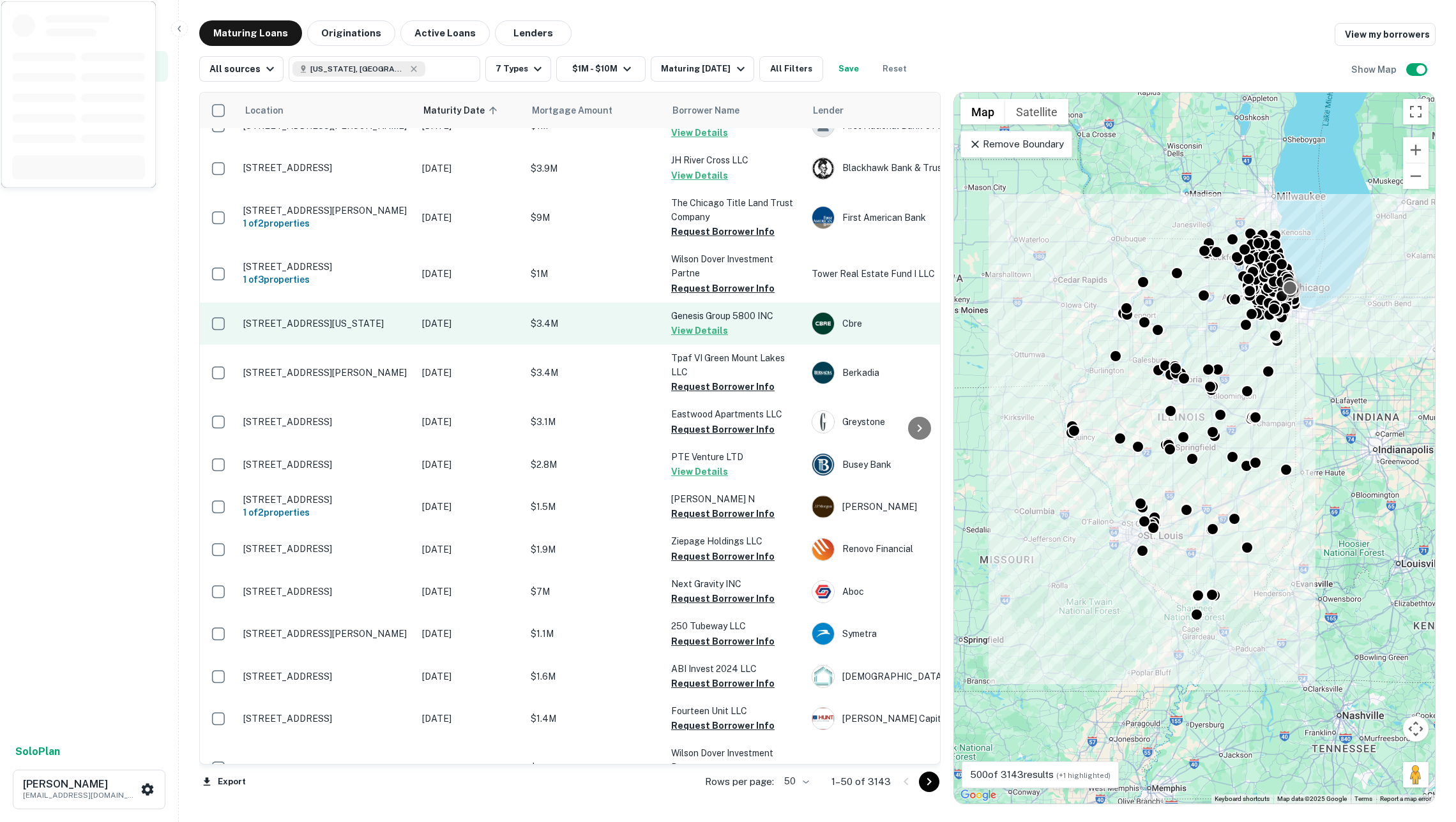
scroll to position [1389, 0]
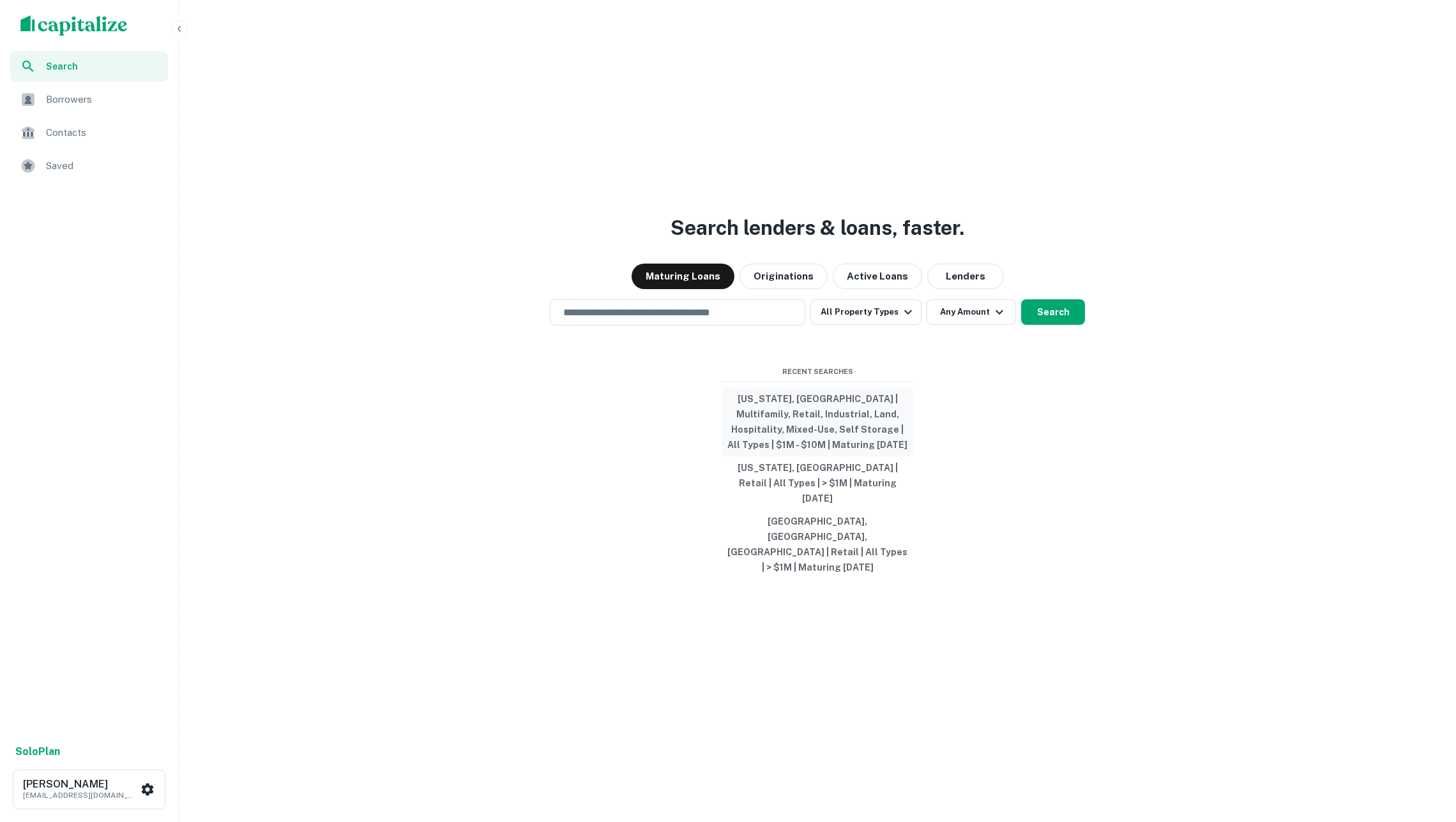
click at [820, 437] on button "[US_STATE], [GEOGRAPHIC_DATA] | Multifamily, Retail, Industrial, Land, Hospital…" at bounding box center [817, 421] width 192 height 69
type input "**********"
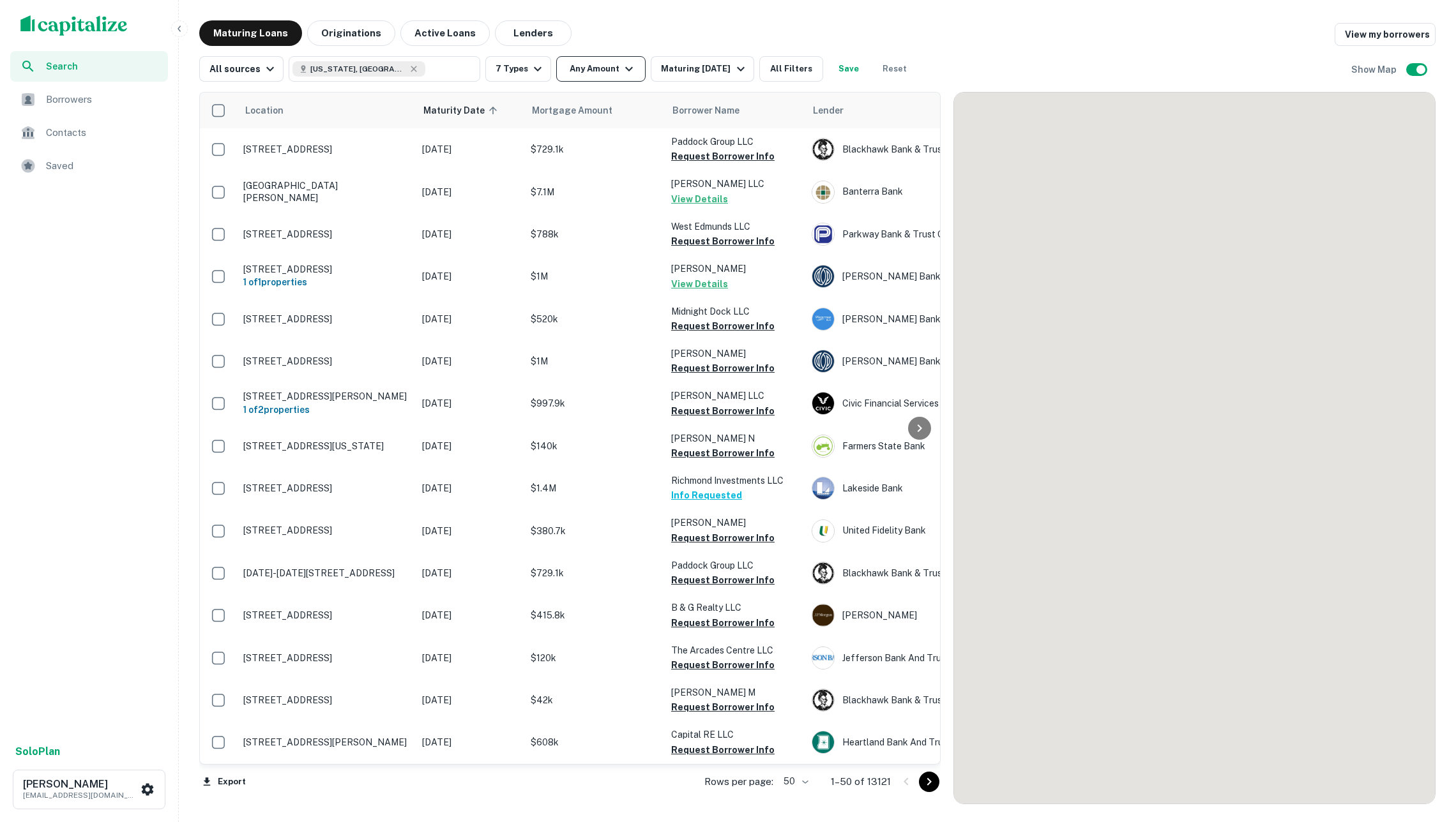
scroll to position [1059, 0]
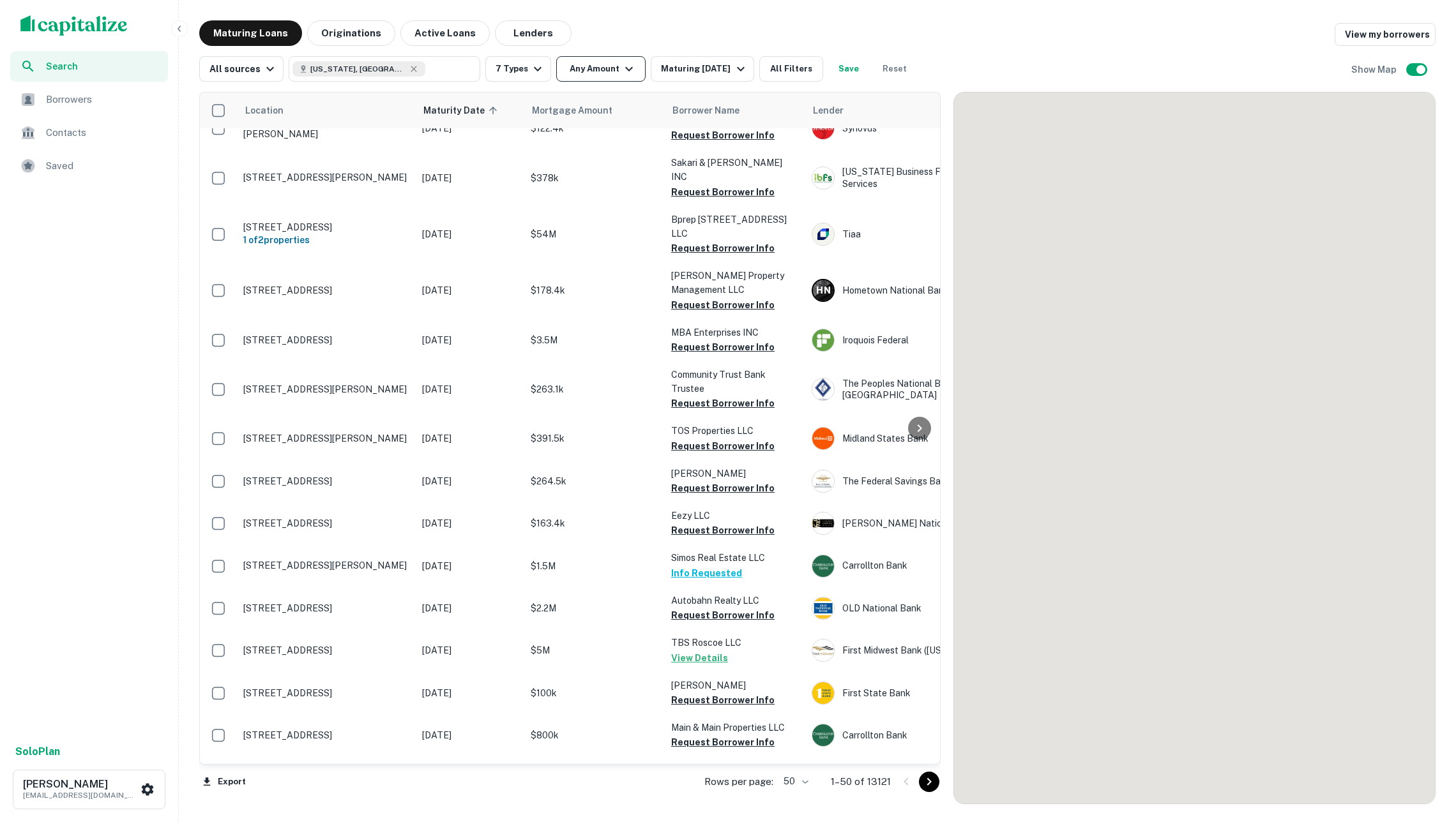
click at [617, 73] on button "Any Amount" at bounding box center [601, 69] width 90 height 25
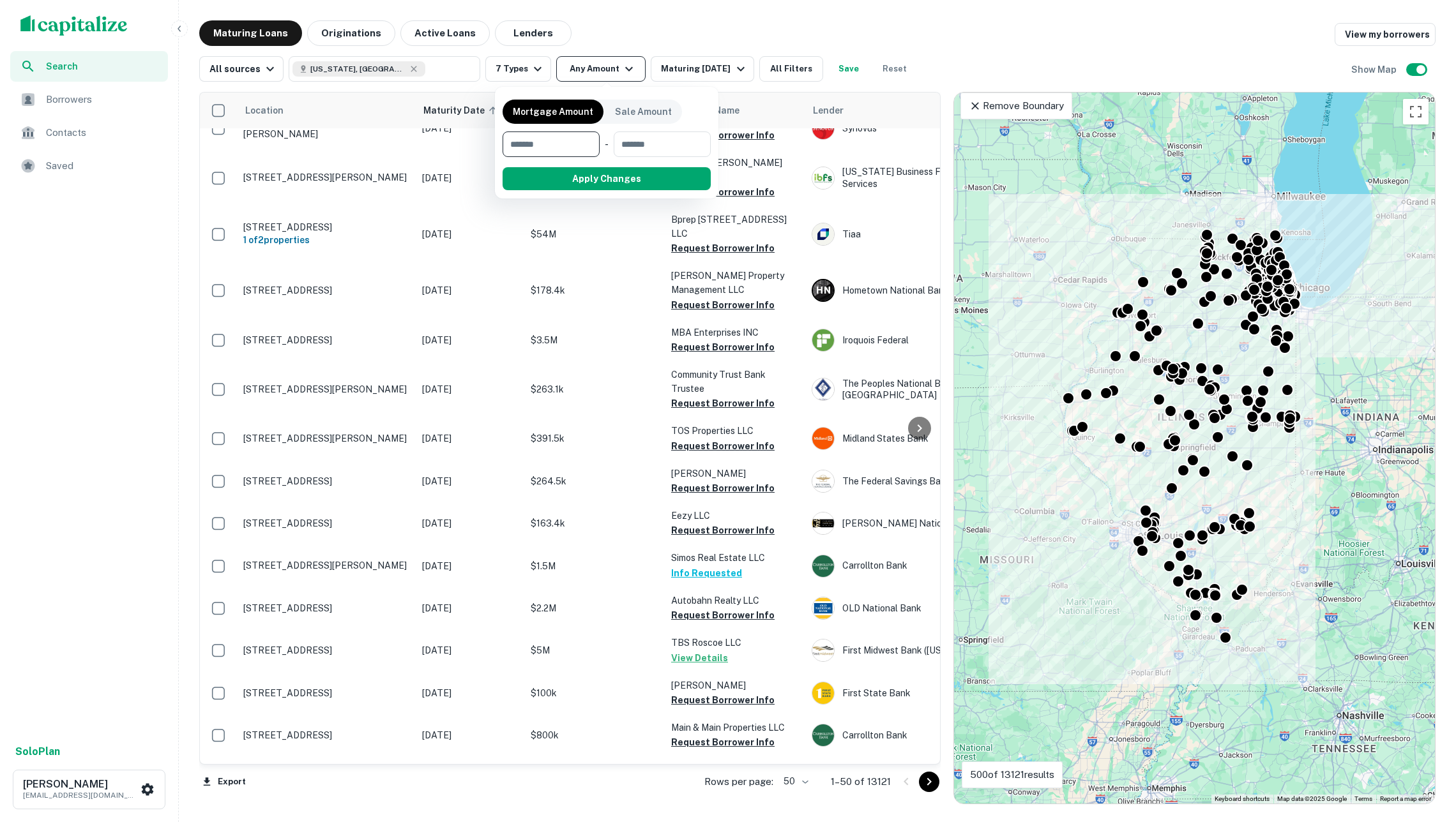
type input "*"
type input "*******"
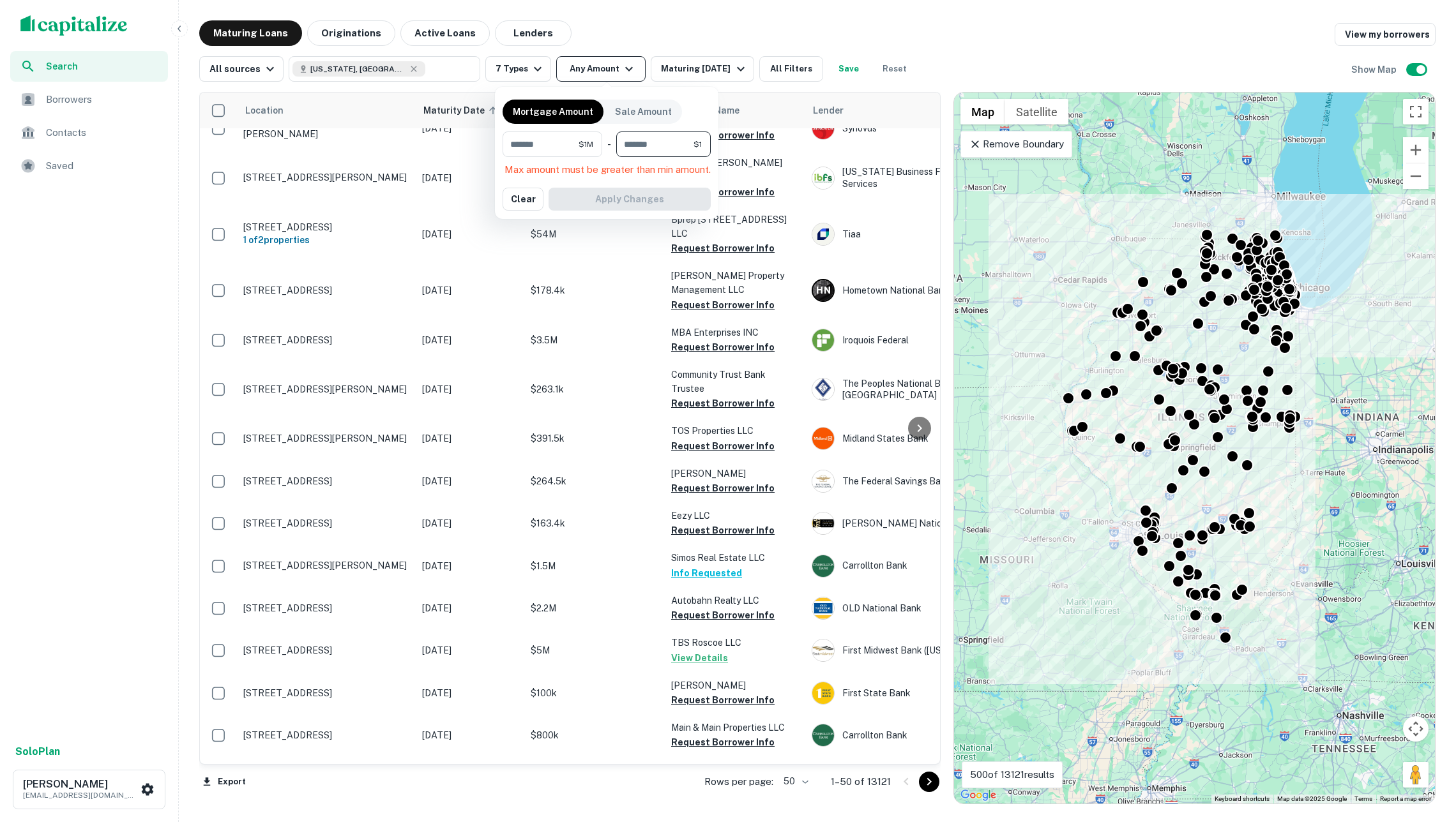
type input "**"
type input "********"
click at [596, 169] on button "Apply Changes" at bounding box center [629, 179] width 162 height 23
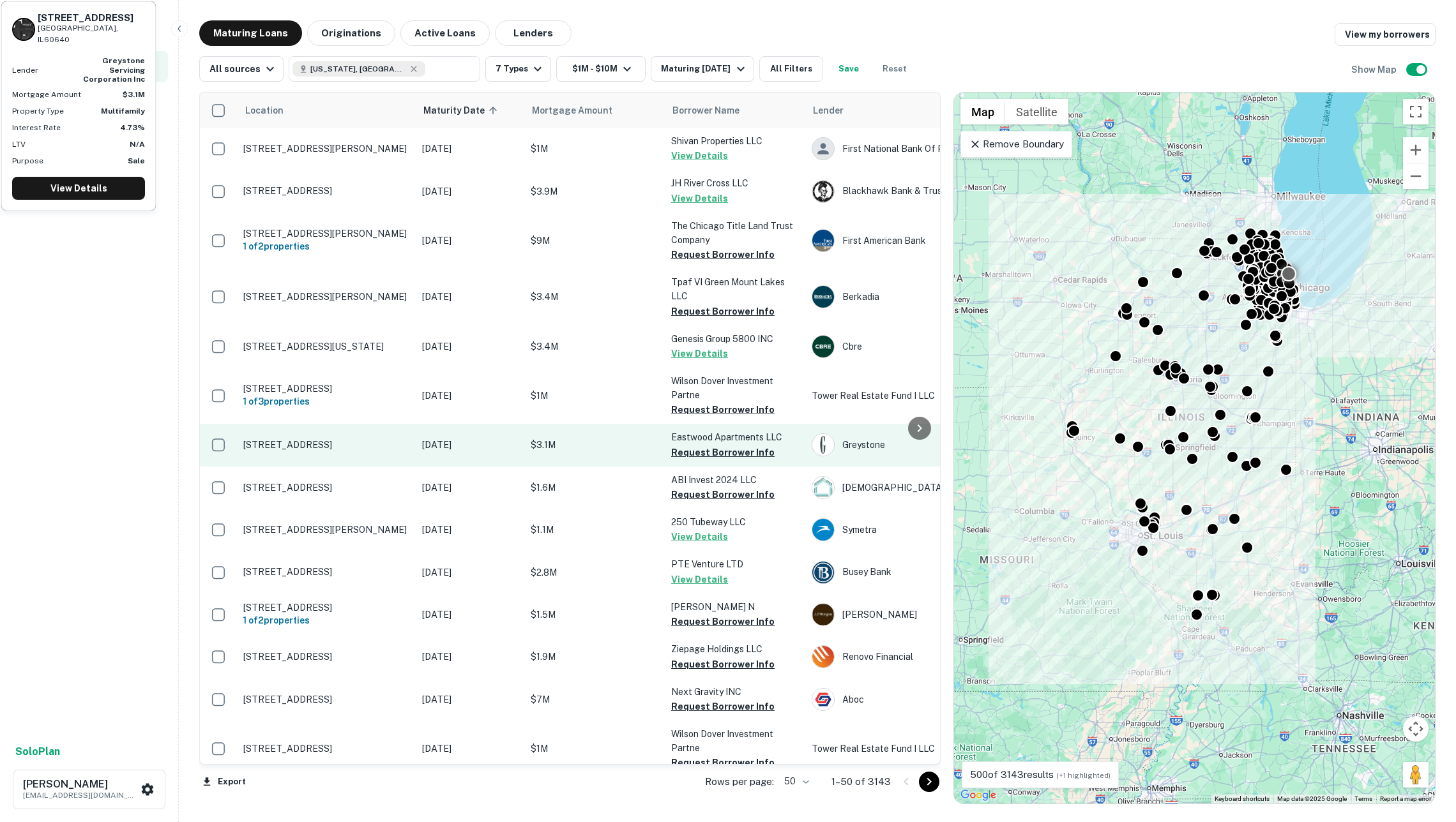
click at [399, 424] on td "922 W Eastwood Ave Chicago, IL60640" at bounding box center [325, 445] width 179 height 42
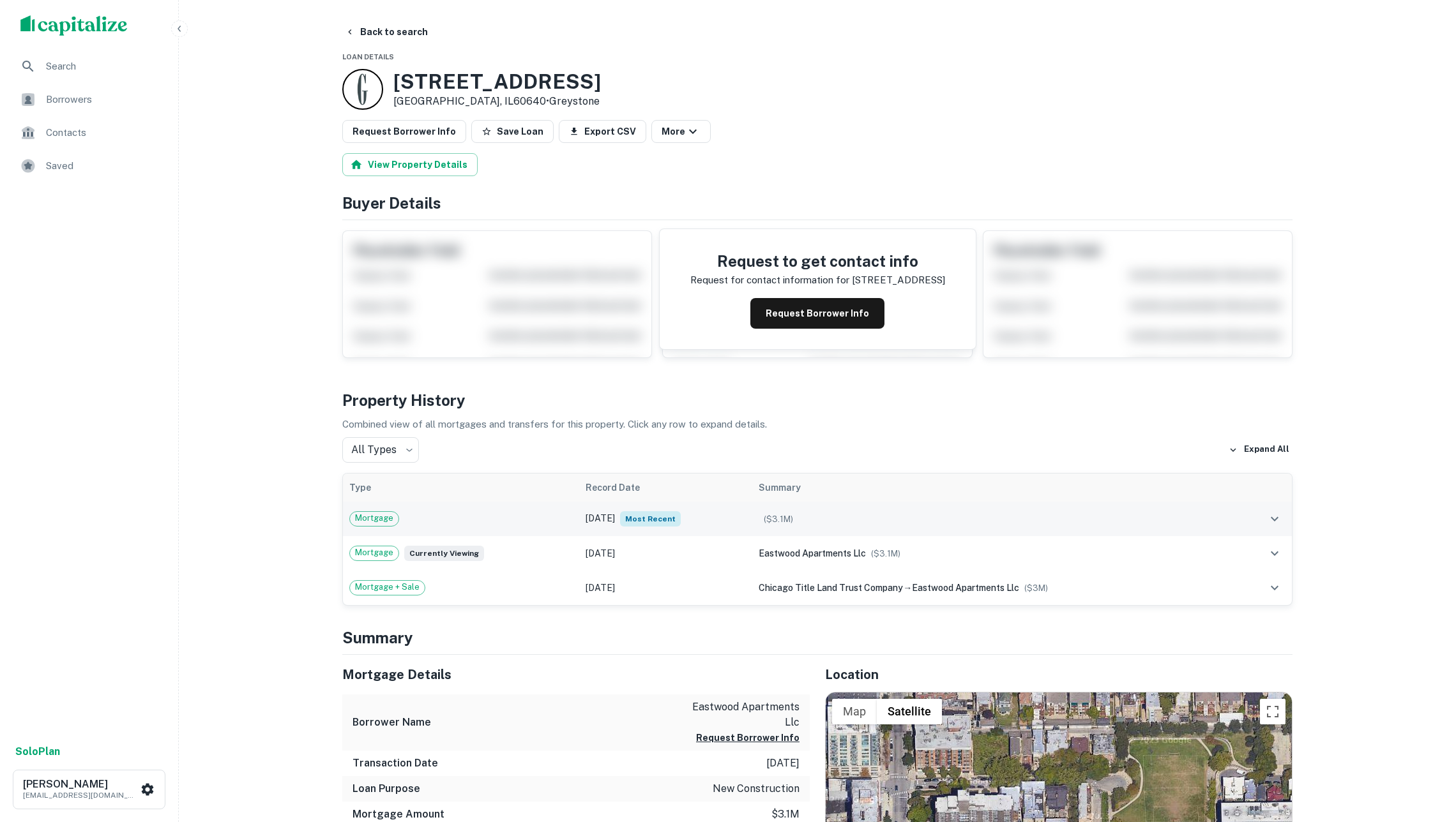
click at [509, 526] on div "Mortgage" at bounding box center [461, 518] width 223 height 15
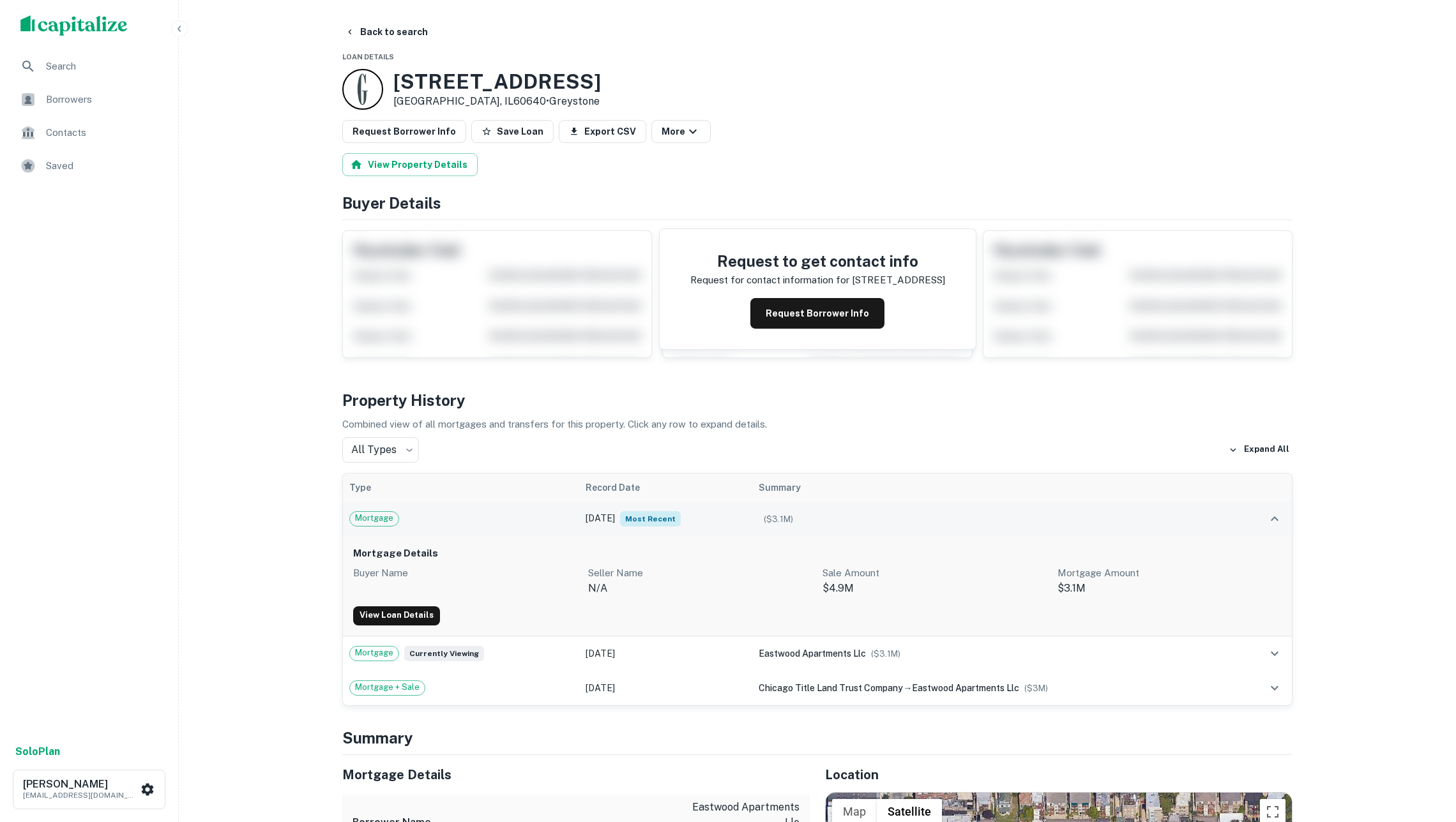
click at [520, 514] on td "Mortgage" at bounding box center [461, 519] width 237 height 35
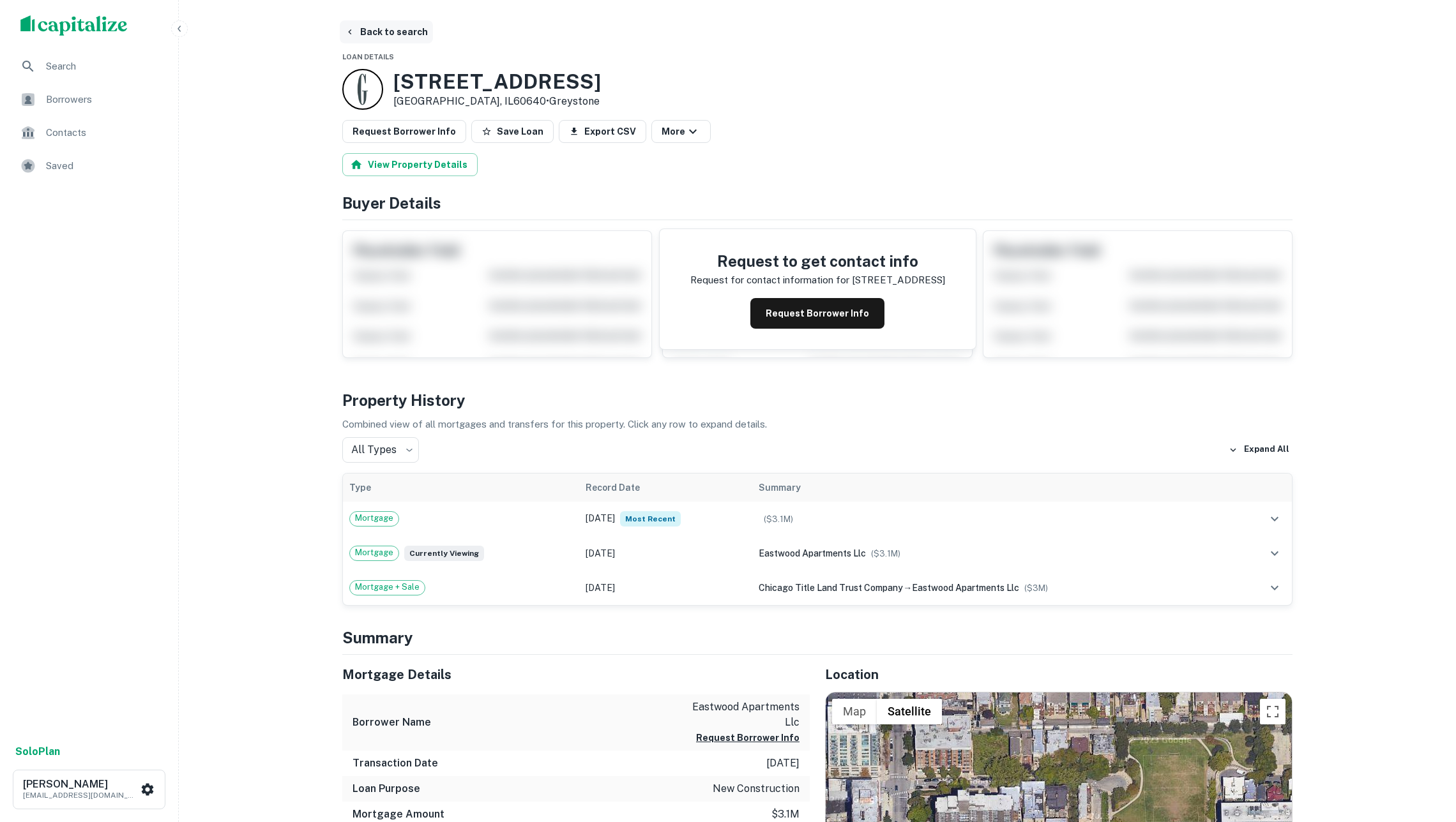
click at [404, 30] on button "Back to search" at bounding box center [386, 32] width 93 height 23
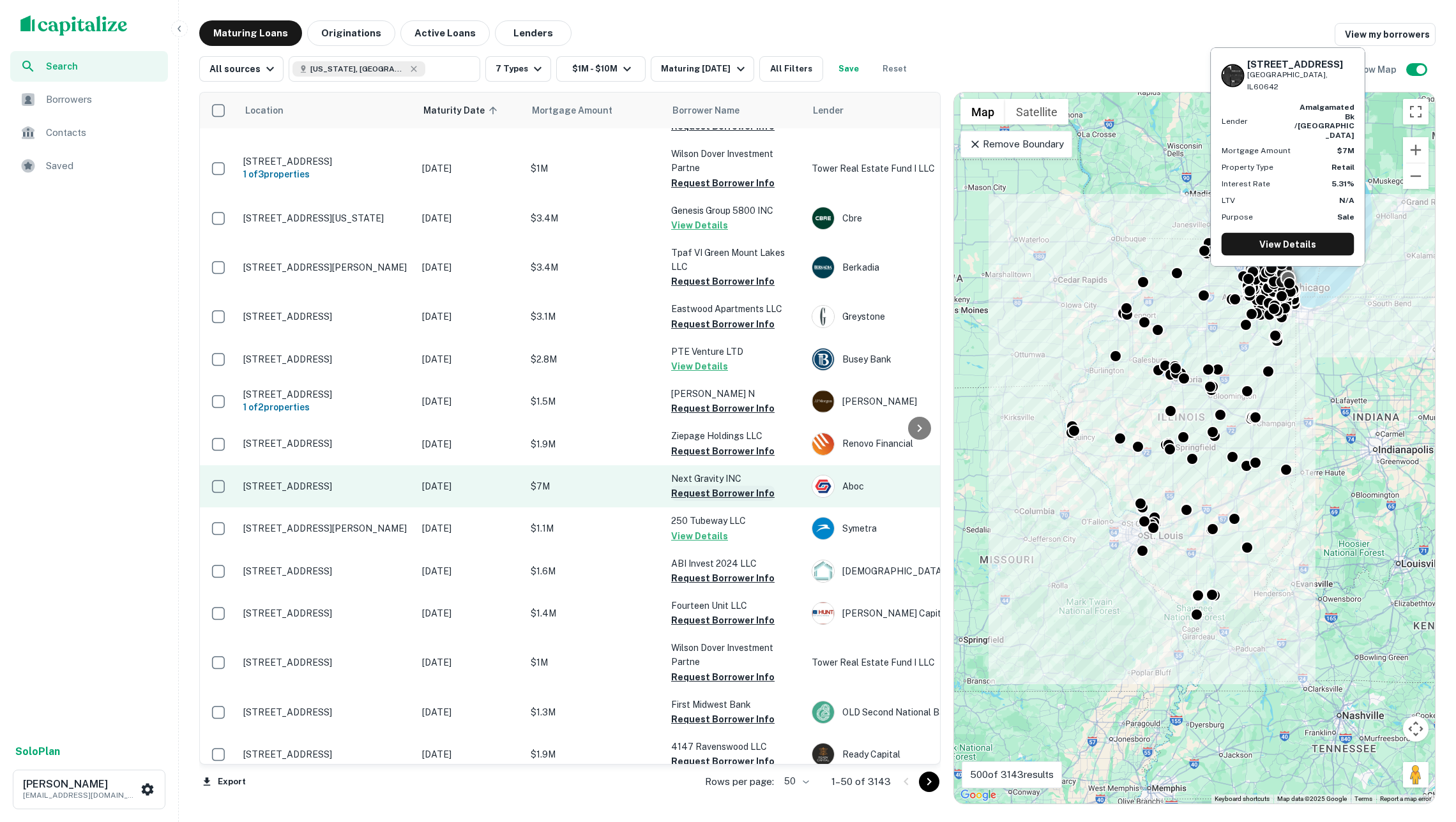
scroll to position [1188, 0]
click at [681, 486] on button "Request Borrower Info" at bounding box center [723, 493] width 103 height 15
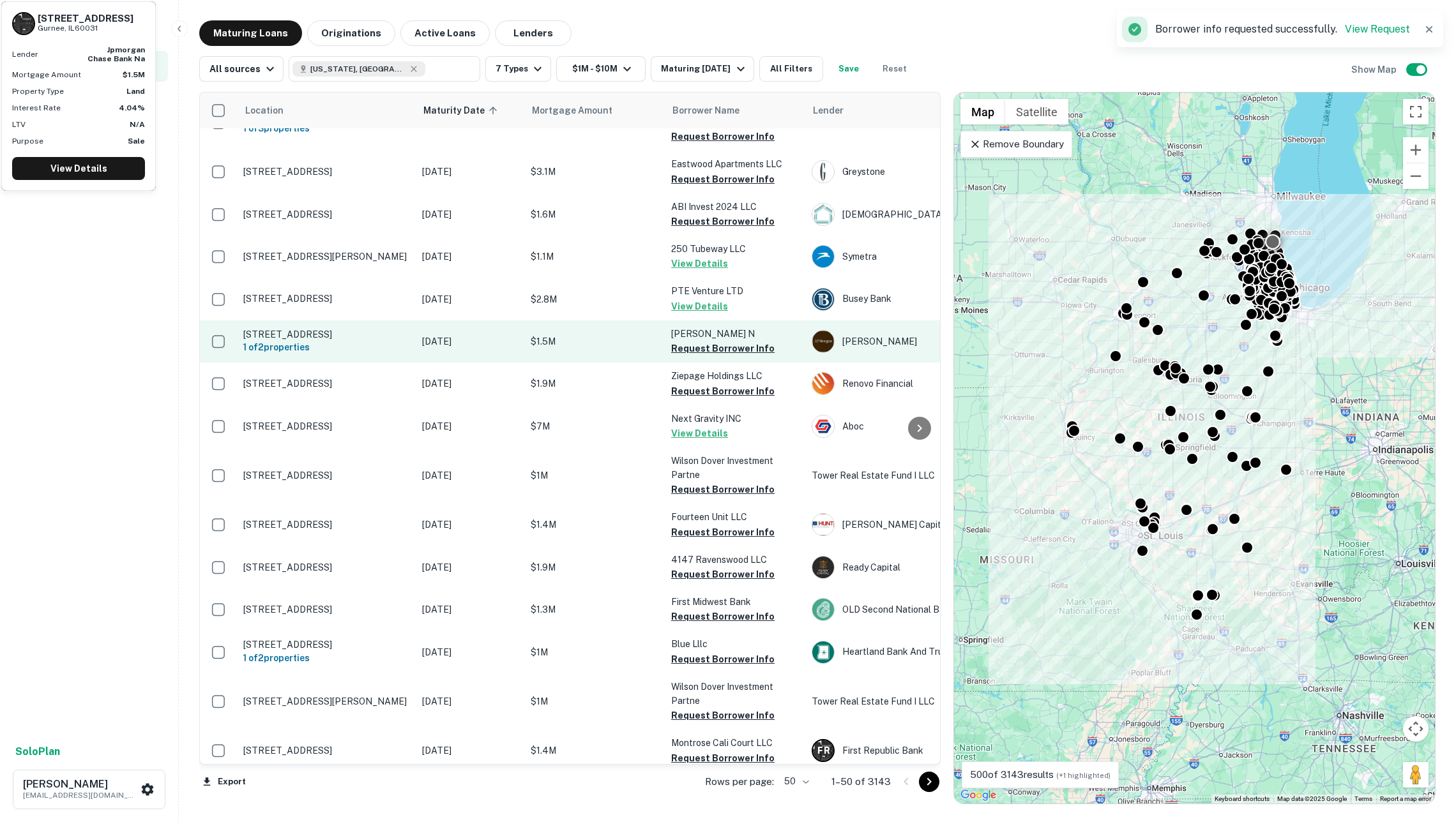
scroll to position [1343, 0]
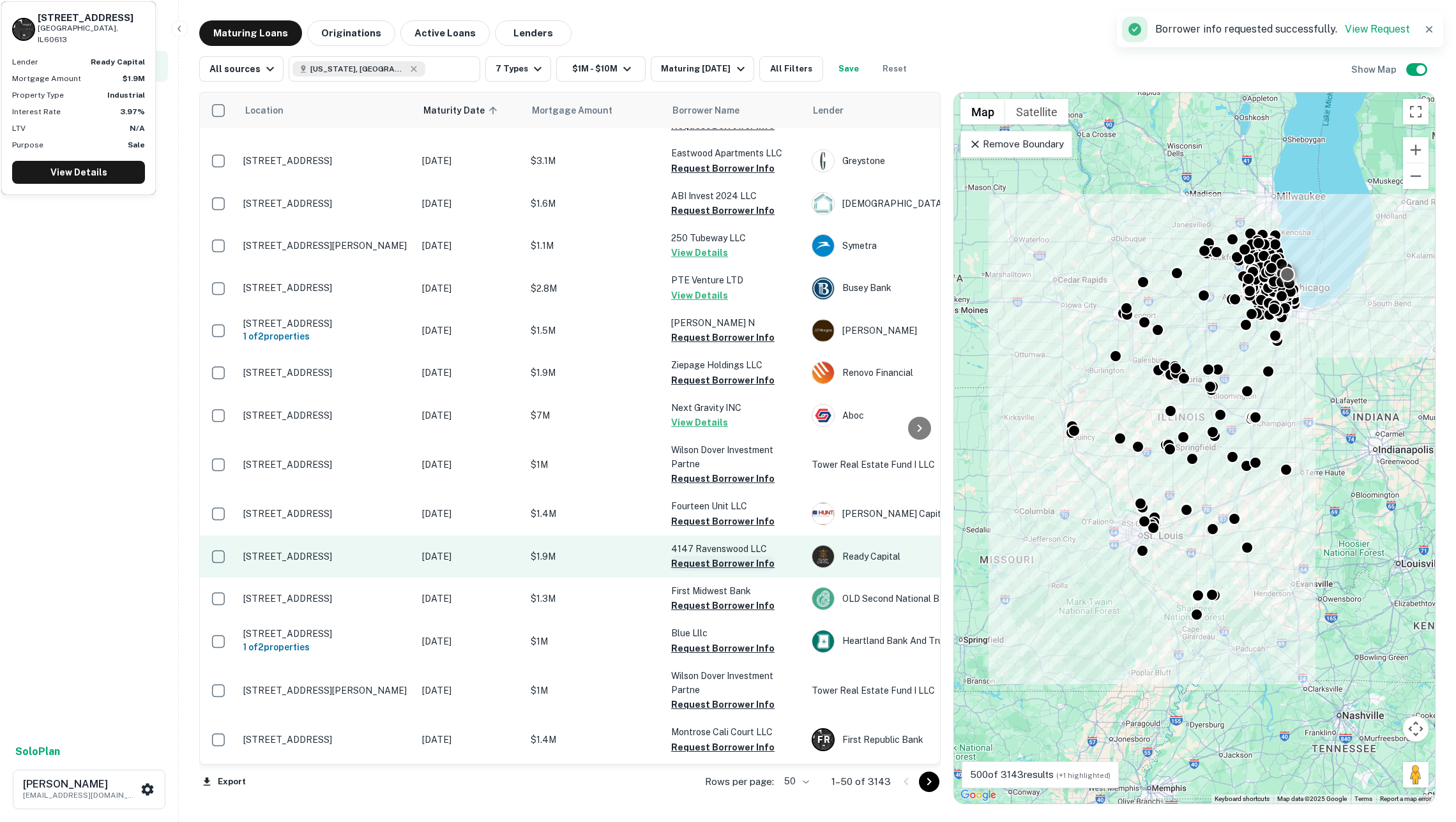
click at [702, 556] on button "Request Borrower Info" at bounding box center [723, 563] width 103 height 15
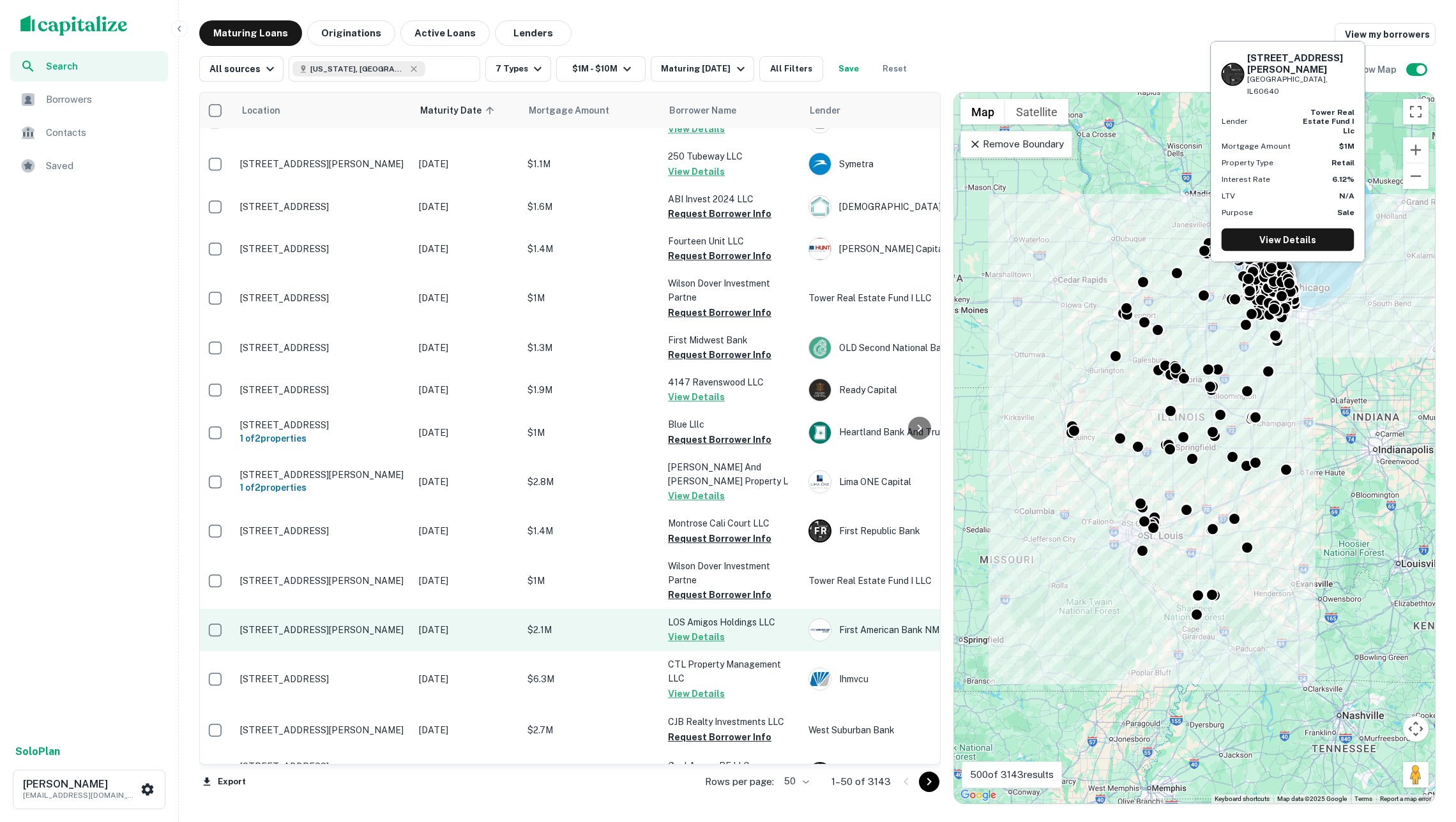
scroll to position [1553, 3]
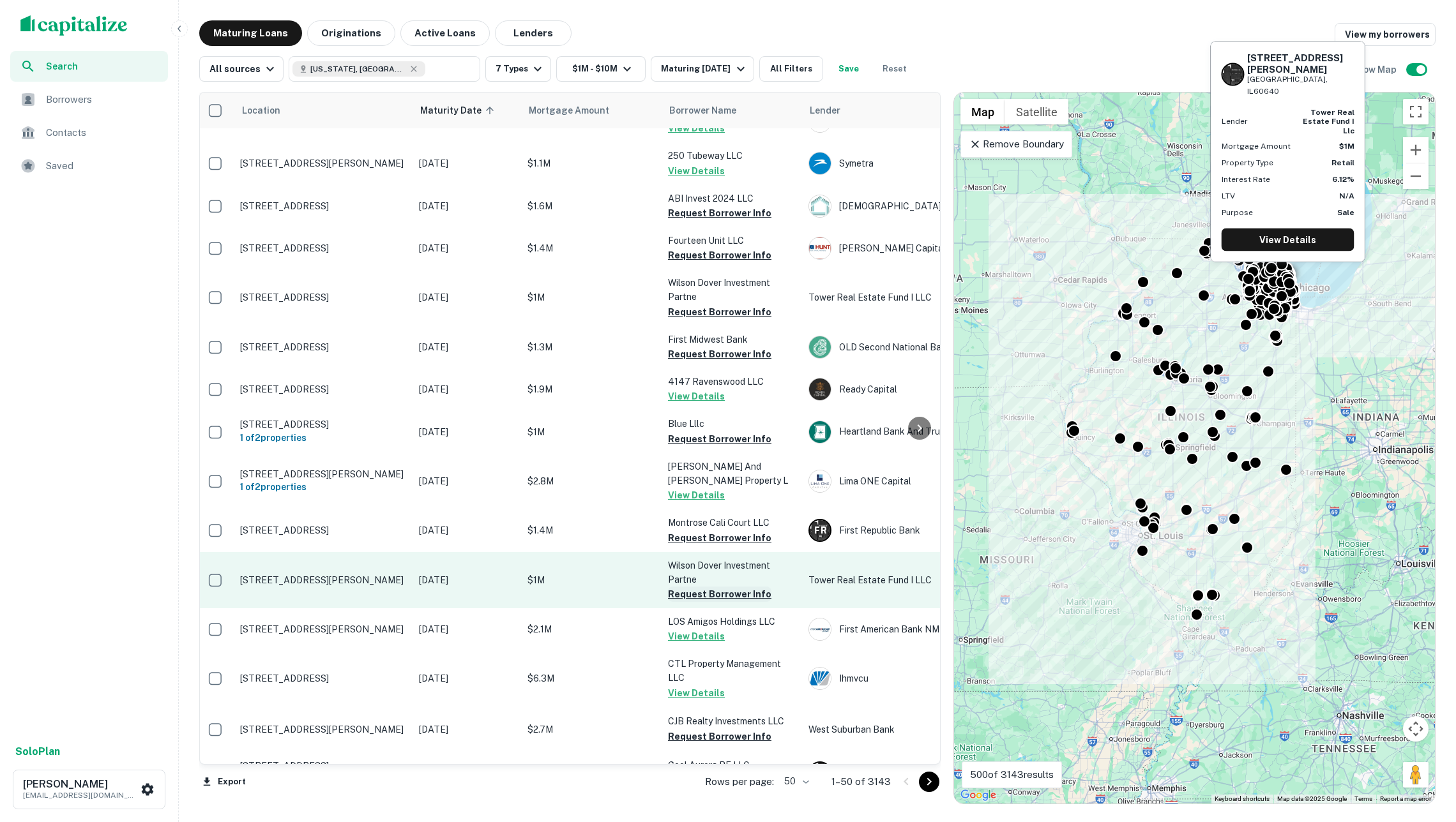
click at [700, 586] on button "Request Borrower Info" at bounding box center [719, 594] width 103 height 15
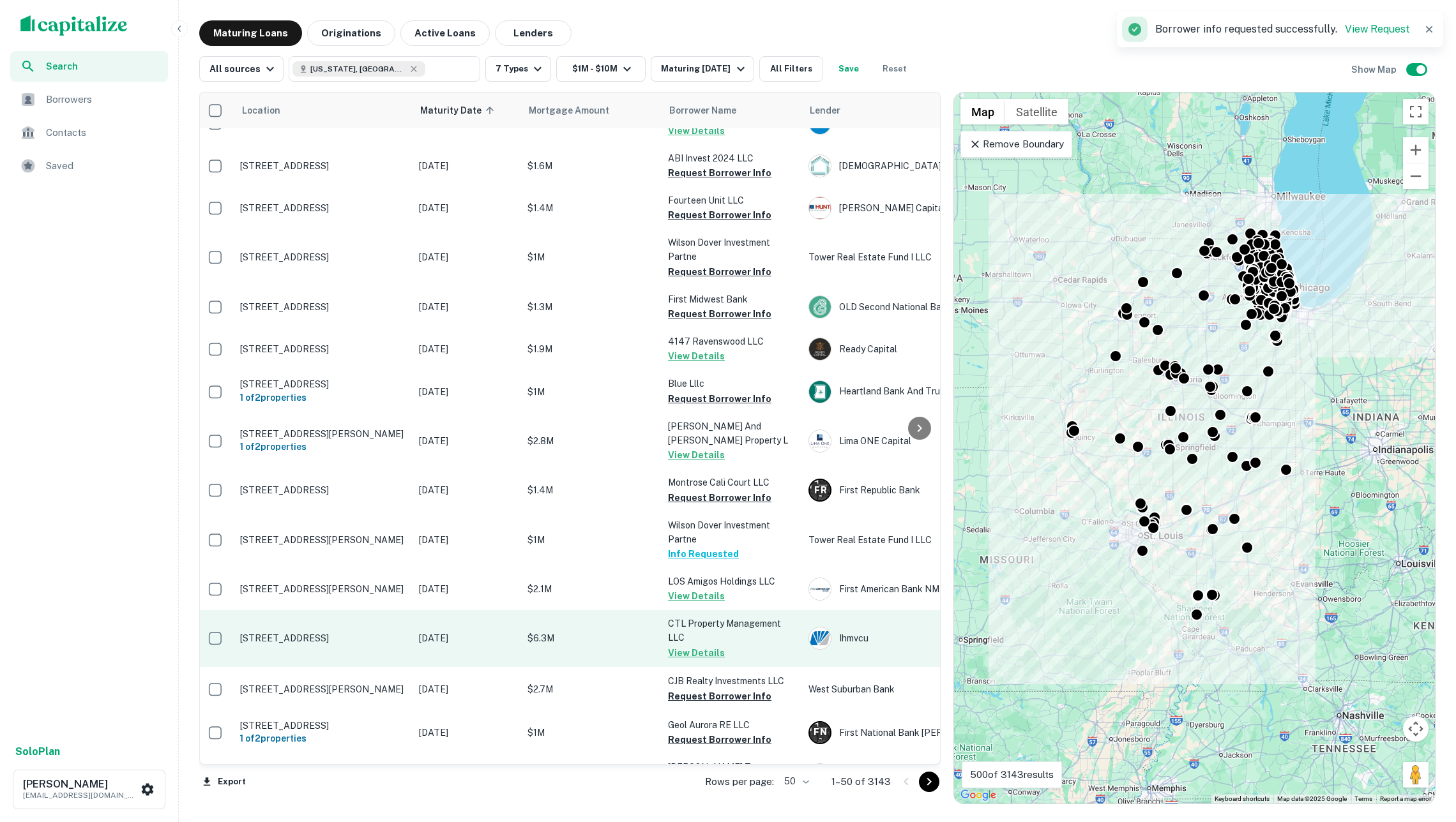
scroll to position [0, 0]
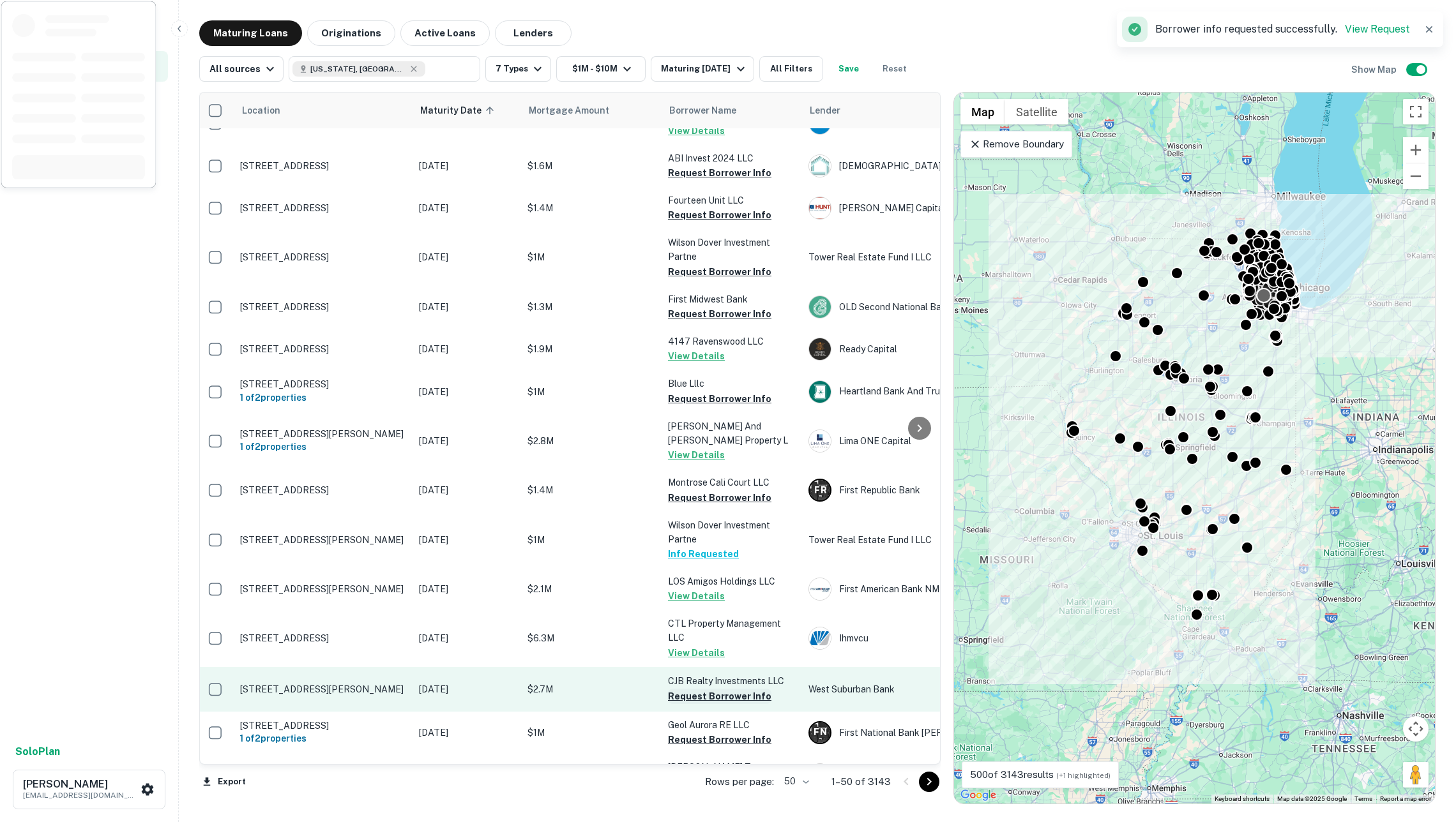
click at [718, 688] on button "Request Borrower Info" at bounding box center [719, 695] width 103 height 15
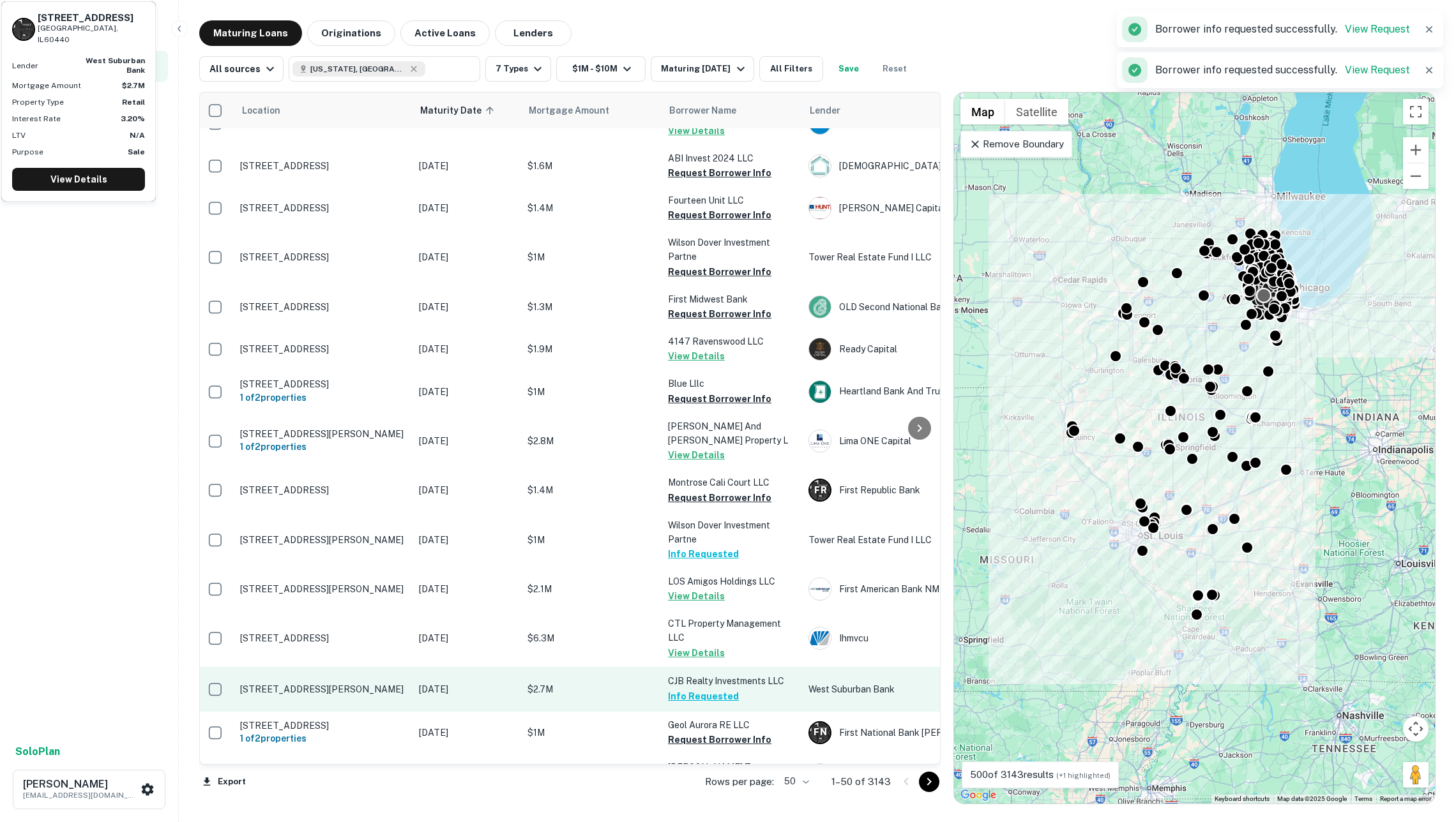
click at [585, 682] on p "$2.7M" at bounding box center [591, 689] width 128 height 14
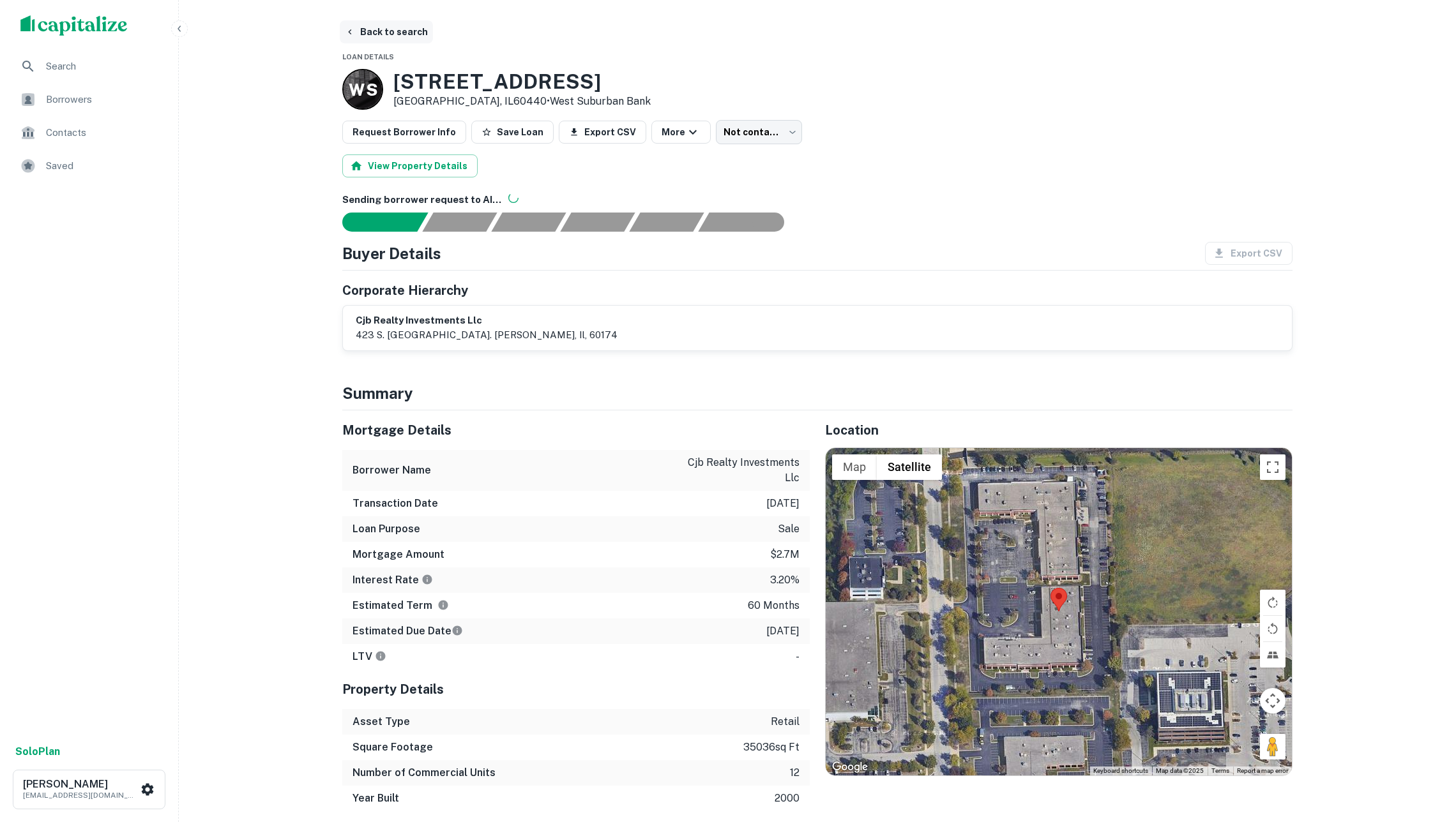
click at [391, 36] on button "Back to search" at bounding box center [386, 32] width 93 height 23
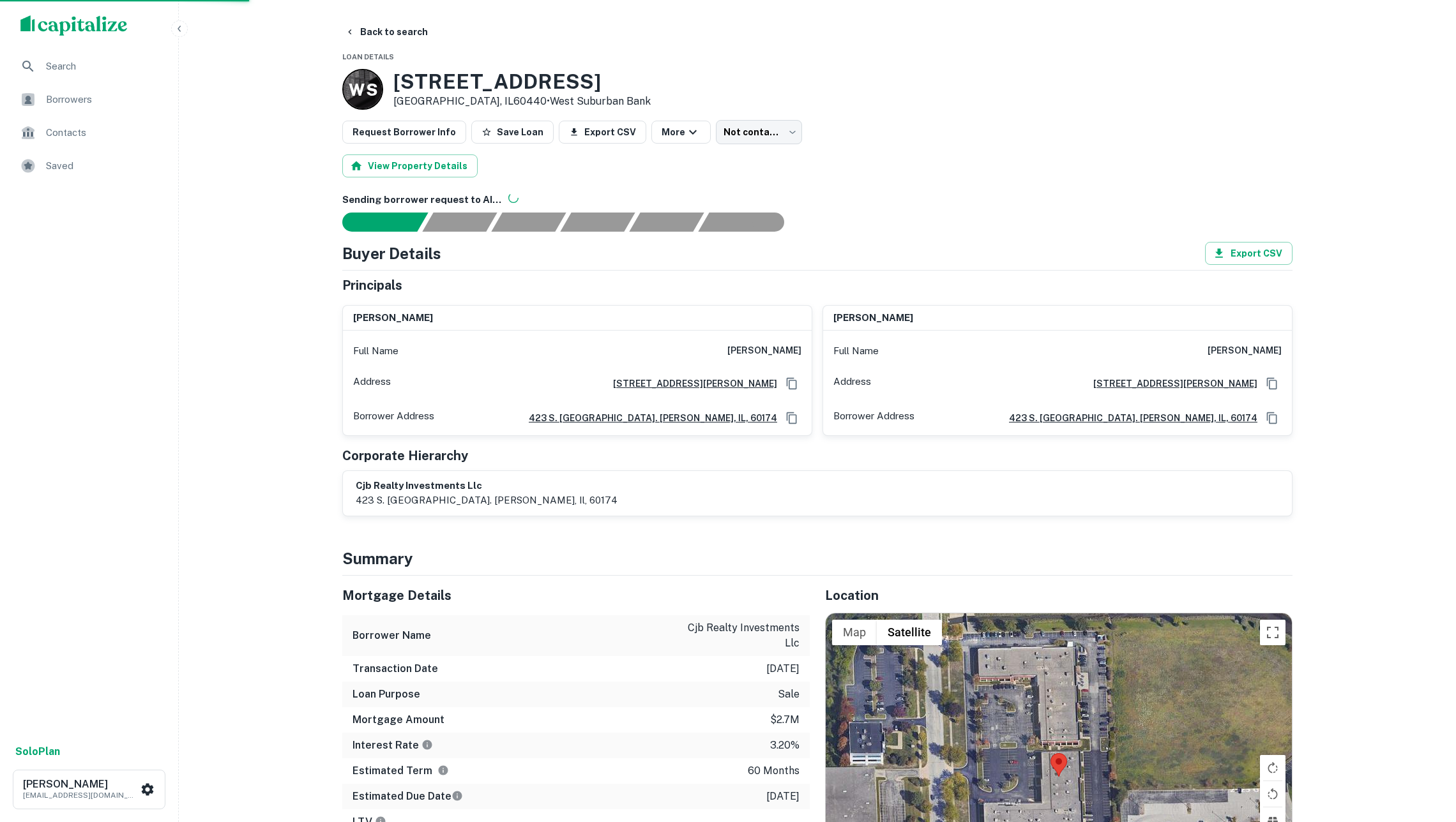
click at [108, 30] on img "scrollable content" at bounding box center [74, 25] width 107 height 20
click at [108, 29] on img "scrollable content" at bounding box center [74, 25] width 107 height 20
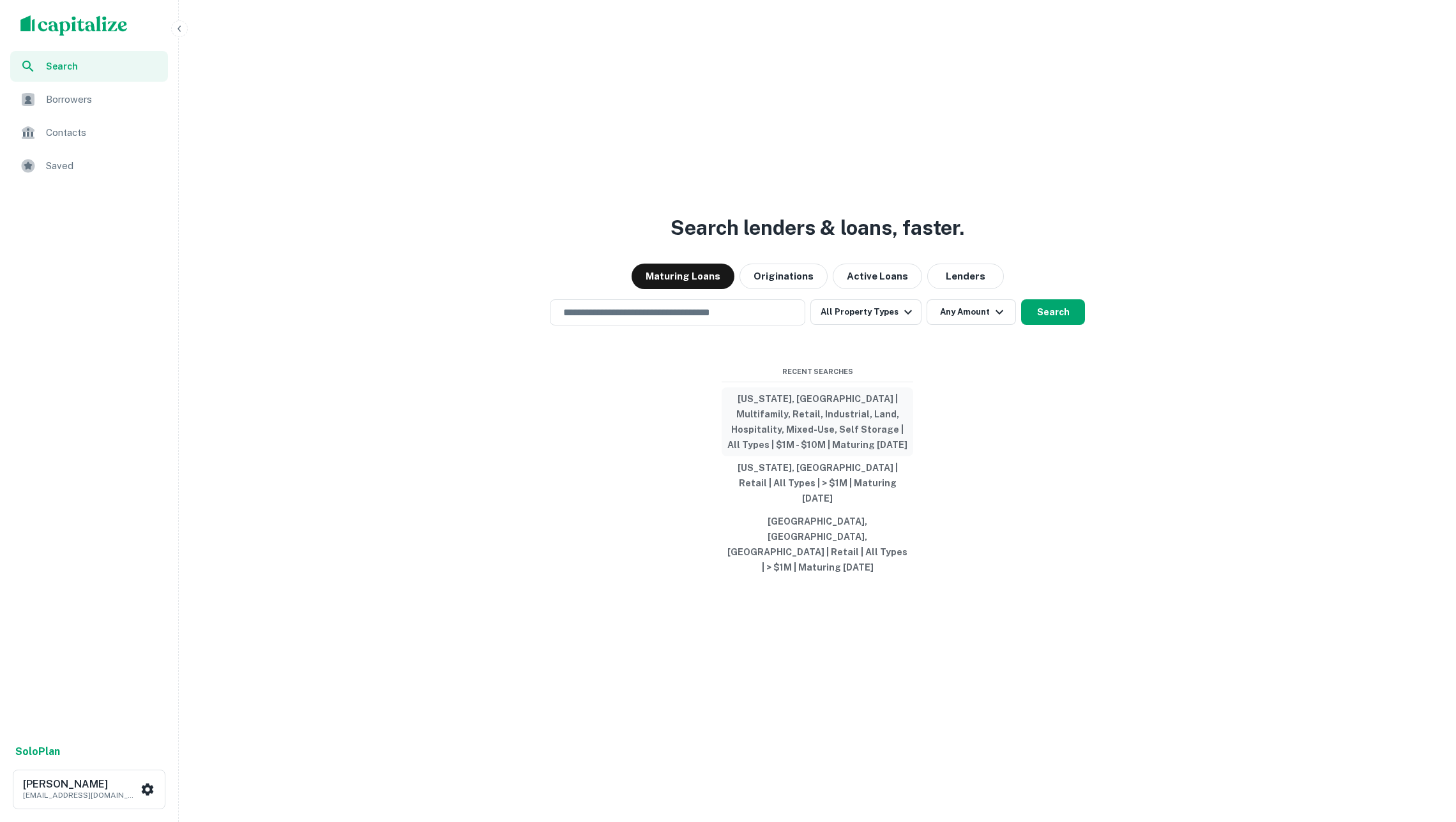
click at [775, 432] on button "[US_STATE], [GEOGRAPHIC_DATA] | Multifamily, Retail, Industrial, Land, Hospital…" at bounding box center [817, 421] width 192 height 69
type input "**********"
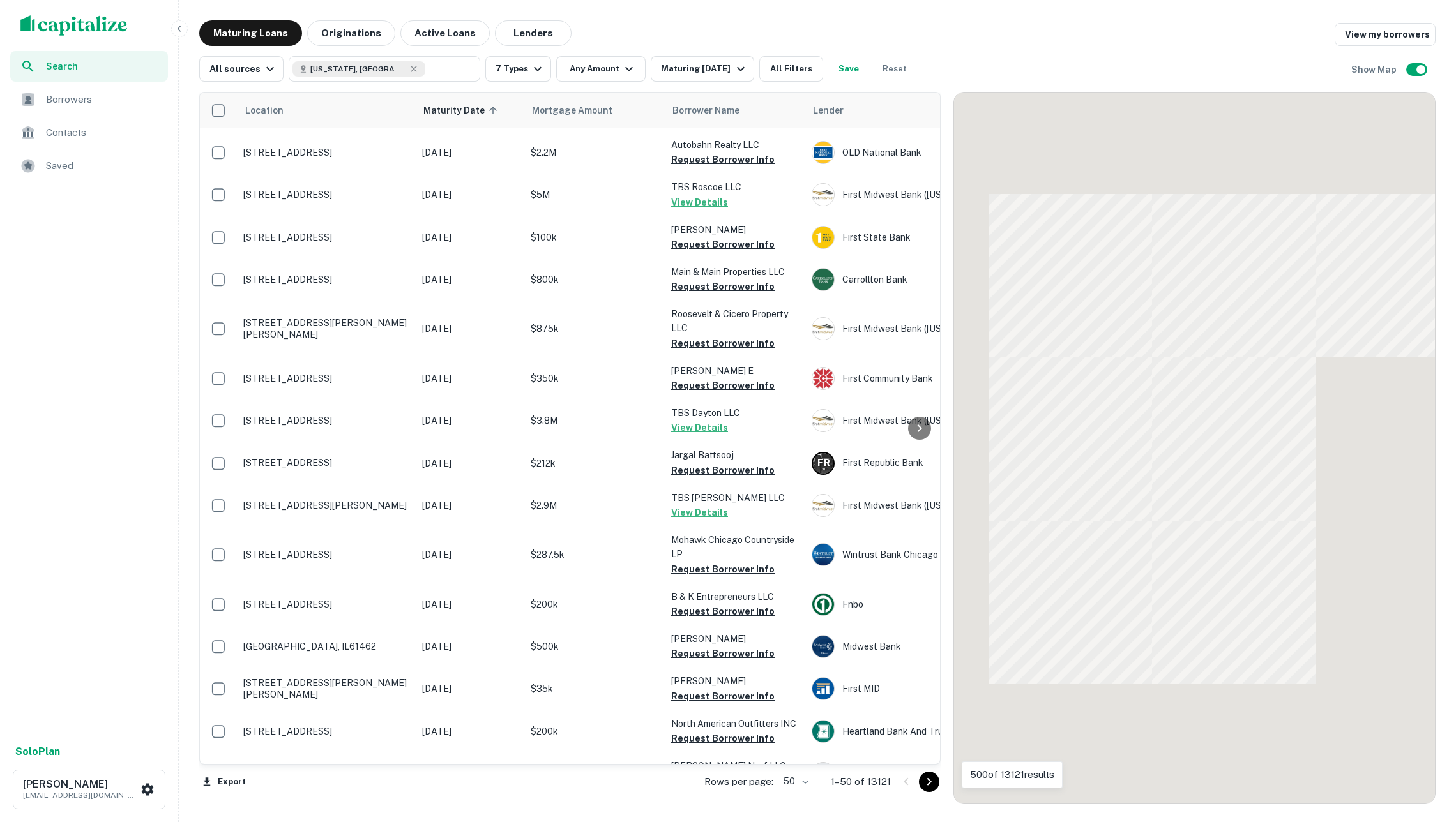
scroll to position [1515, 0]
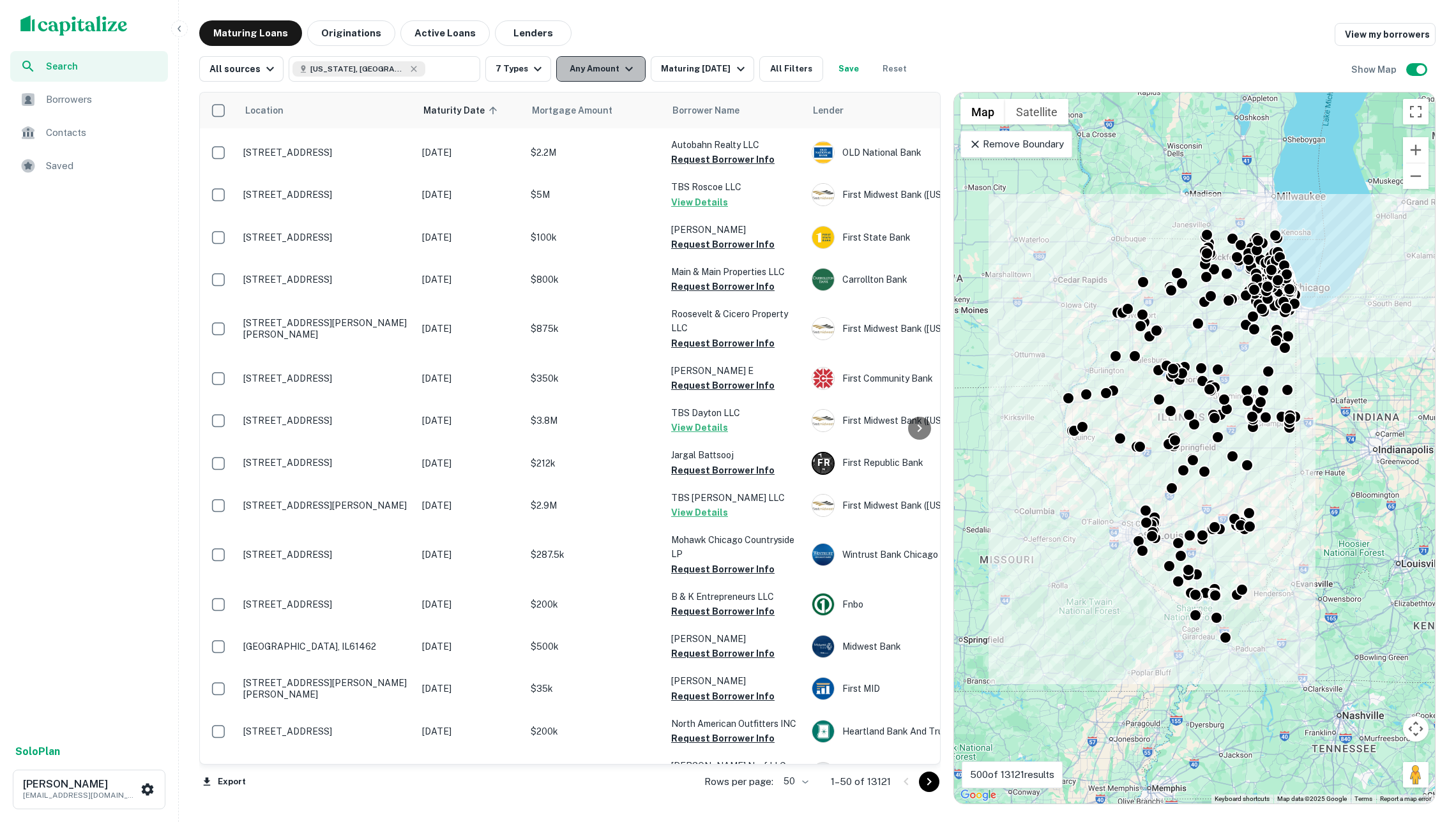
click at [618, 69] on button "Any Amount" at bounding box center [601, 69] width 90 height 25
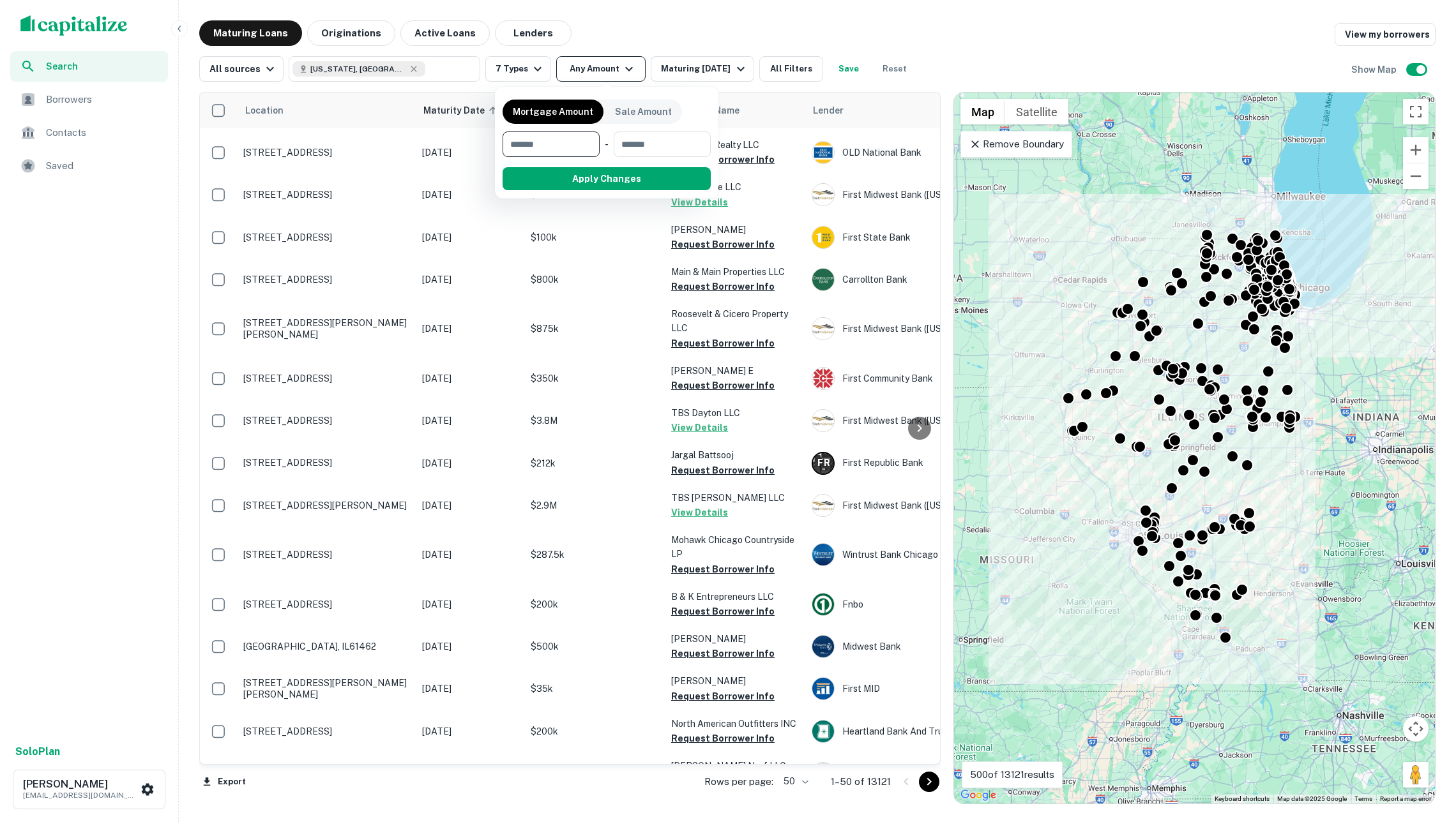
type input "*"
type input "*******"
type input "**"
type input "********"
click at [629, 179] on button "Apply Changes" at bounding box center [629, 179] width 162 height 23
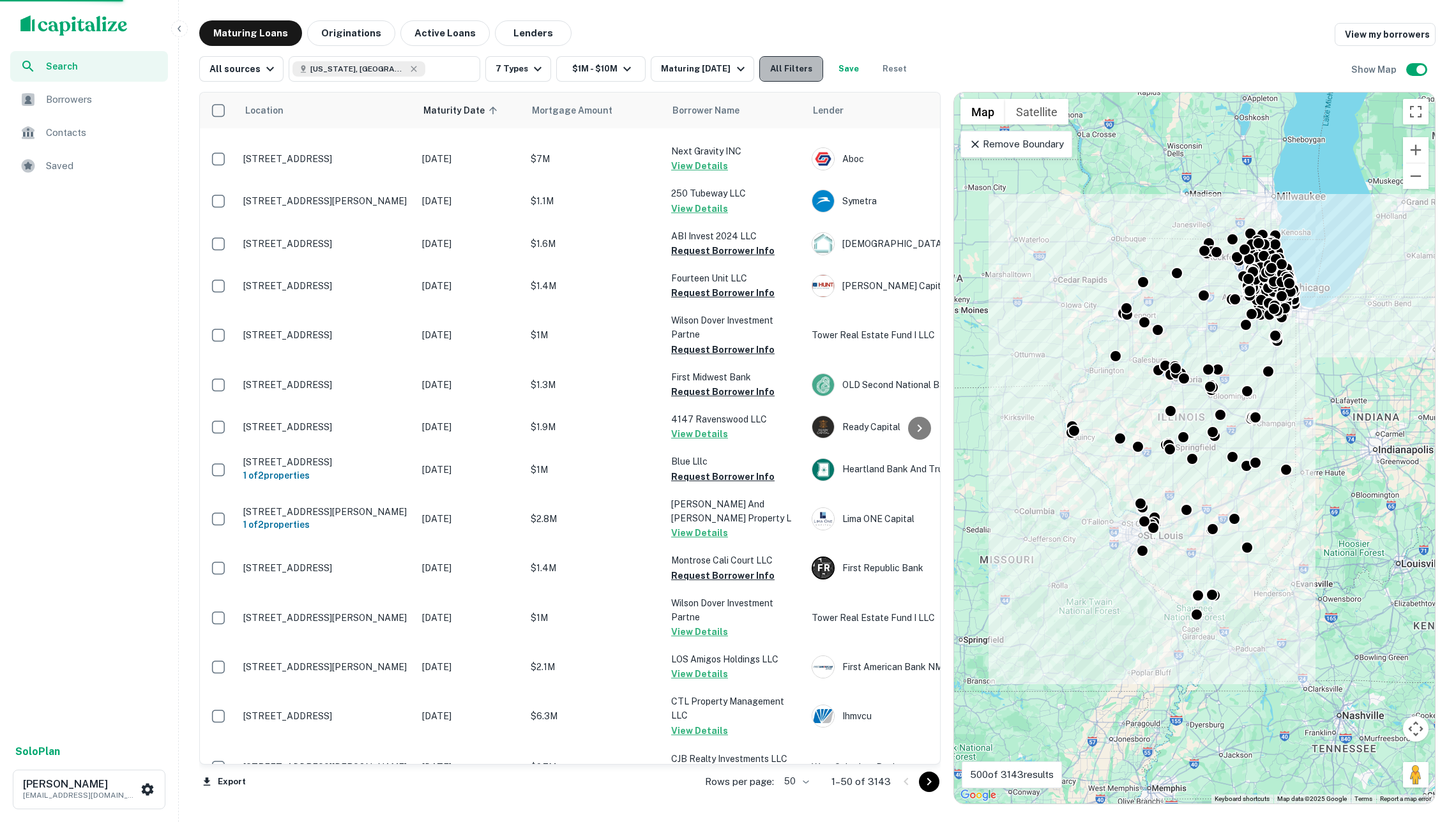
click at [796, 78] on button "All Filters" at bounding box center [791, 69] width 64 height 25
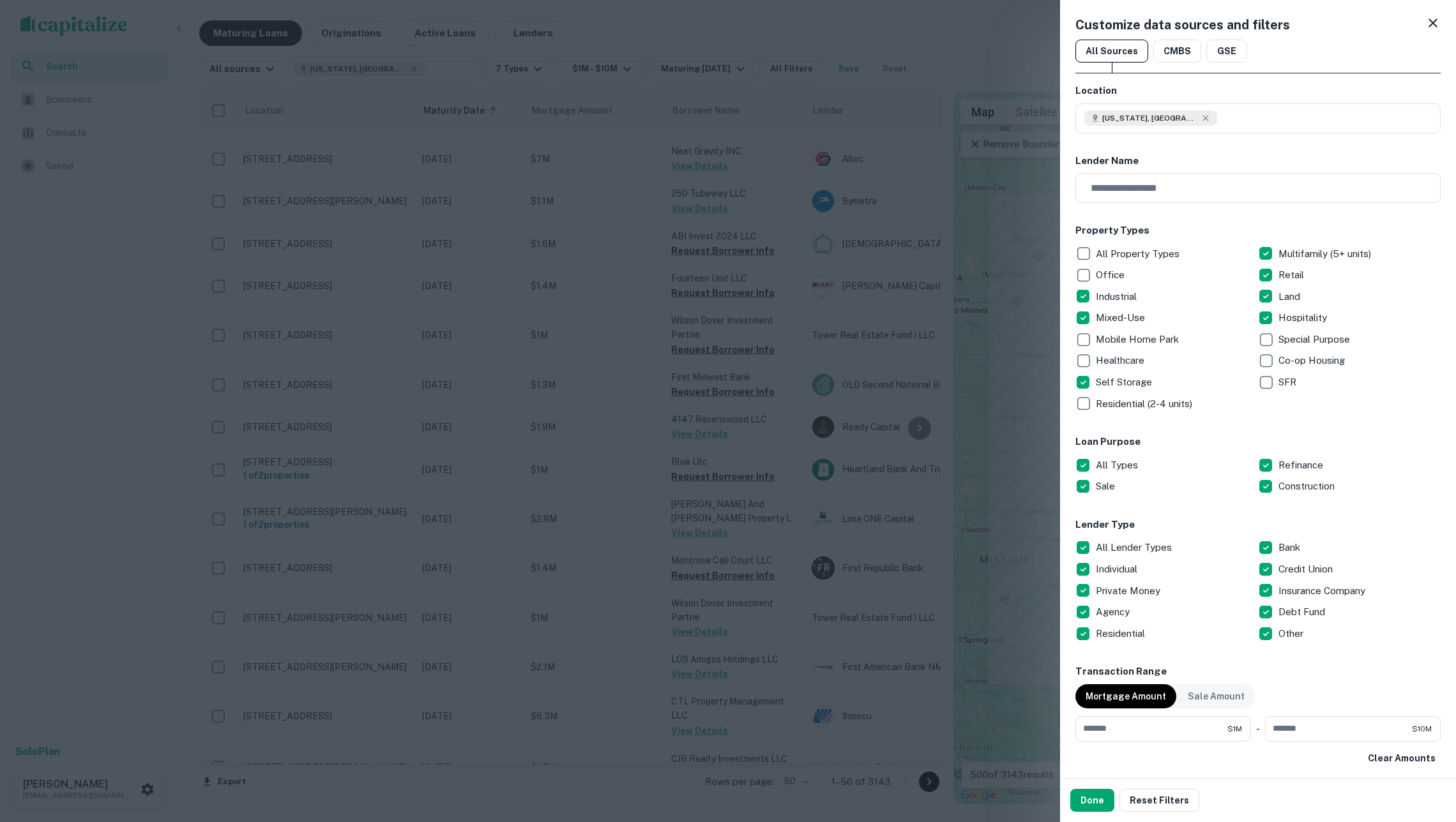
click at [1106, 541] on p "All Lender Types" at bounding box center [1135, 547] width 79 height 15
click at [1119, 545] on p "All Lender Types" at bounding box center [1135, 547] width 79 height 15
click at [1113, 605] on p "Agency" at bounding box center [1114, 612] width 36 height 15
click at [1091, 792] on button "Done" at bounding box center [1091, 800] width 44 height 23
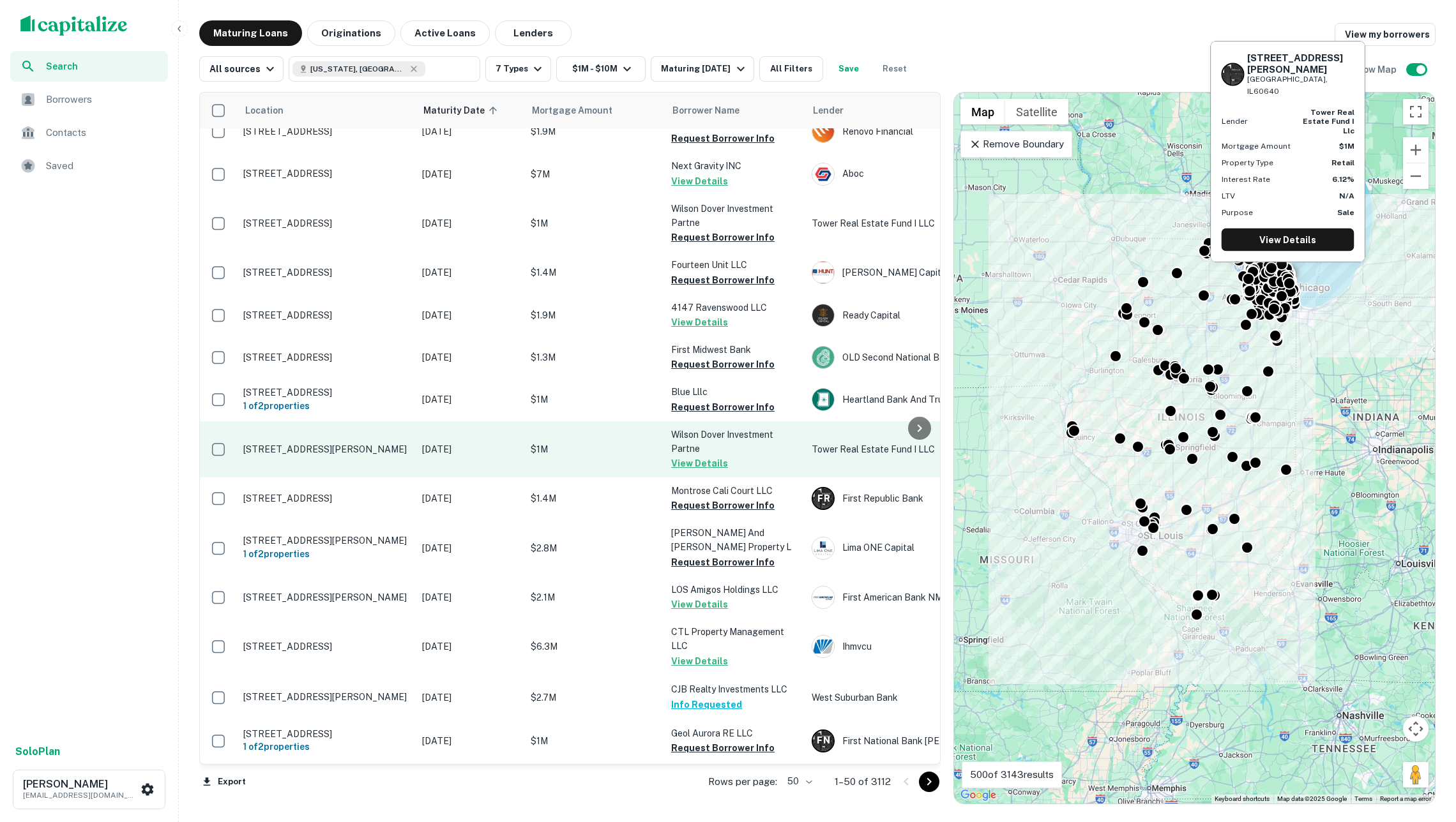
scroll to position [1444, 0]
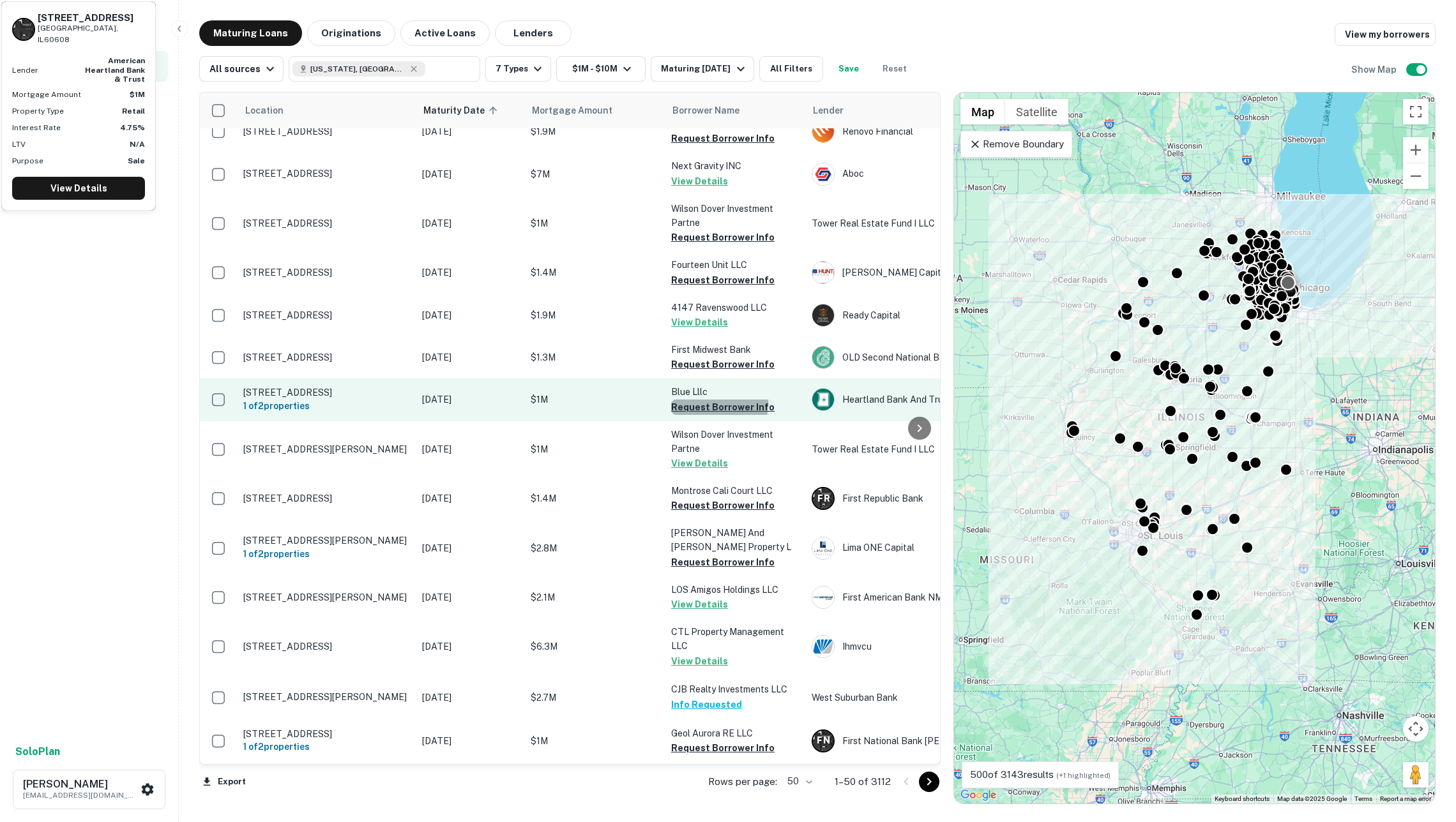
click at [703, 400] on button "Request Borrower Info" at bounding box center [723, 407] width 103 height 15
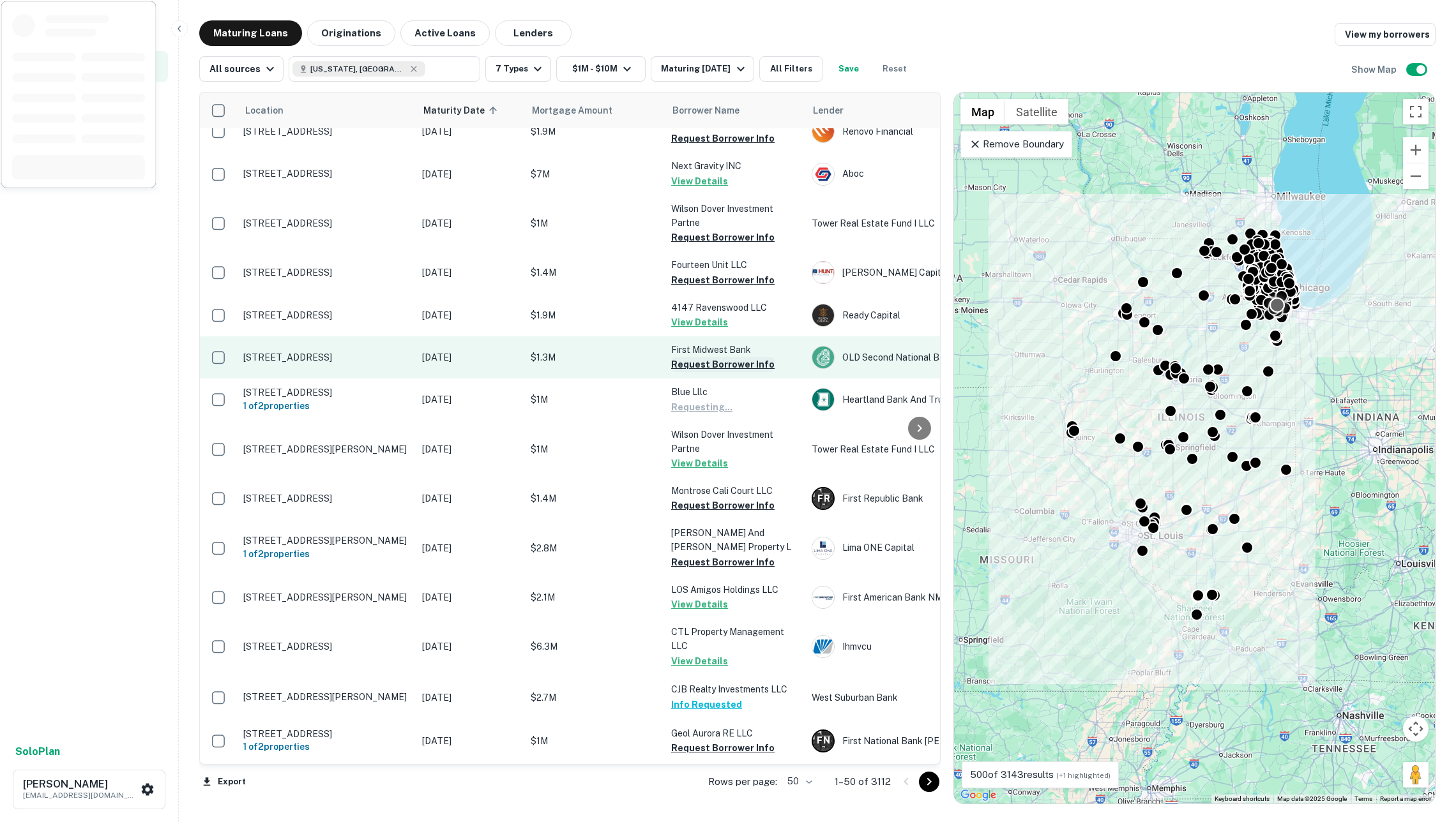
click at [698, 356] on button "Request Borrower Info" at bounding box center [723, 364] width 103 height 15
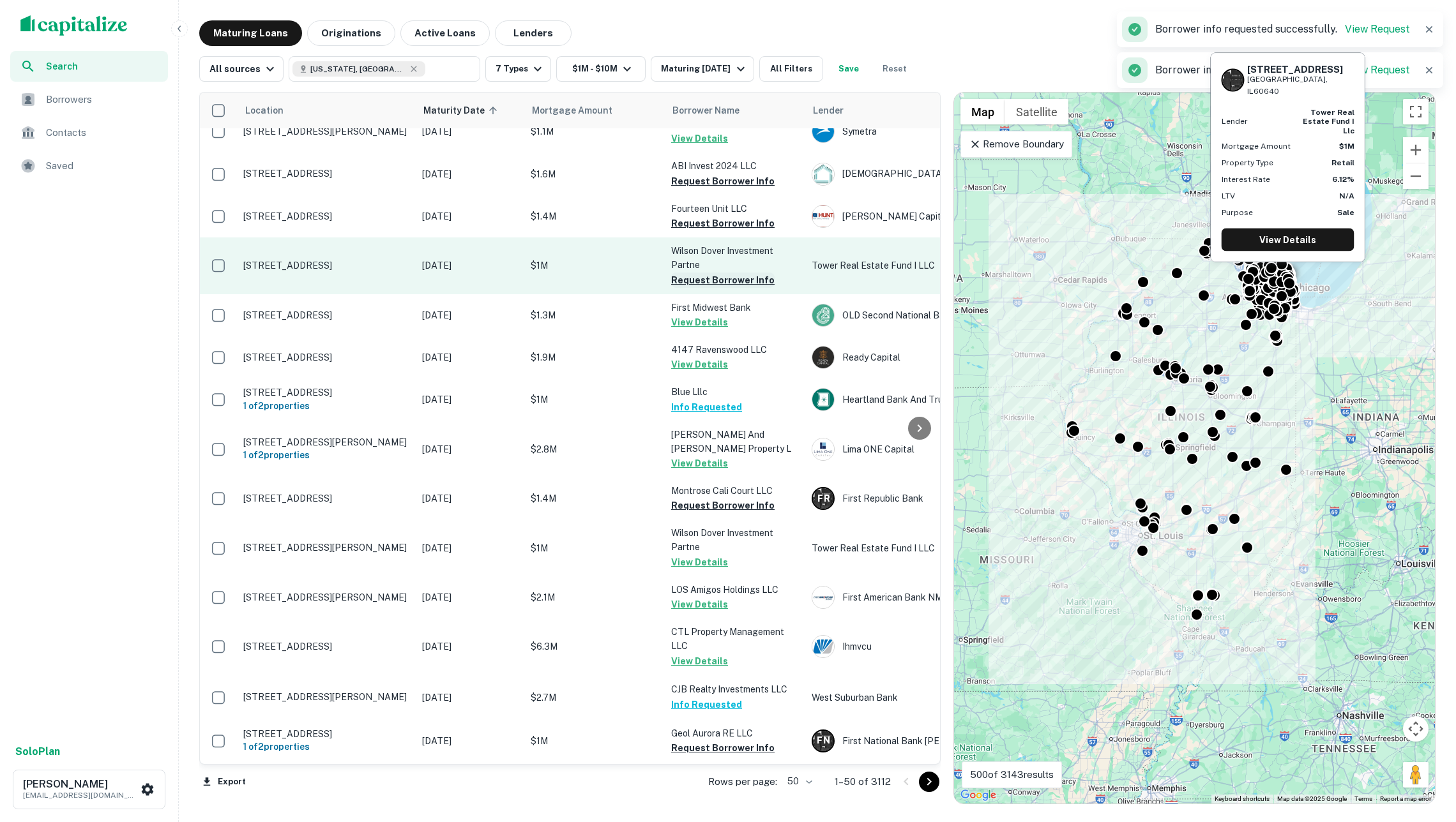
click at [693, 273] on button "Request Borrower Info" at bounding box center [723, 280] width 103 height 15
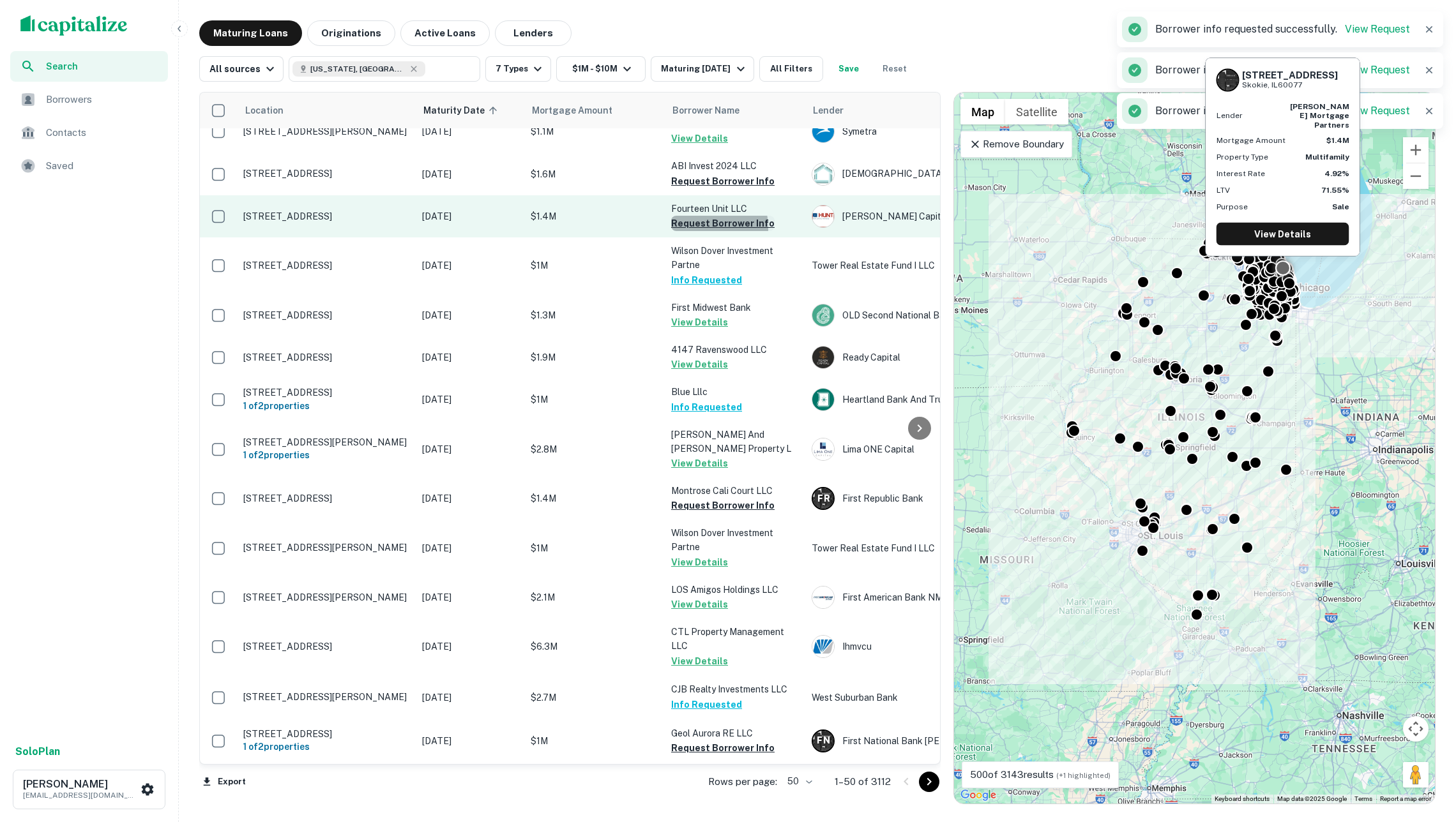
click at [689, 215] on button "Request Borrower Info" at bounding box center [723, 223] width 103 height 15
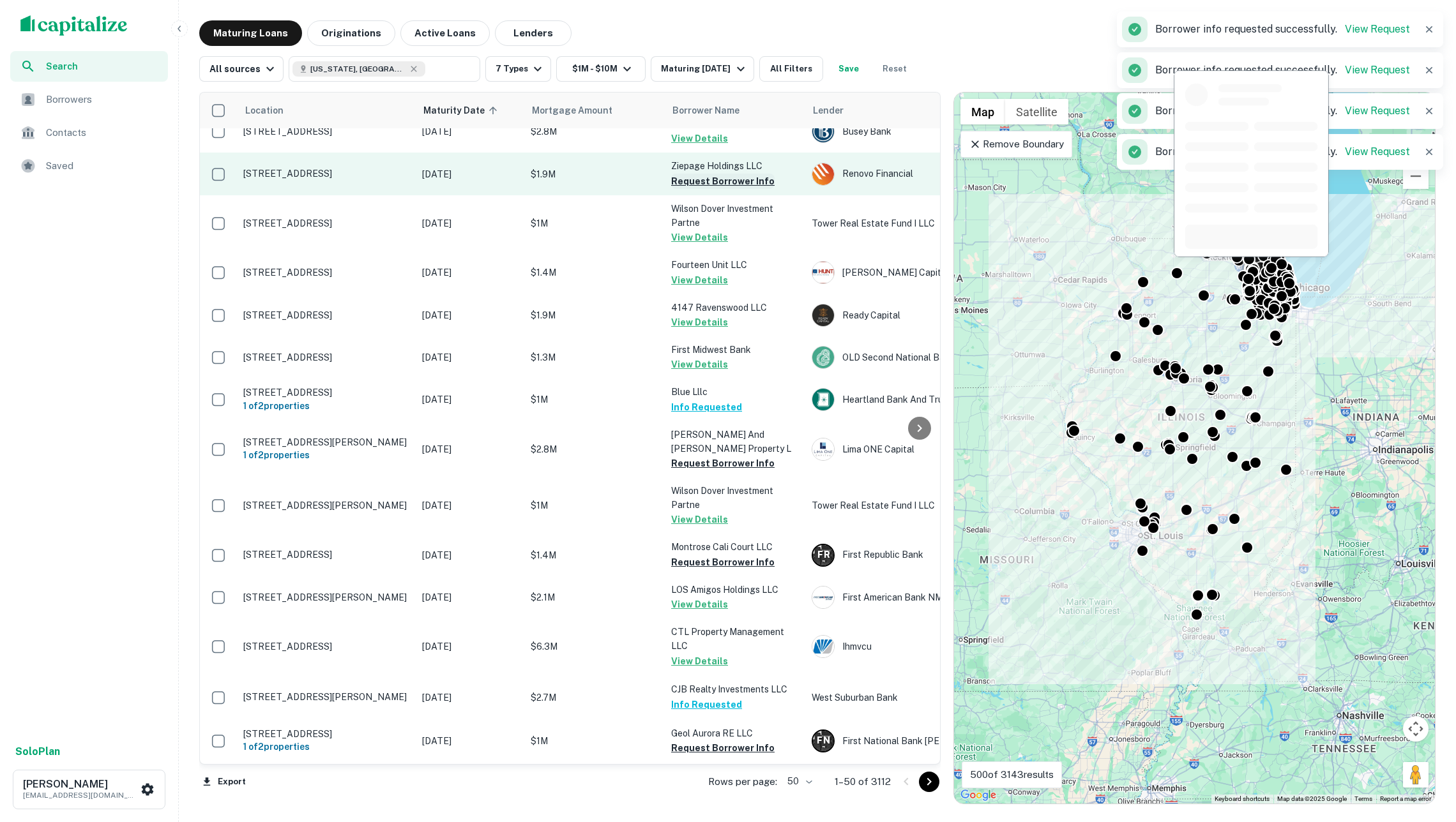
click at [698, 174] on button "Request Borrower Info" at bounding box center [723, 181] width 103 height 15
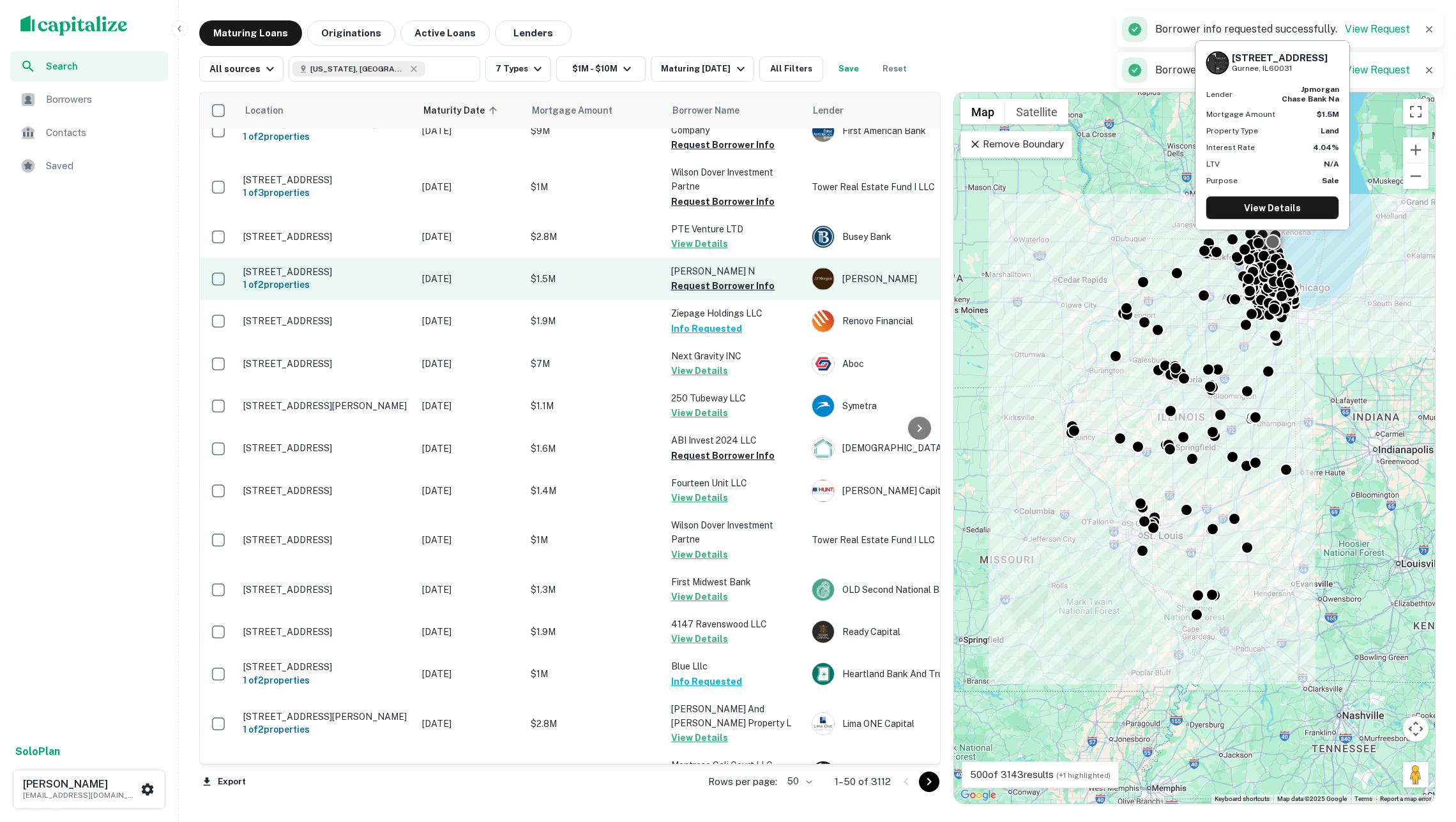
scroll to position [1043, 0]
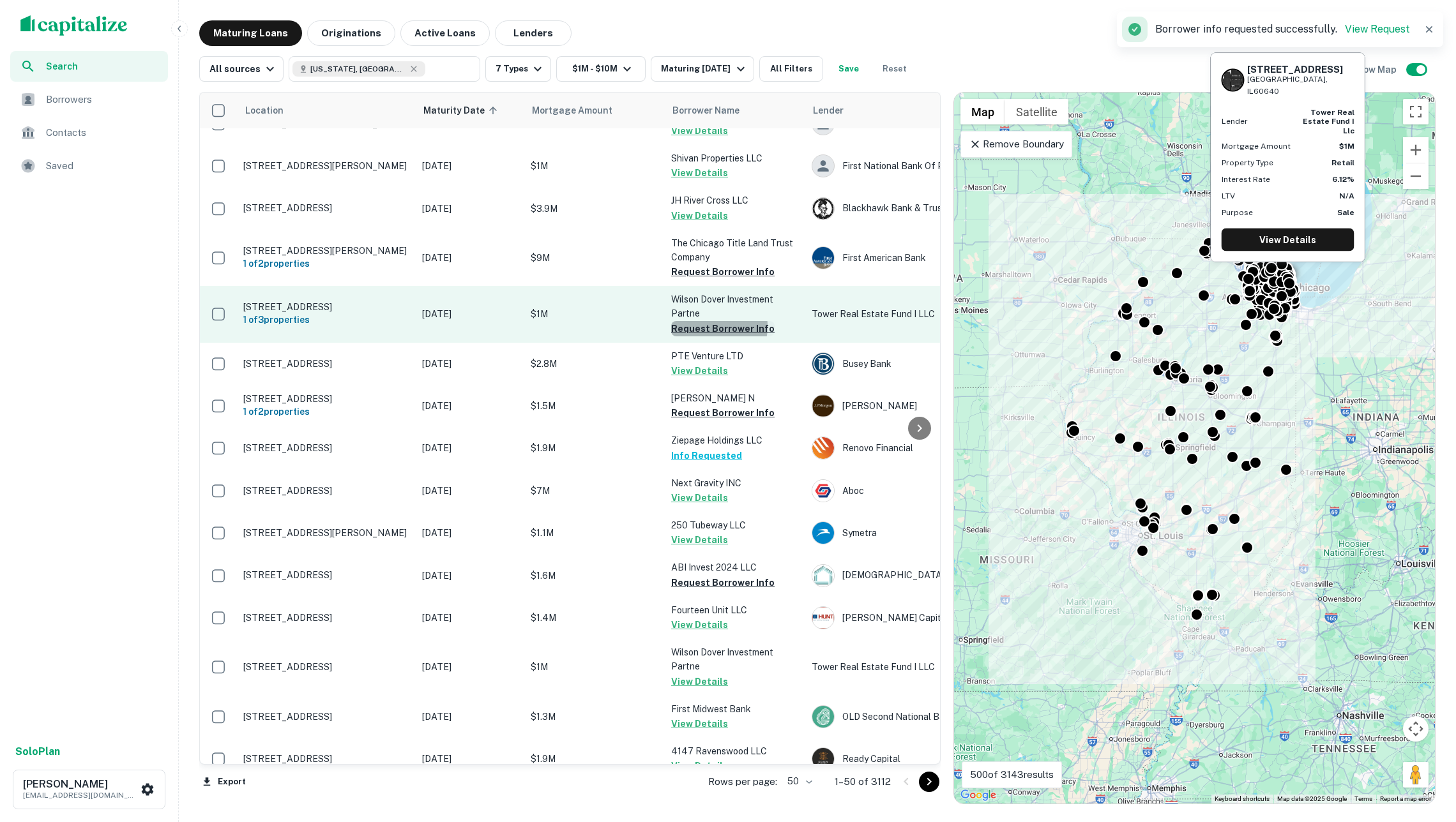
click at [709, 321] on button "Request Borrower Info" at bounding box center [723, 328] width 103 height 15
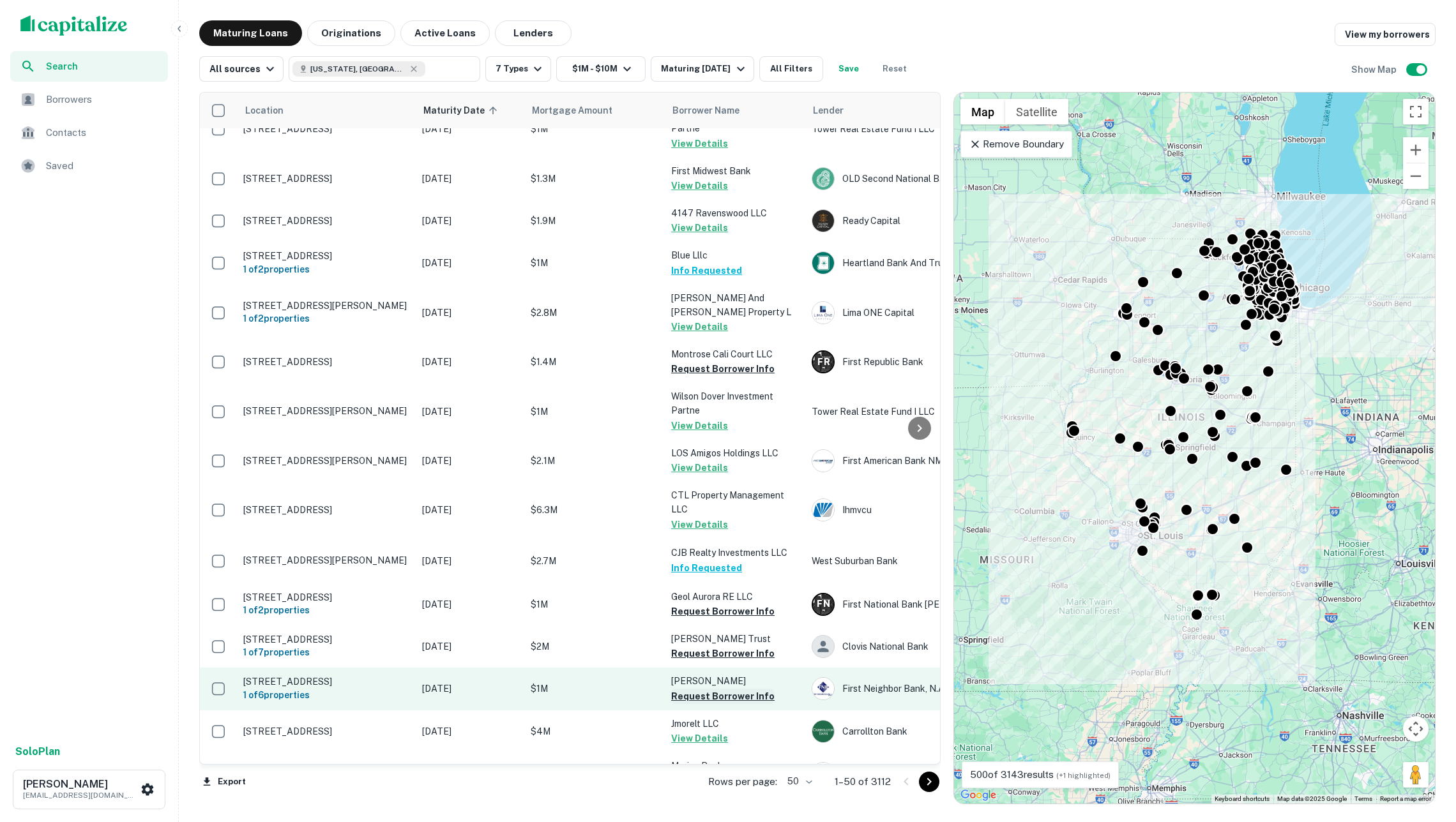
scroll to position [1579, 0]
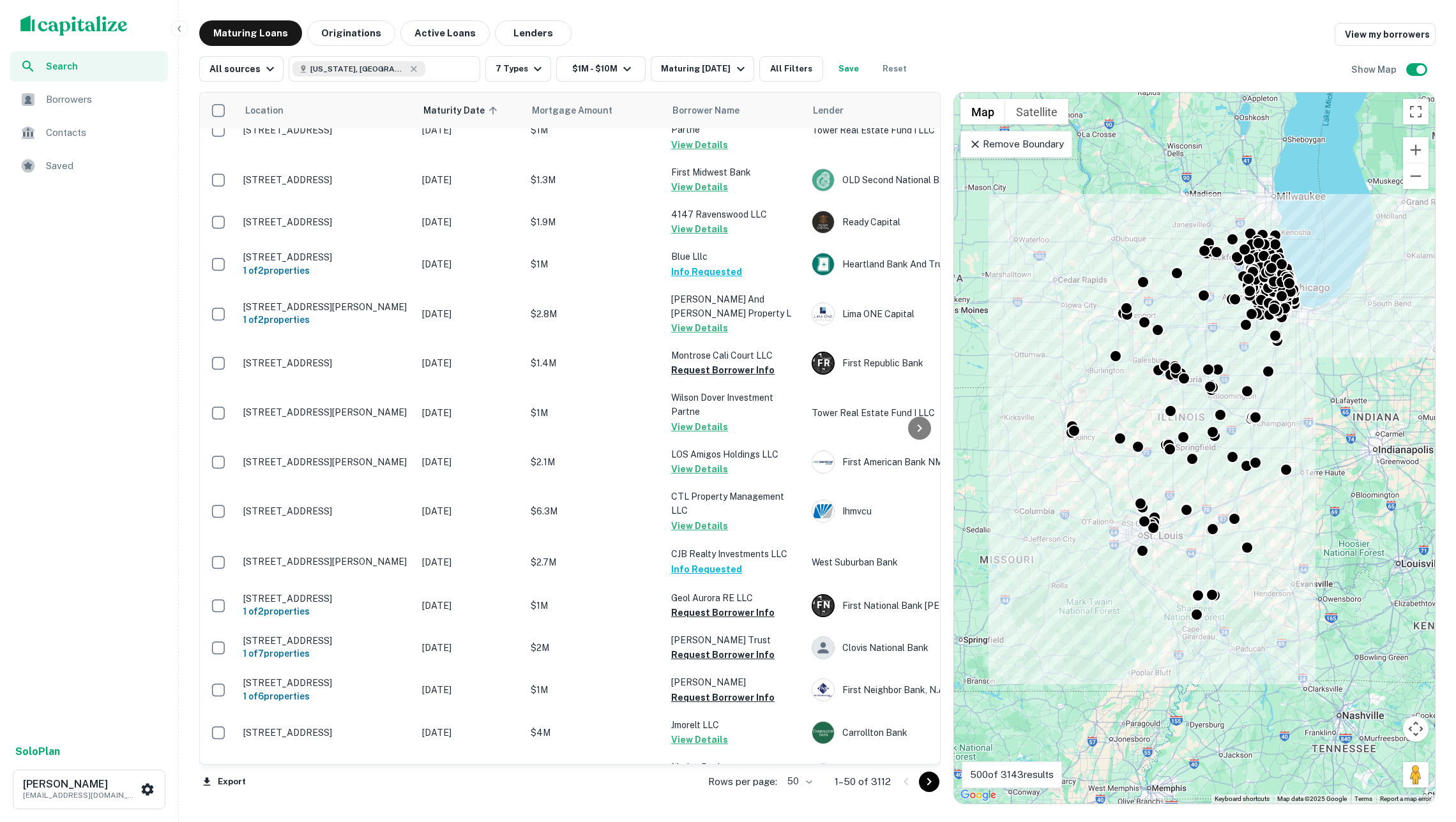
click at [925, 779] on icon "Go to next page" at bounding box center [929, 782] width 15 height 15
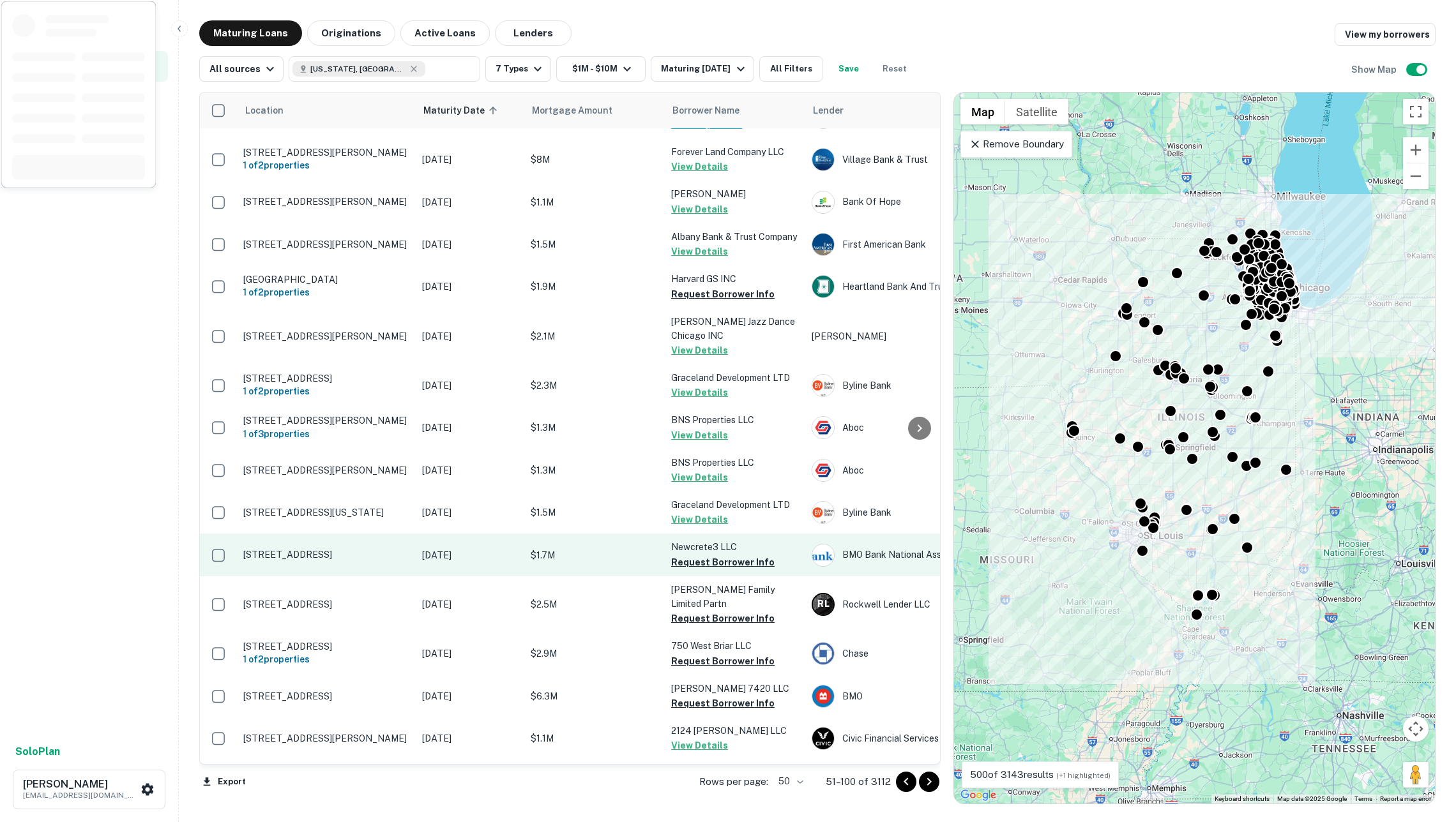
scroll to position [1606, 0]
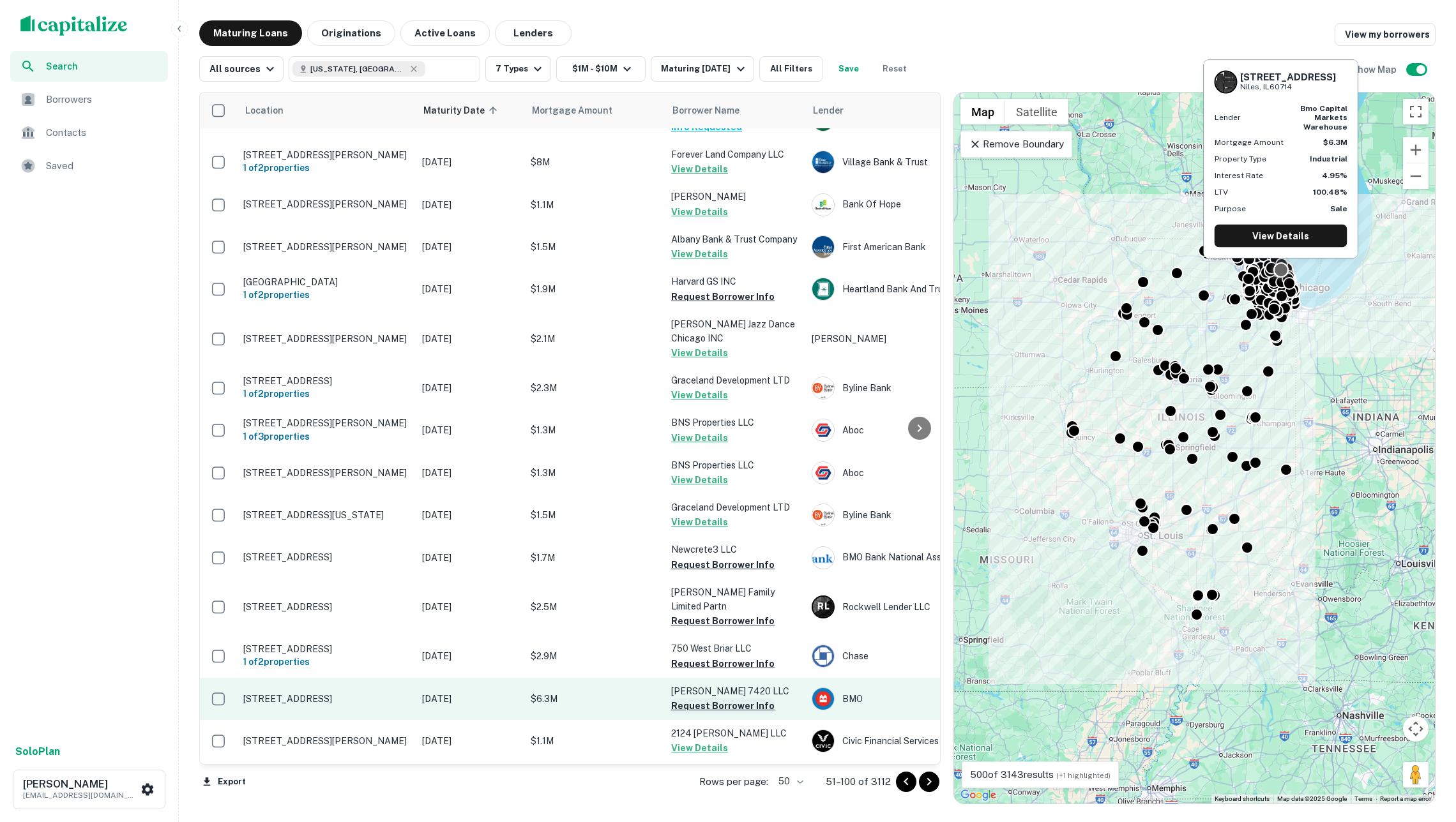
click at [705, 698] on button "Request Borrower Info" at bounding box center [723, 706] width 103 height 15
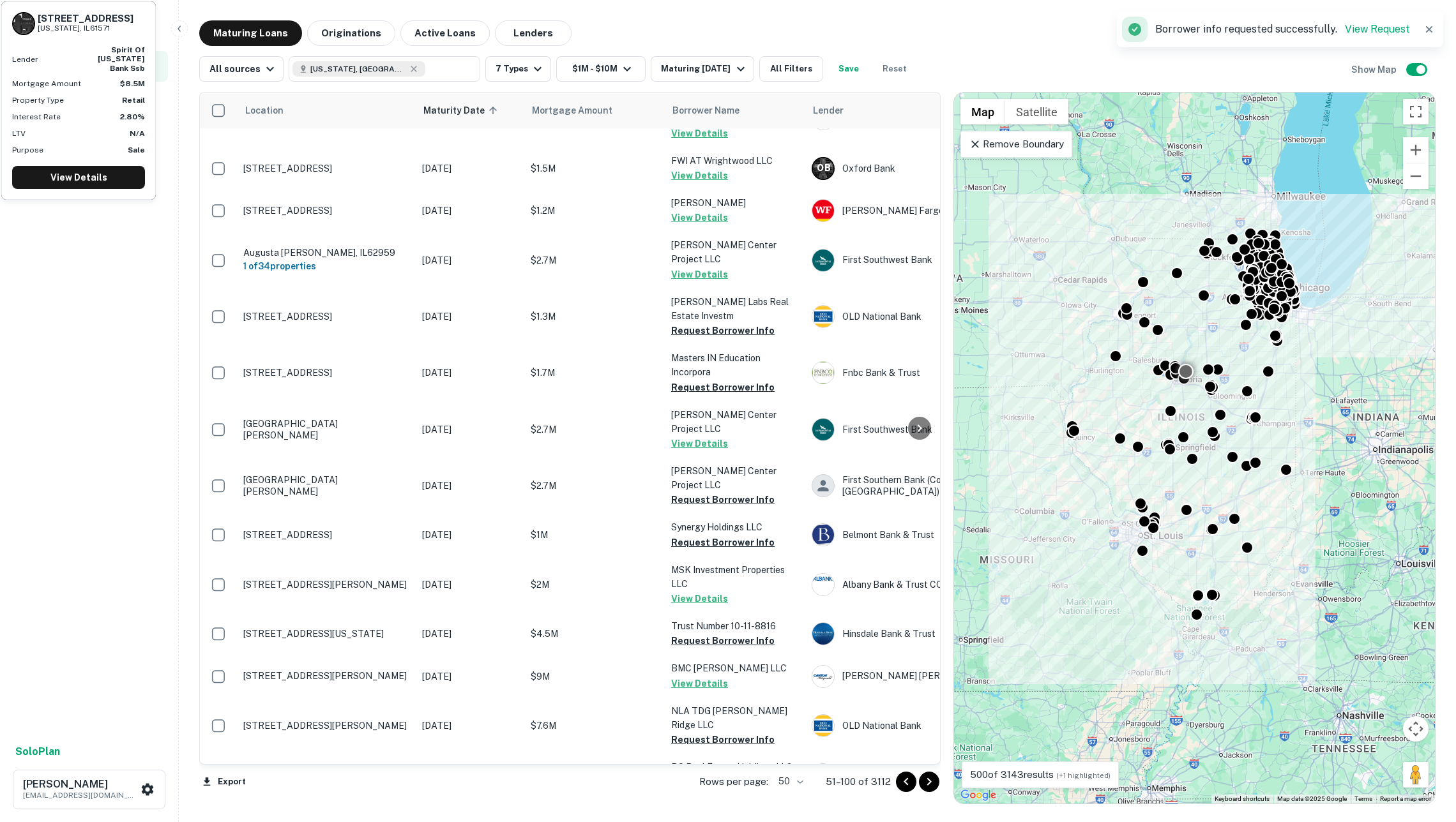
scroll to position [240, 0]
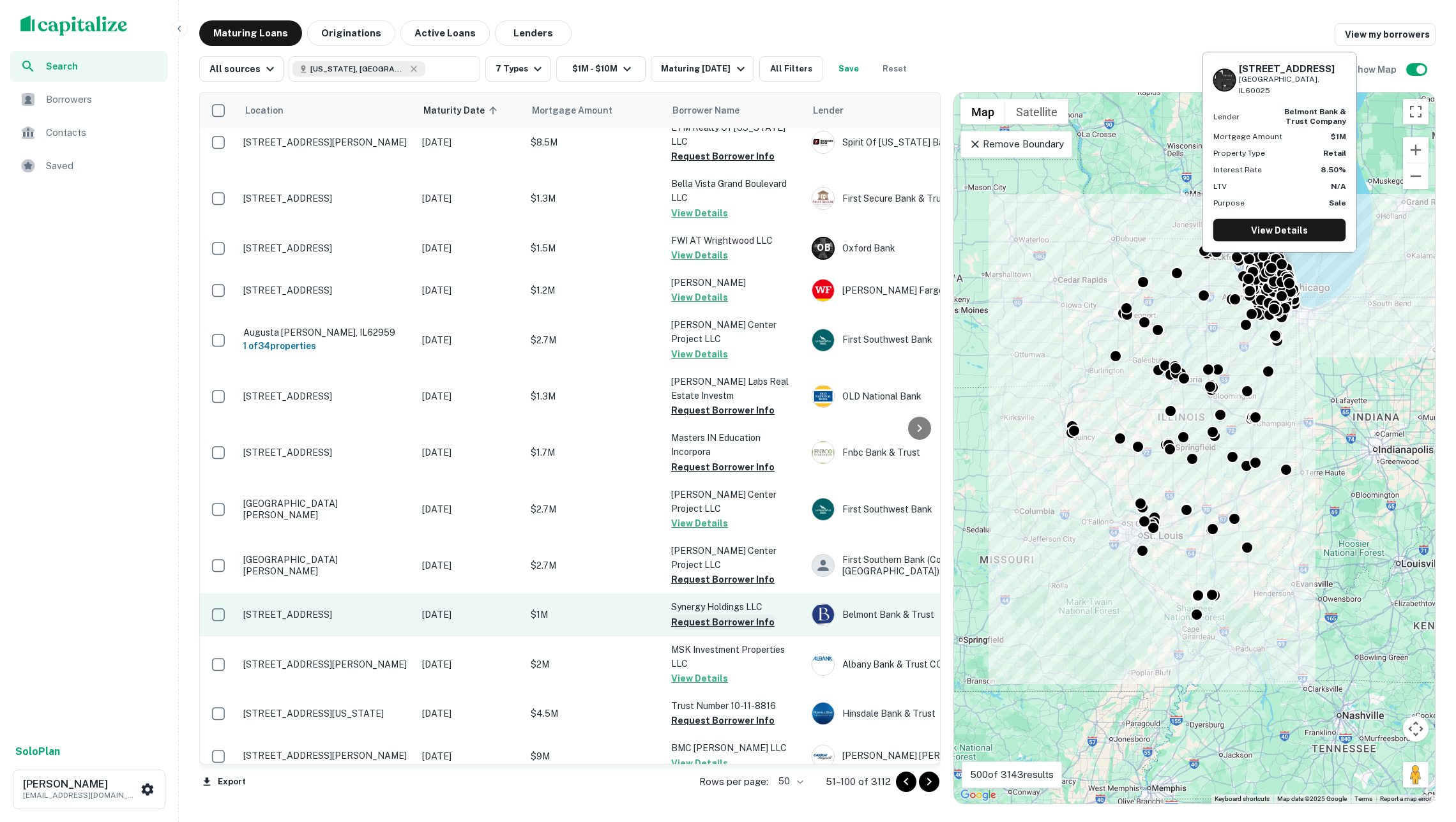
click at [726, 615] on button "Request Borrower Info" at bounding box center [723, 622] width 103 height 15
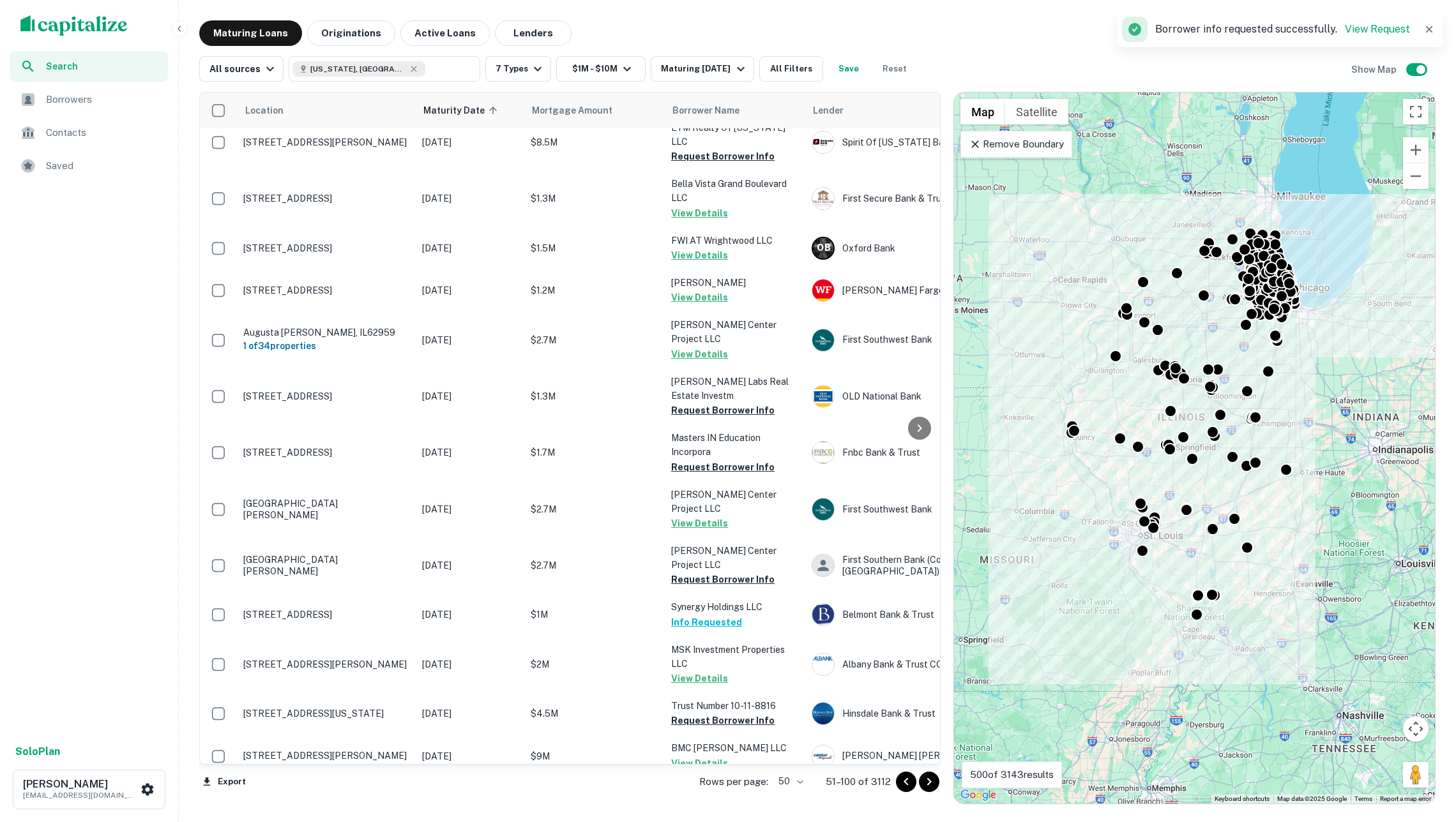
click at [933, 776] on icon "Go to next page" at bounding box center [929, 782] width 15 height 15
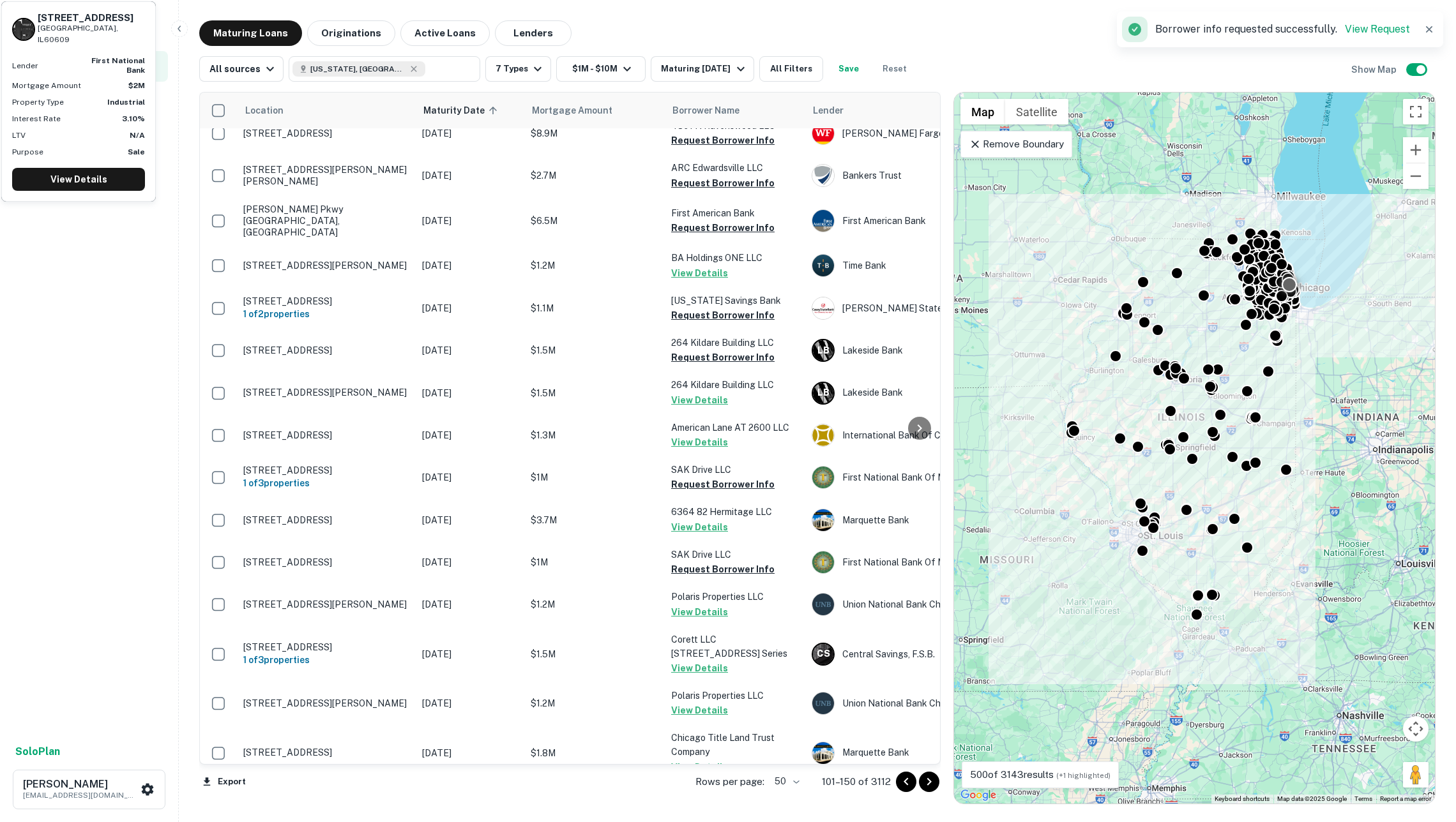
scroll to position [762, 0]
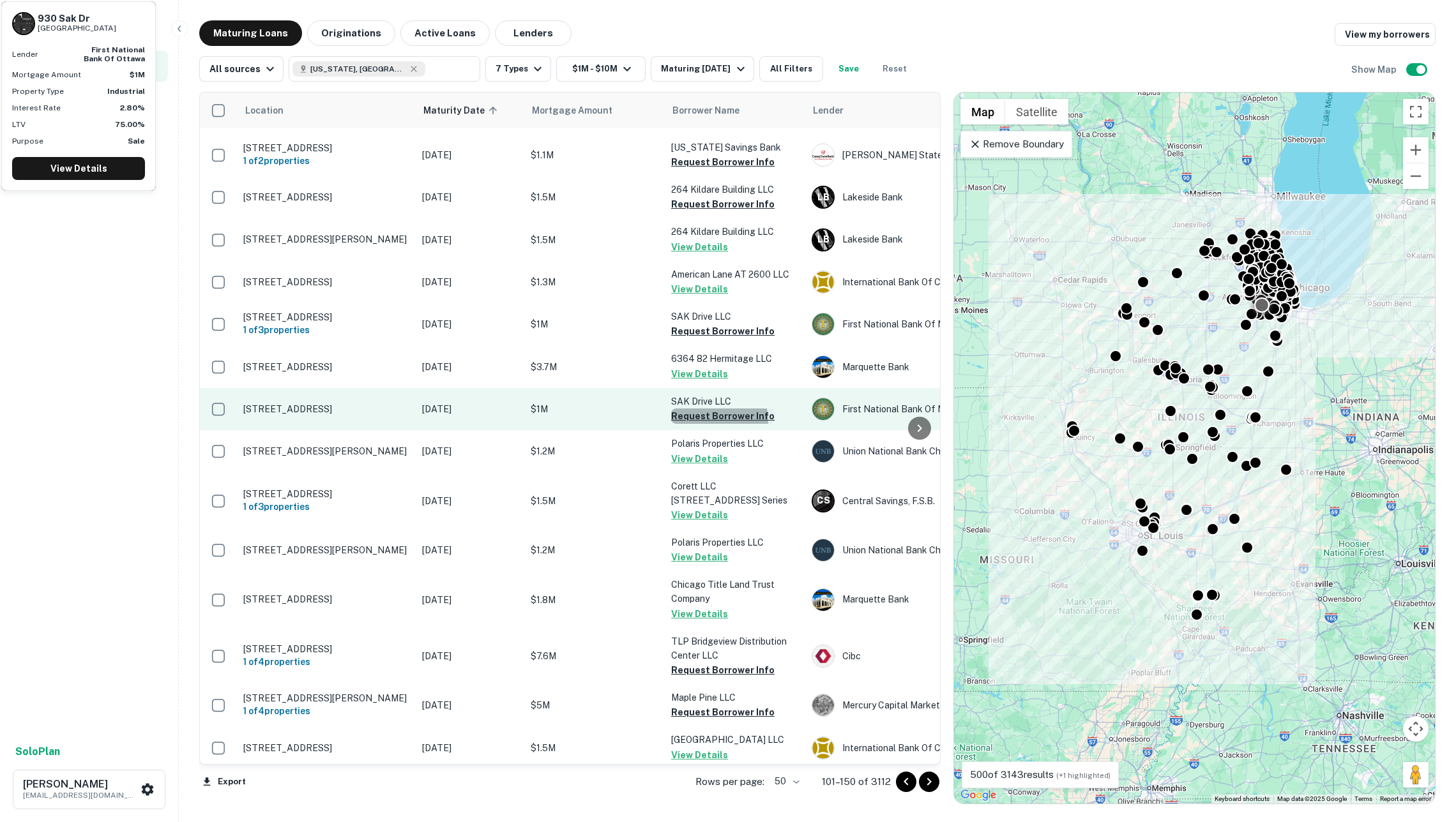
click at [713, 408] on button "Request Borrower Info" at bounding box center [723, 416] width 103 height 15
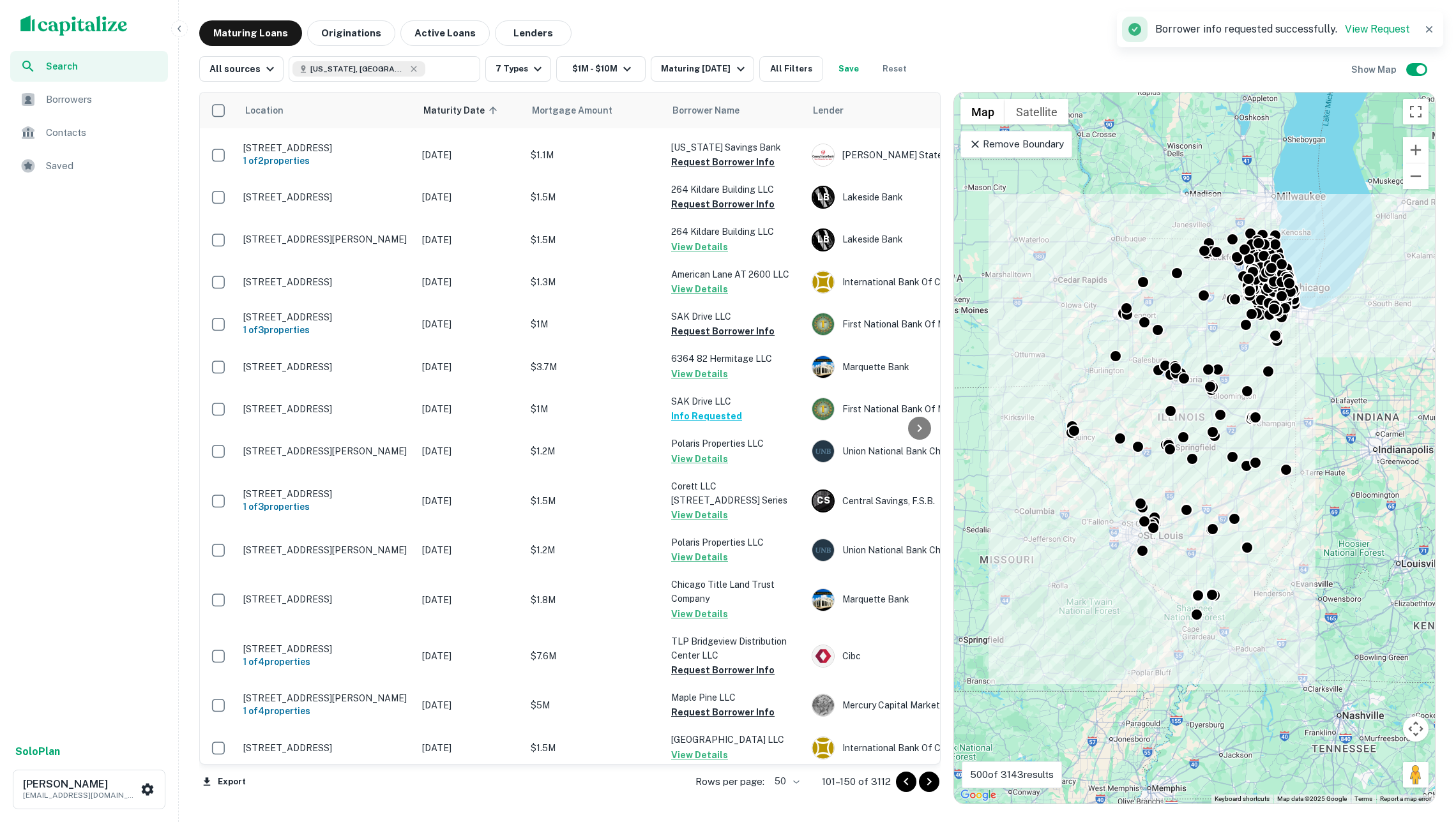
click at [934, 785] on icon "Go to next page" at bounding box center [929, 782] width 15 height 15
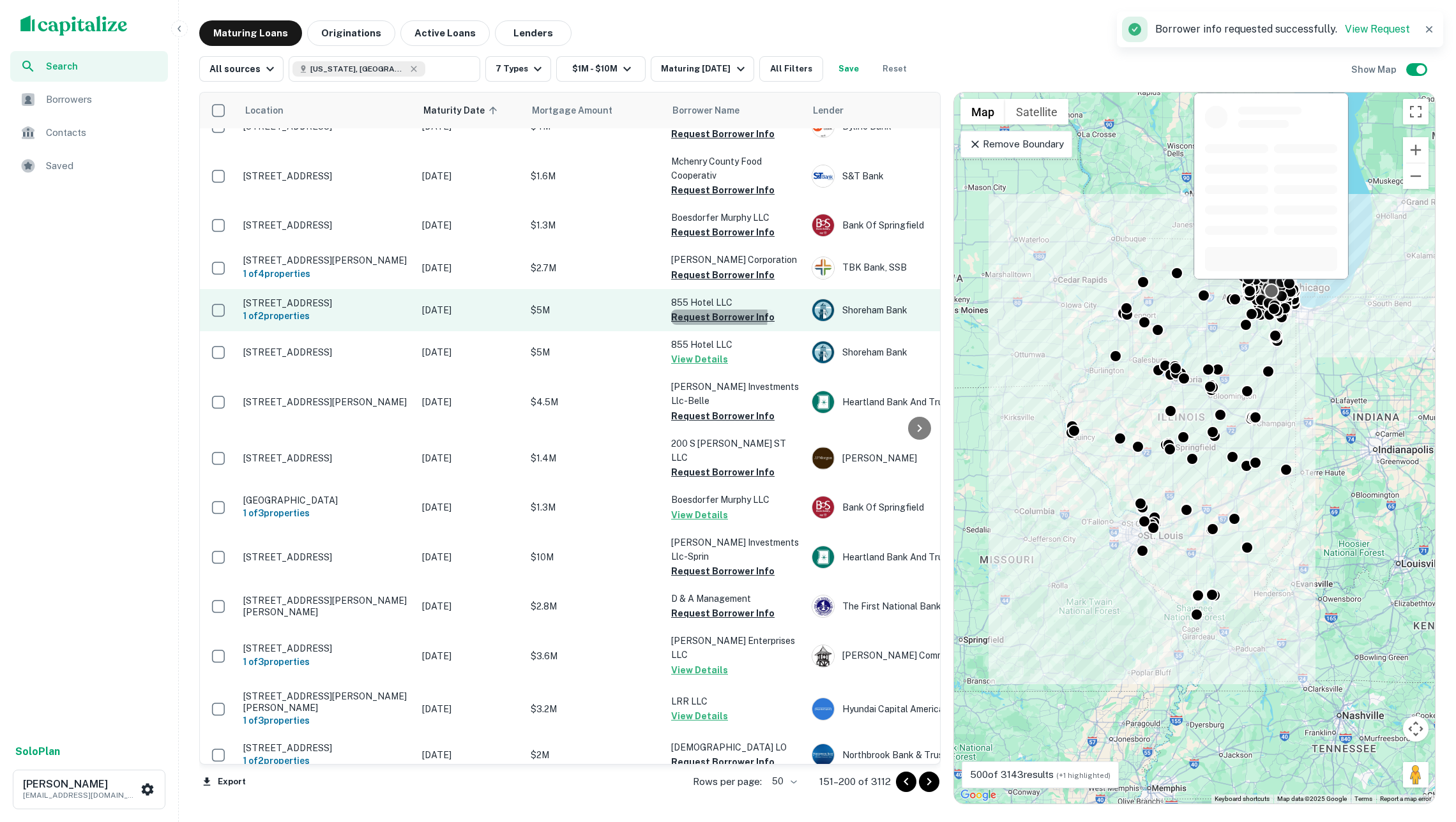
click at [699, 309] on button "Request Borrower Info" at bounding box center [723, 317] width 103 height 15
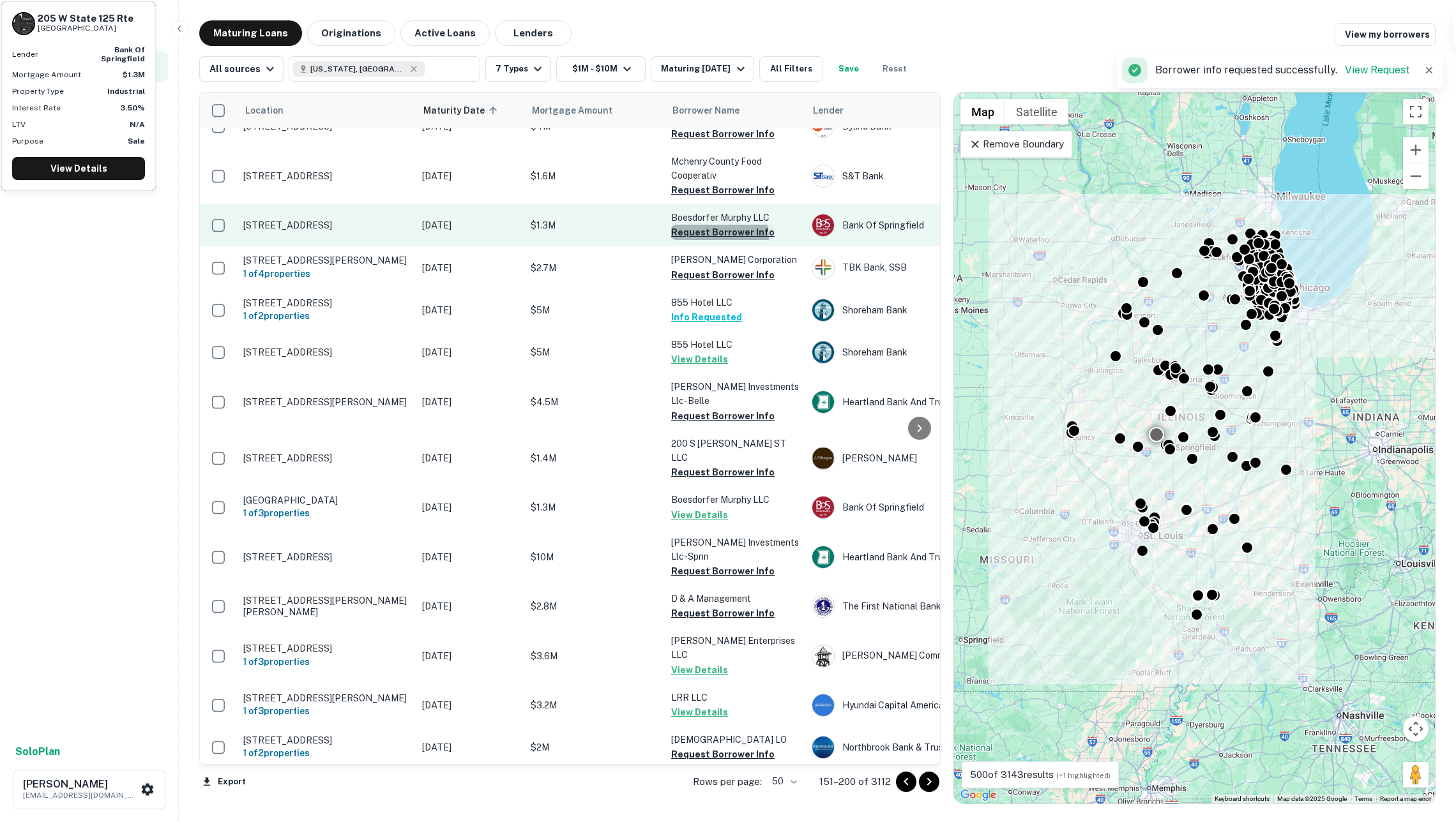
click at [701, 225] on button "Request Borrower Info" at bounding box center [723, 232] width 103 height 15
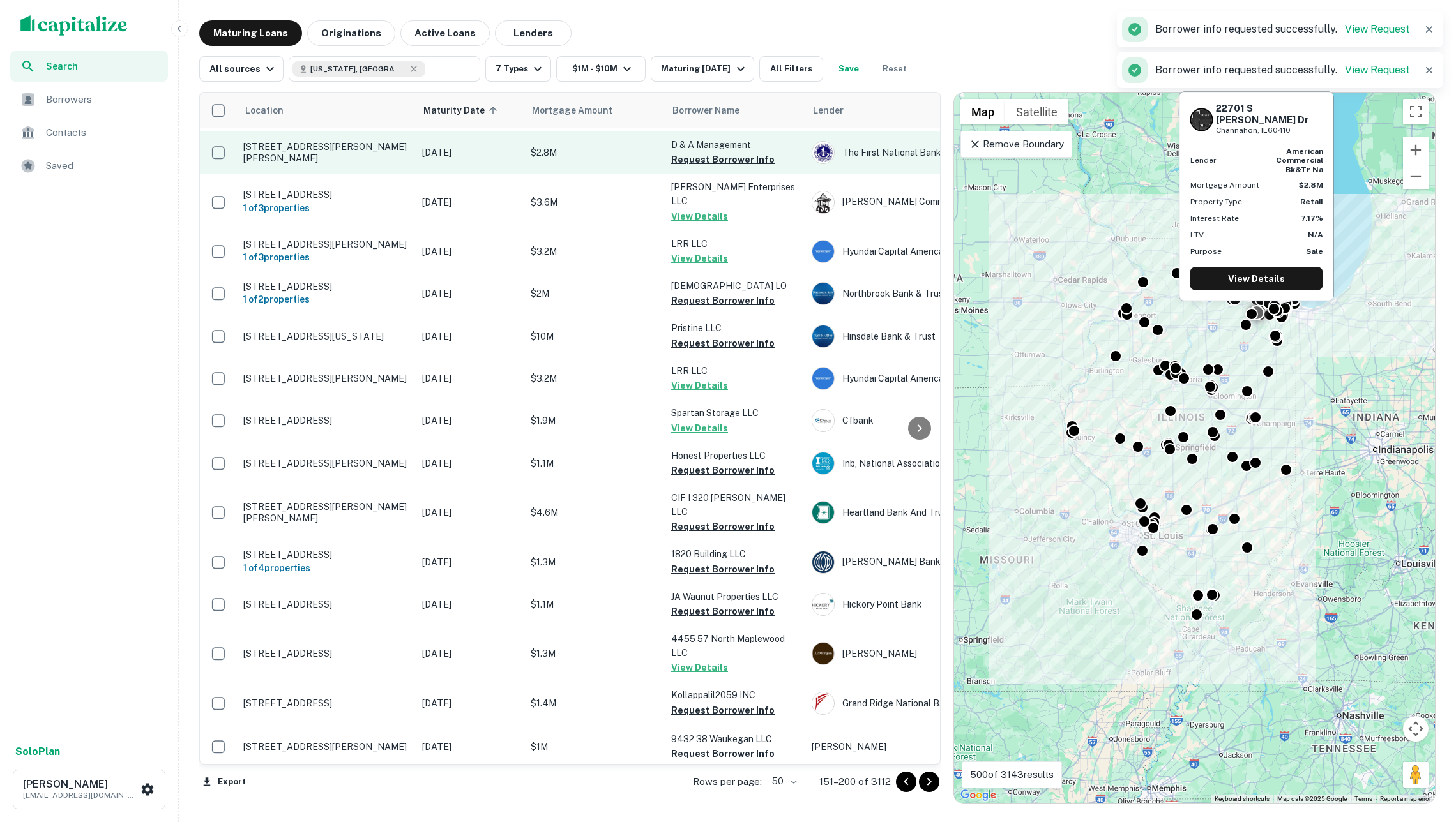
scroll to position [1266, 0]
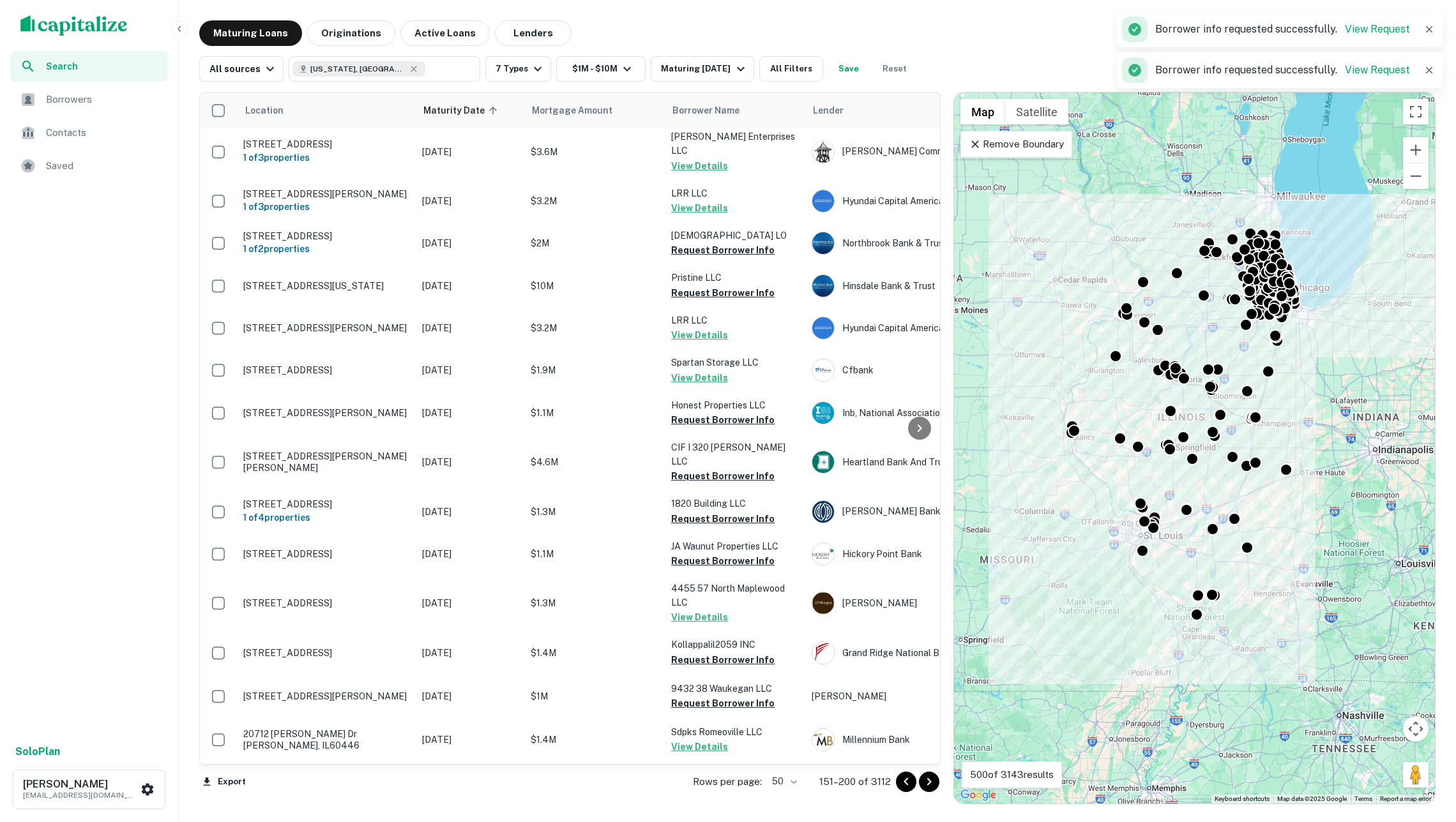
click at [932, 782] on icon "Go to next page" at bounding box center [929, 782] width 15 height 15
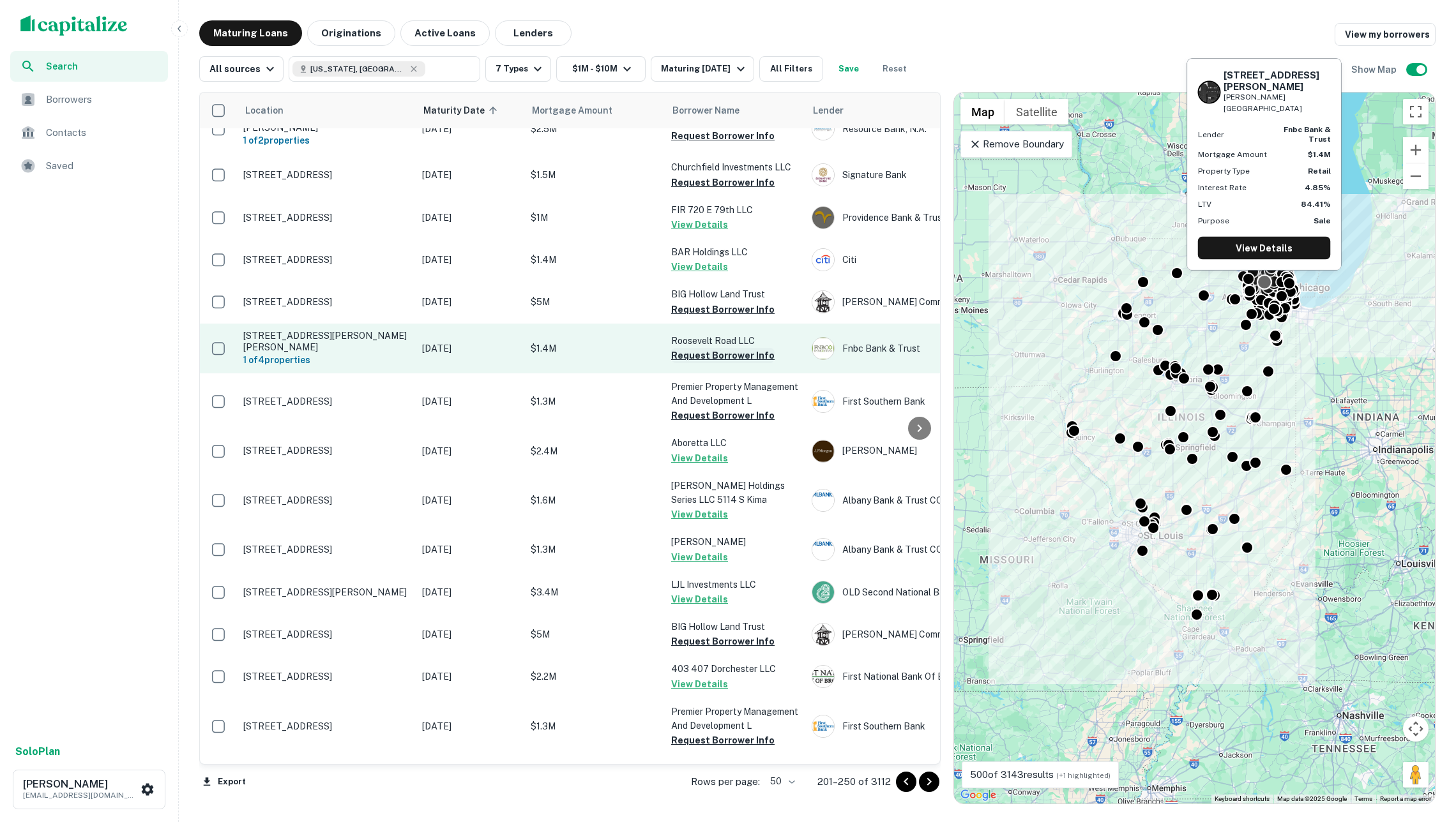
click at [715, 348] on button "Request Borrower Info" at bounding box center [723, 355] width 103 height 15
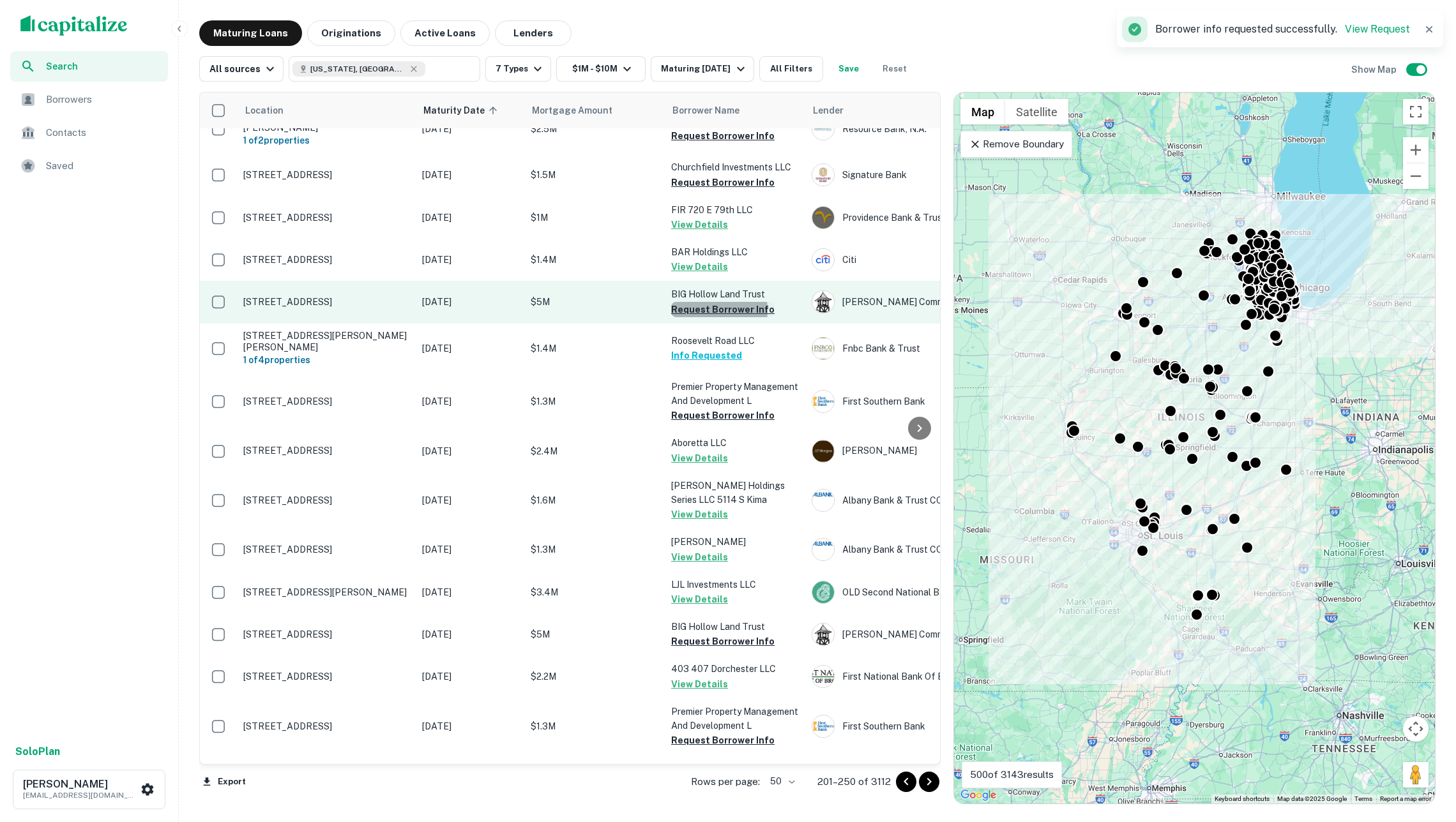
click at [699, 302] on button "Request Borrower Info" at bounding box center [723, 309] width 103 height 15
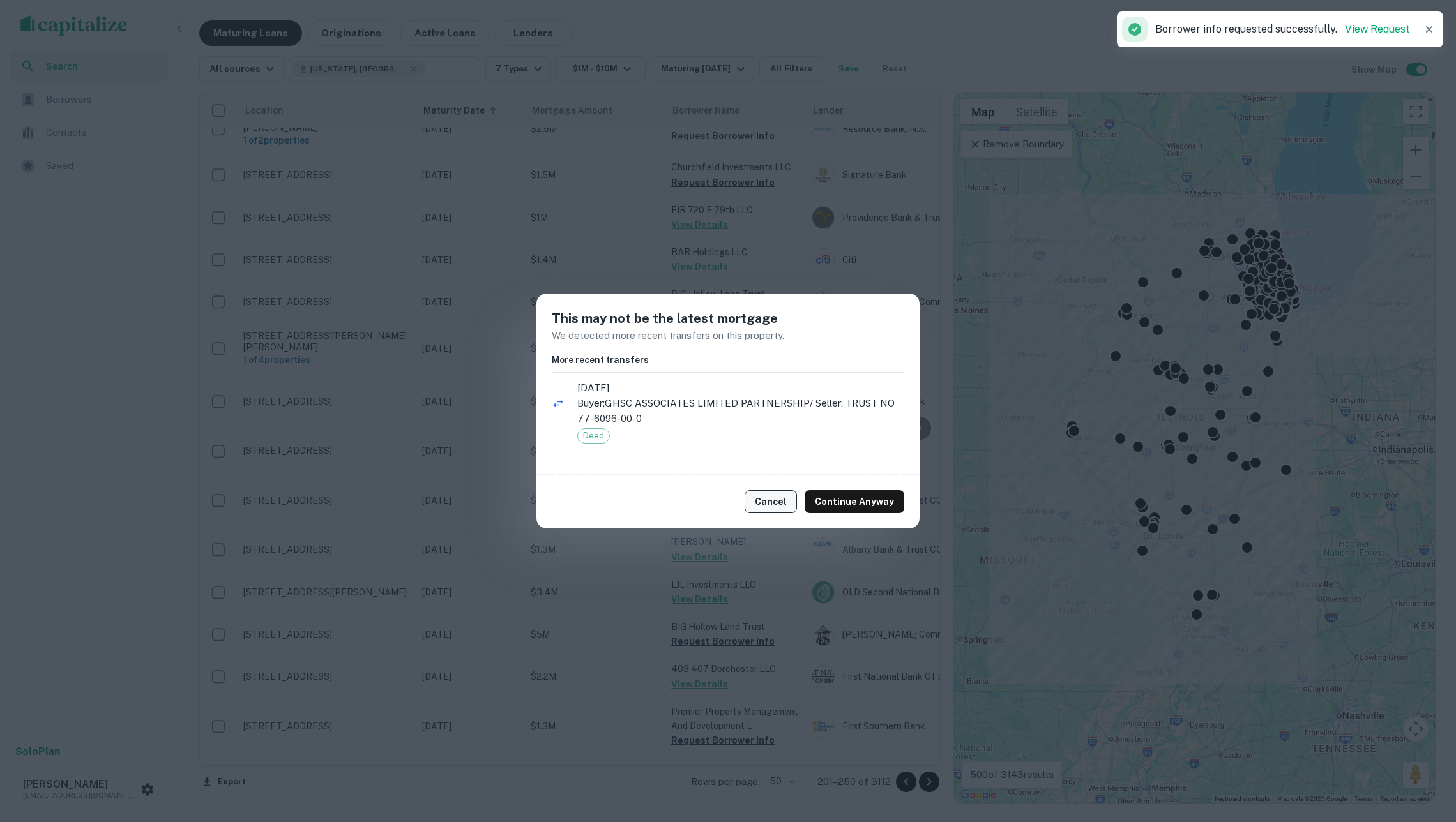
click at [782, 499] on button "Cancel" at bounding box center [770, 502] width 52 height 23
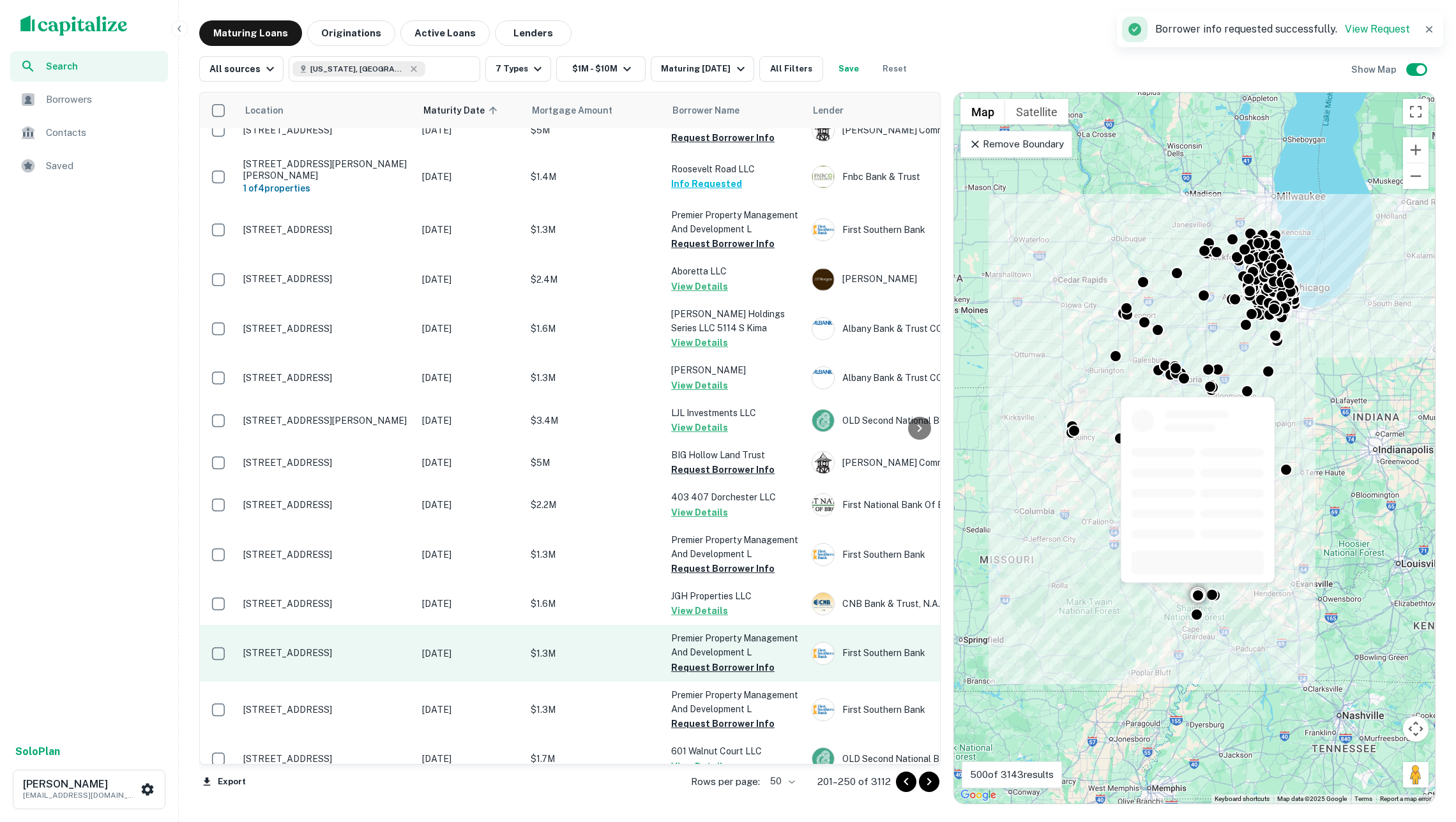
scroll to position [1567, 0]
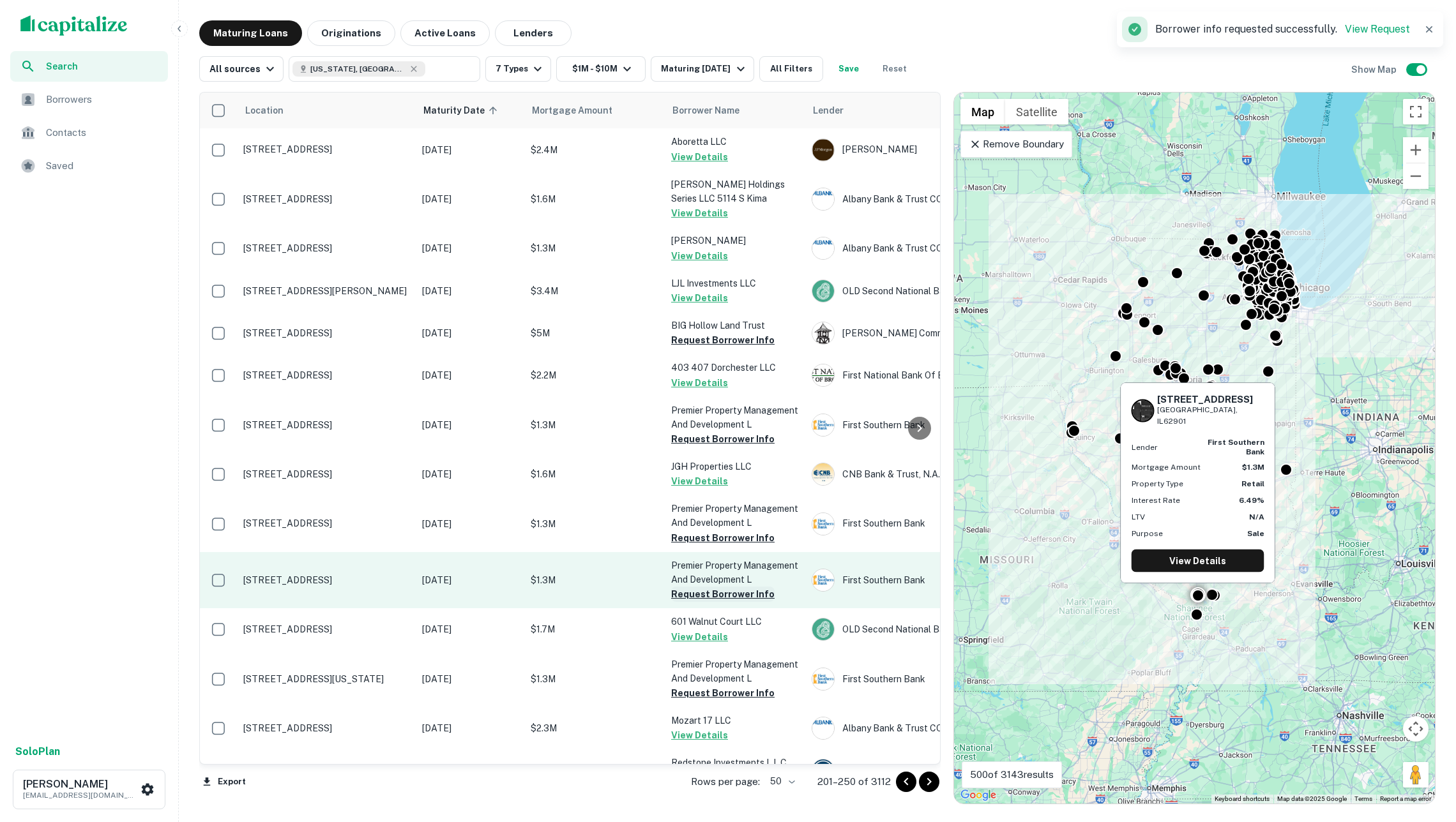
click at [741, 586] on button "Request Borrower Info" at bounding box center [723, 594] width 103 height 15
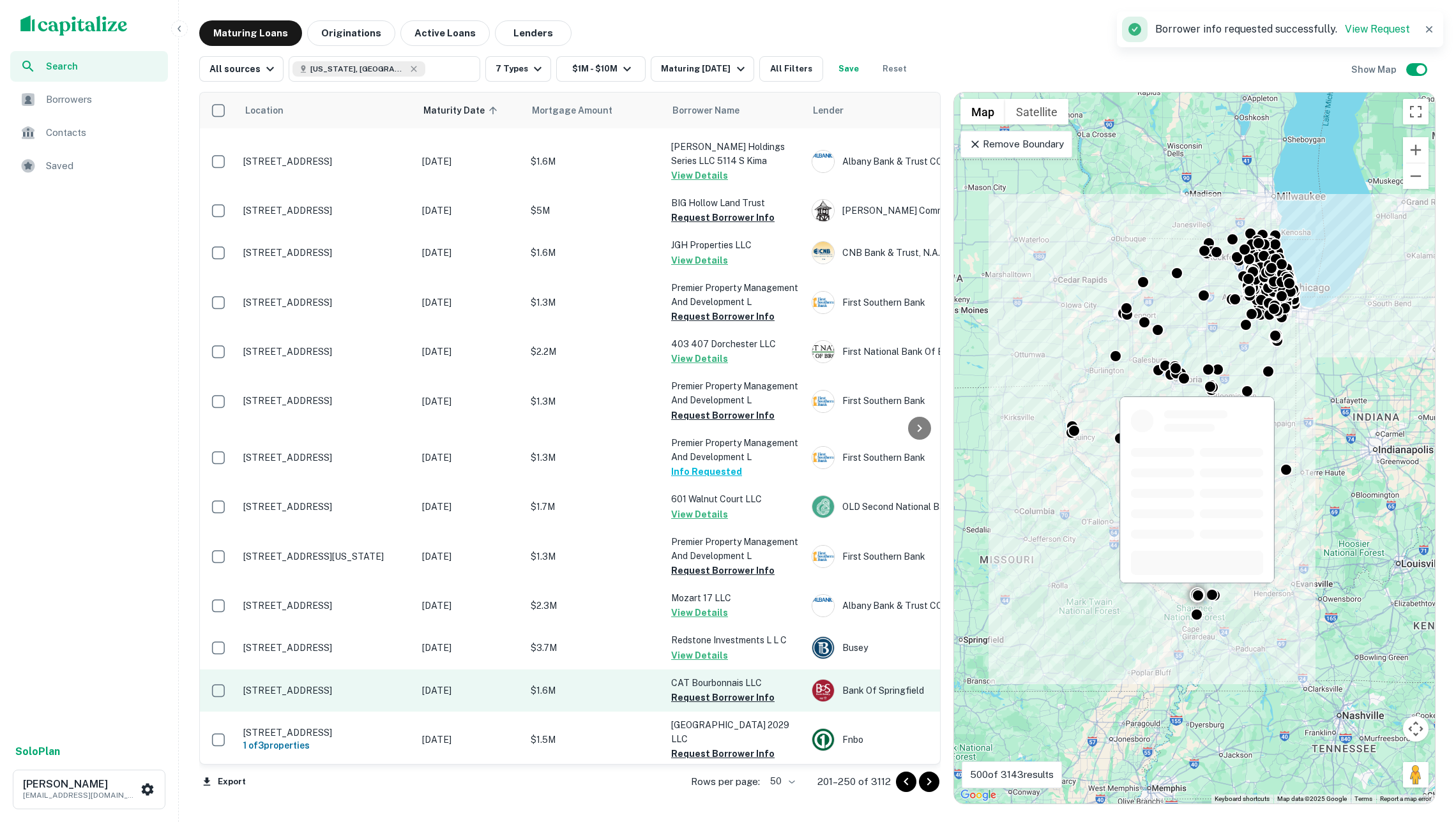
scroll to position [1692, 0]
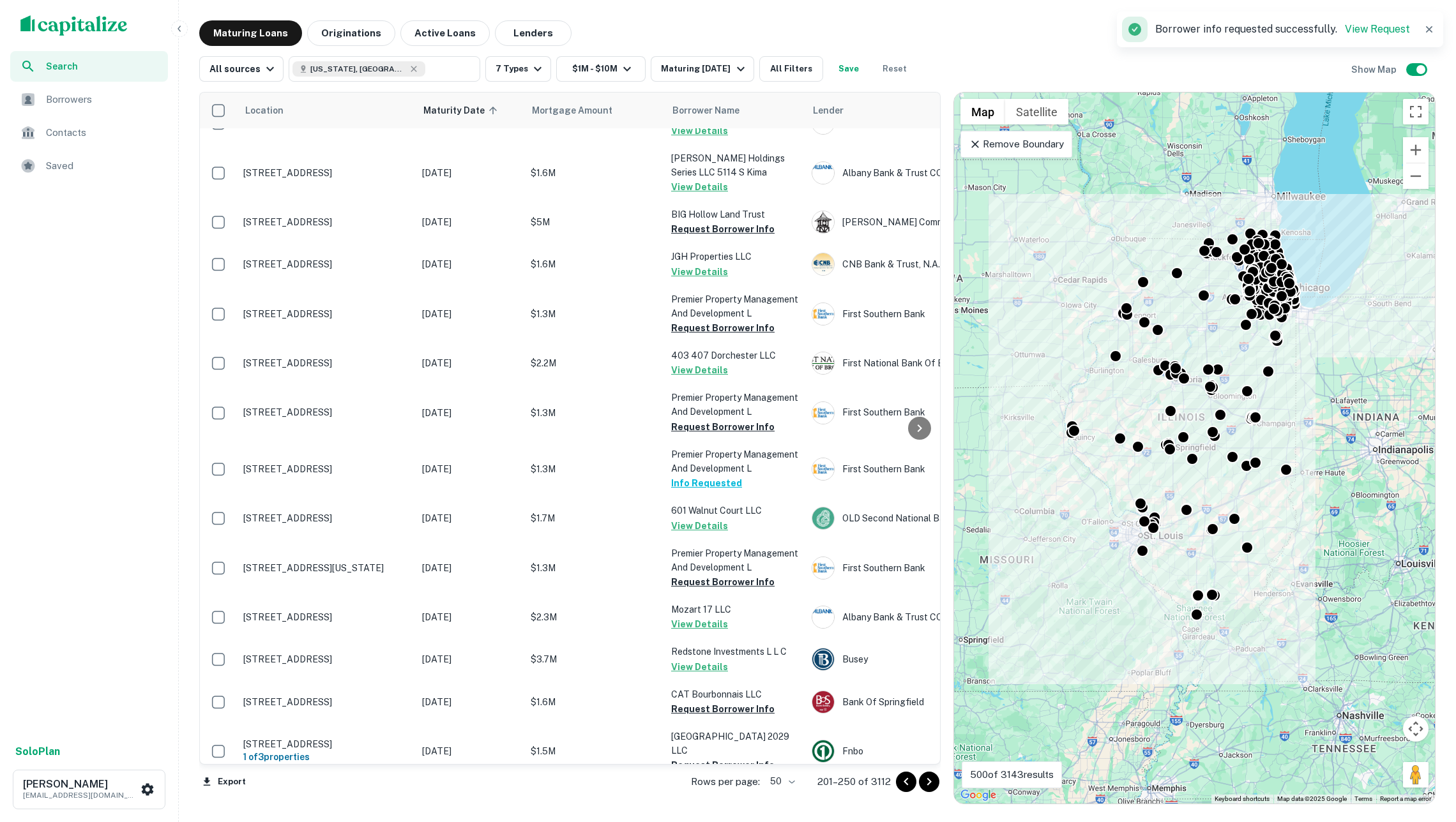
click at [79, 100] on span "Borrowers" at bounding box center [103, 99] width 114 height 15
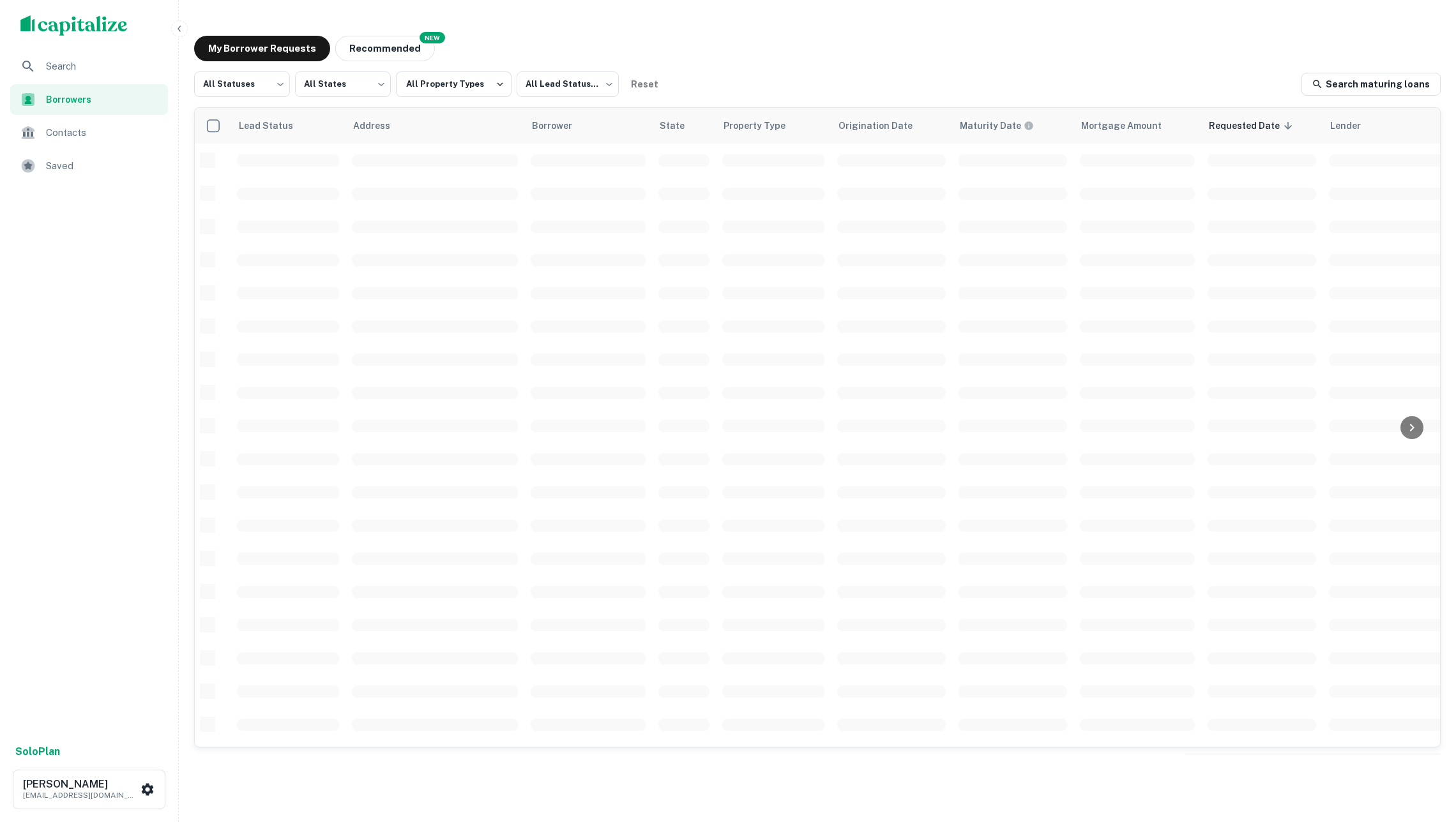
scroll to position [227, 0]
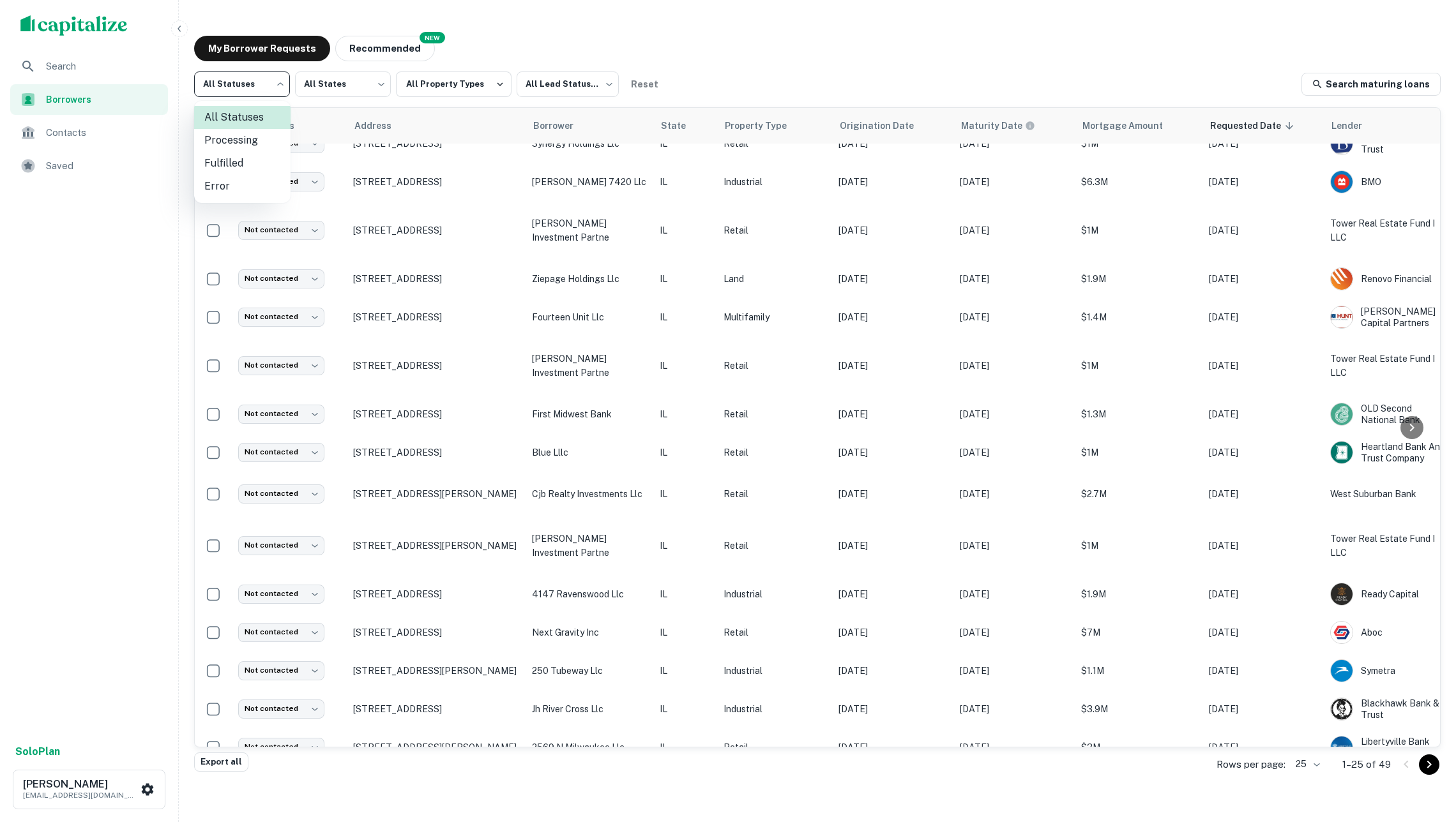
click at [266, 80] on body "Search Borrowers Contacts Saved Solo Plan [PERSON_NAME] [PERSON_NAME][EMAIL_ADD…" at bounding box center [728, 411] width 1456 height 822
click at [256, 162] on li "Fulfilled" at bounding box center [242, 163] width 96 height 23
type input "*********"
